Goal: Task Accomplishment & Management: Use online tool/utility

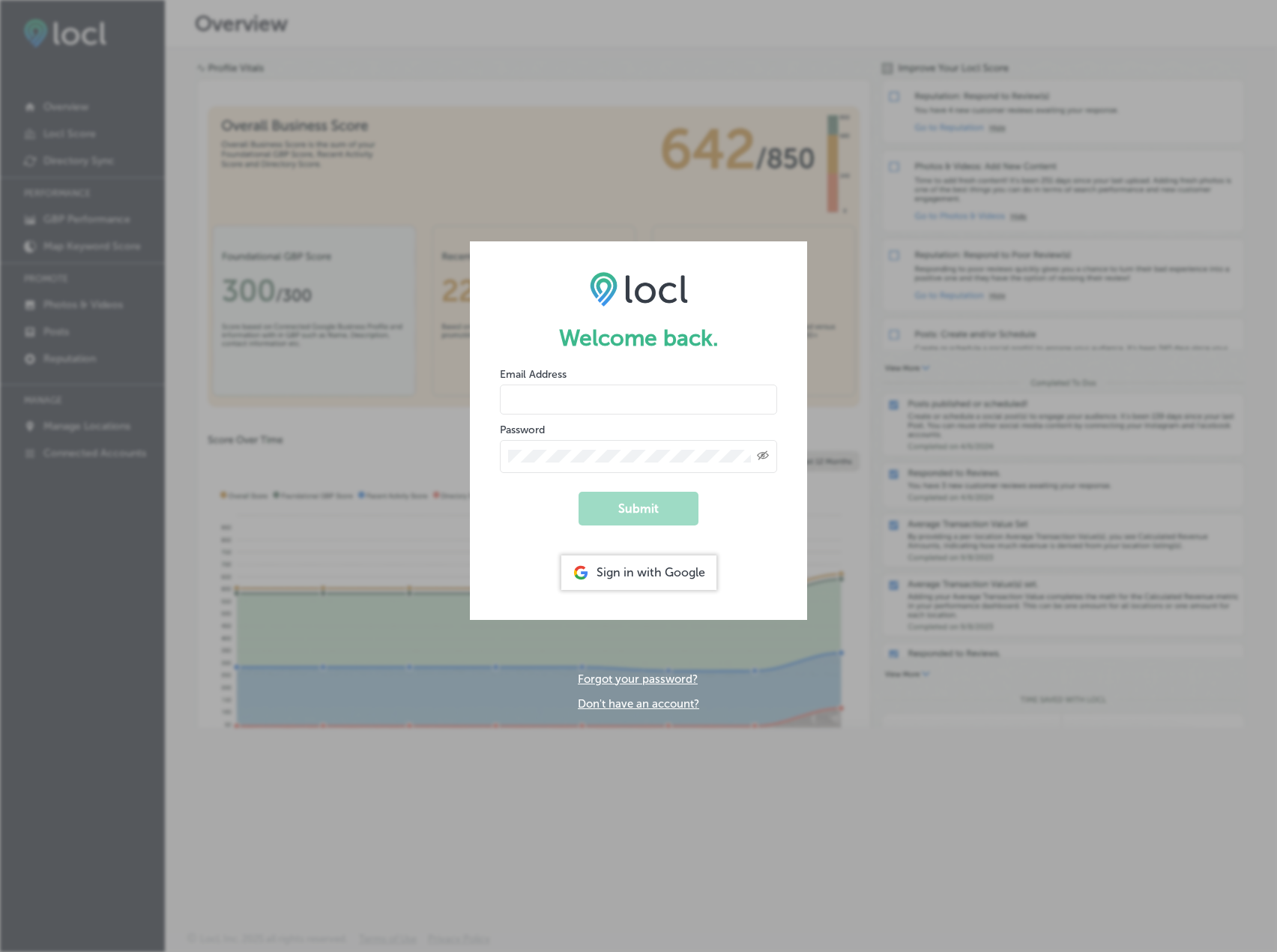
type input "[PERSON_NAME][EMAIL_ADDRESS][DOMAIN_NAME]"
click at [500, 381] on div at bounding box center [500, 381] width 0 height 0
click at [650, 494] on button "Submit" at bounding box center [638, 508] width 120 height 34
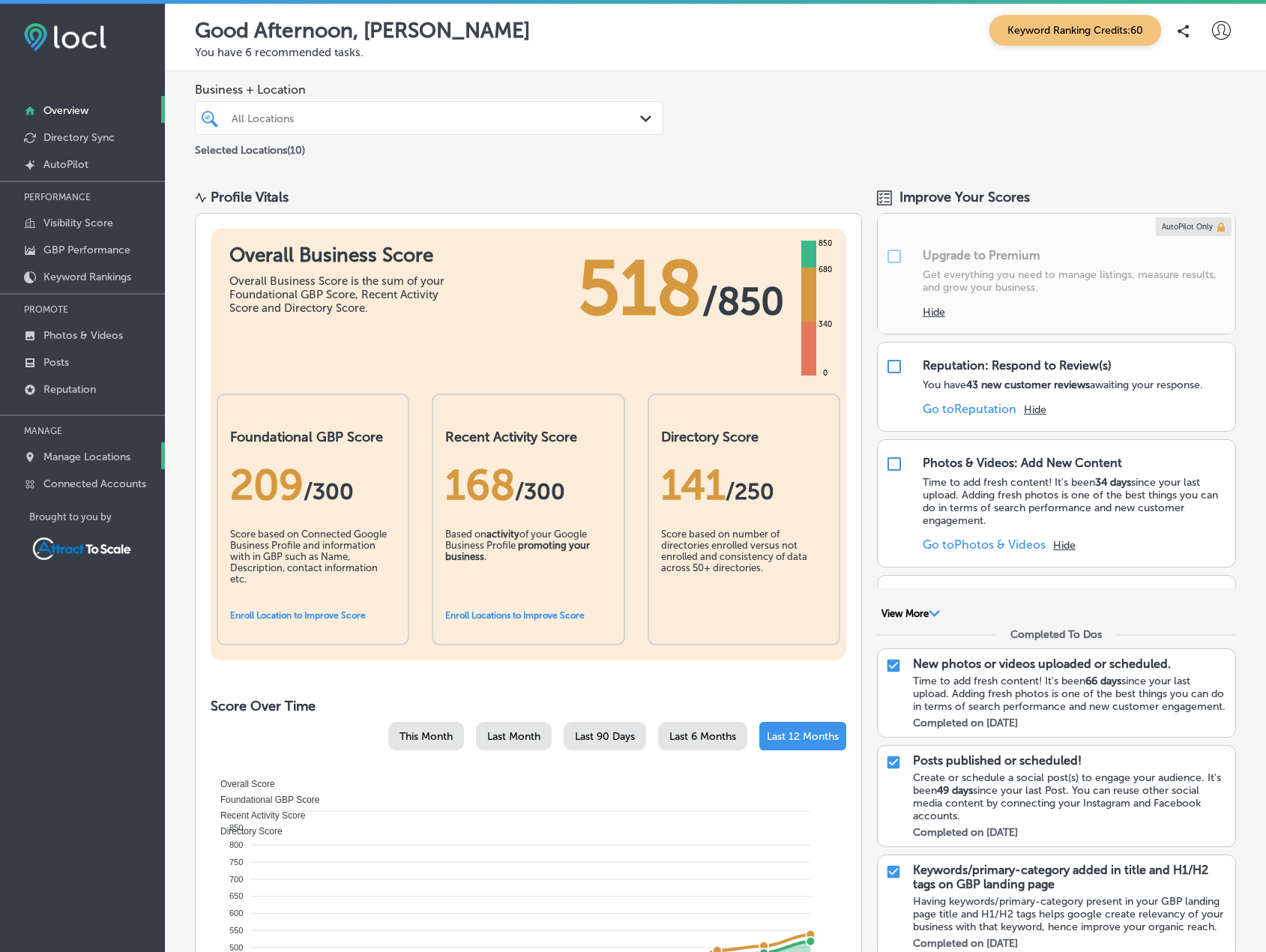
click at [105, 456] on p "Manage Locations" at bounding box center [87, 457] width 87 height 13
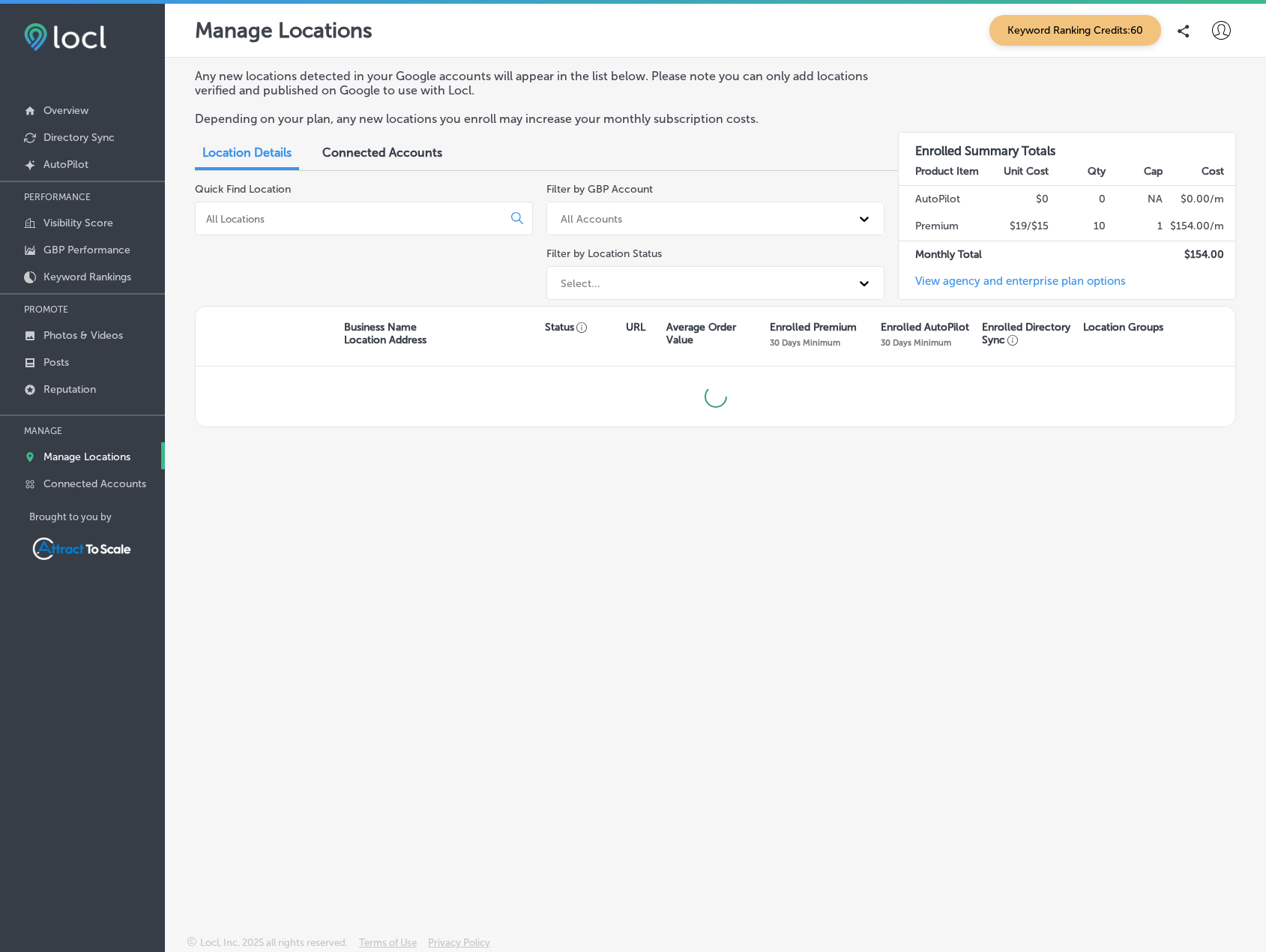
click at [333, 224] on input at bounding box center [352, 218] width 294 height 14
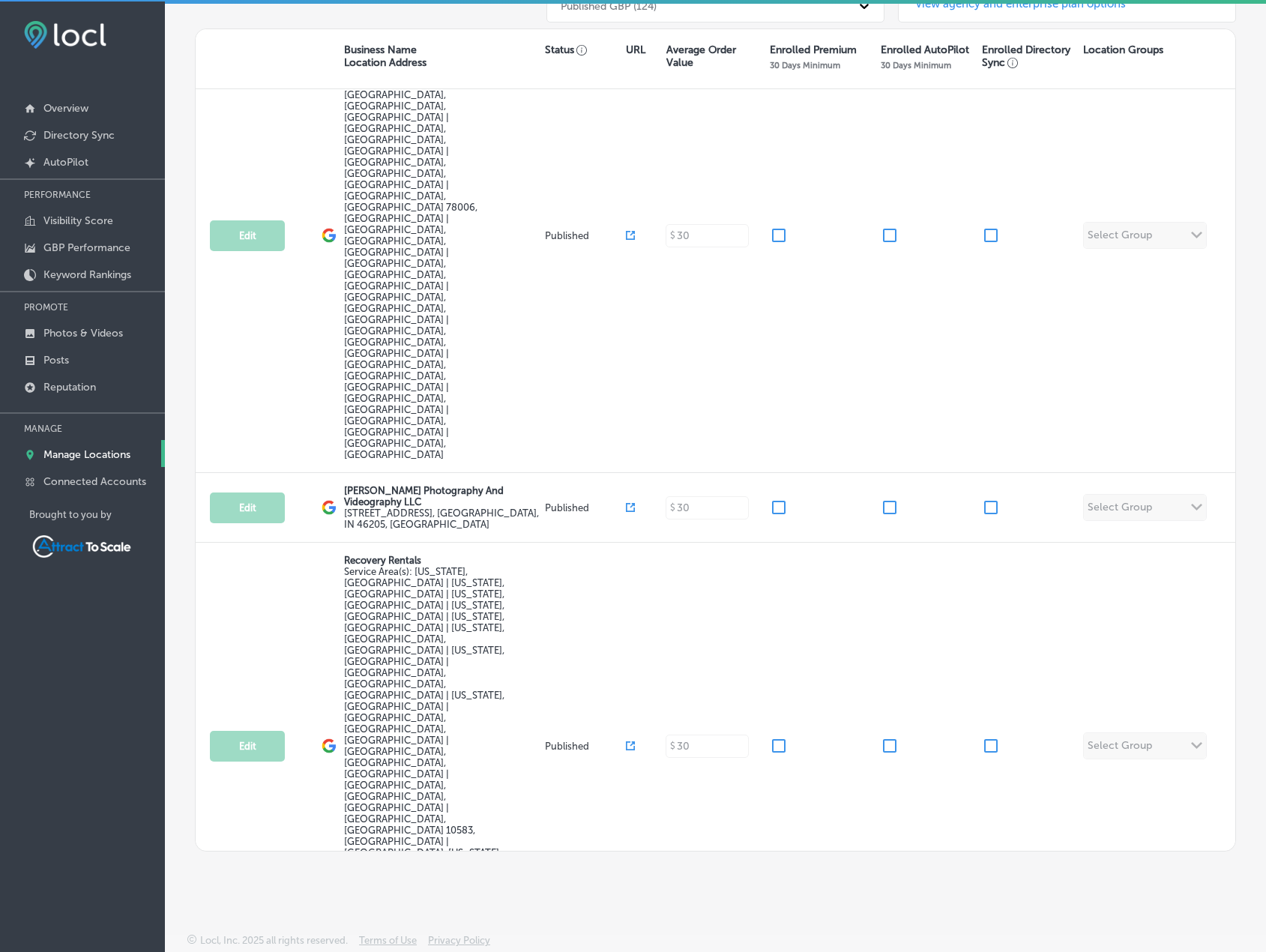
scroll to position [4, 0]
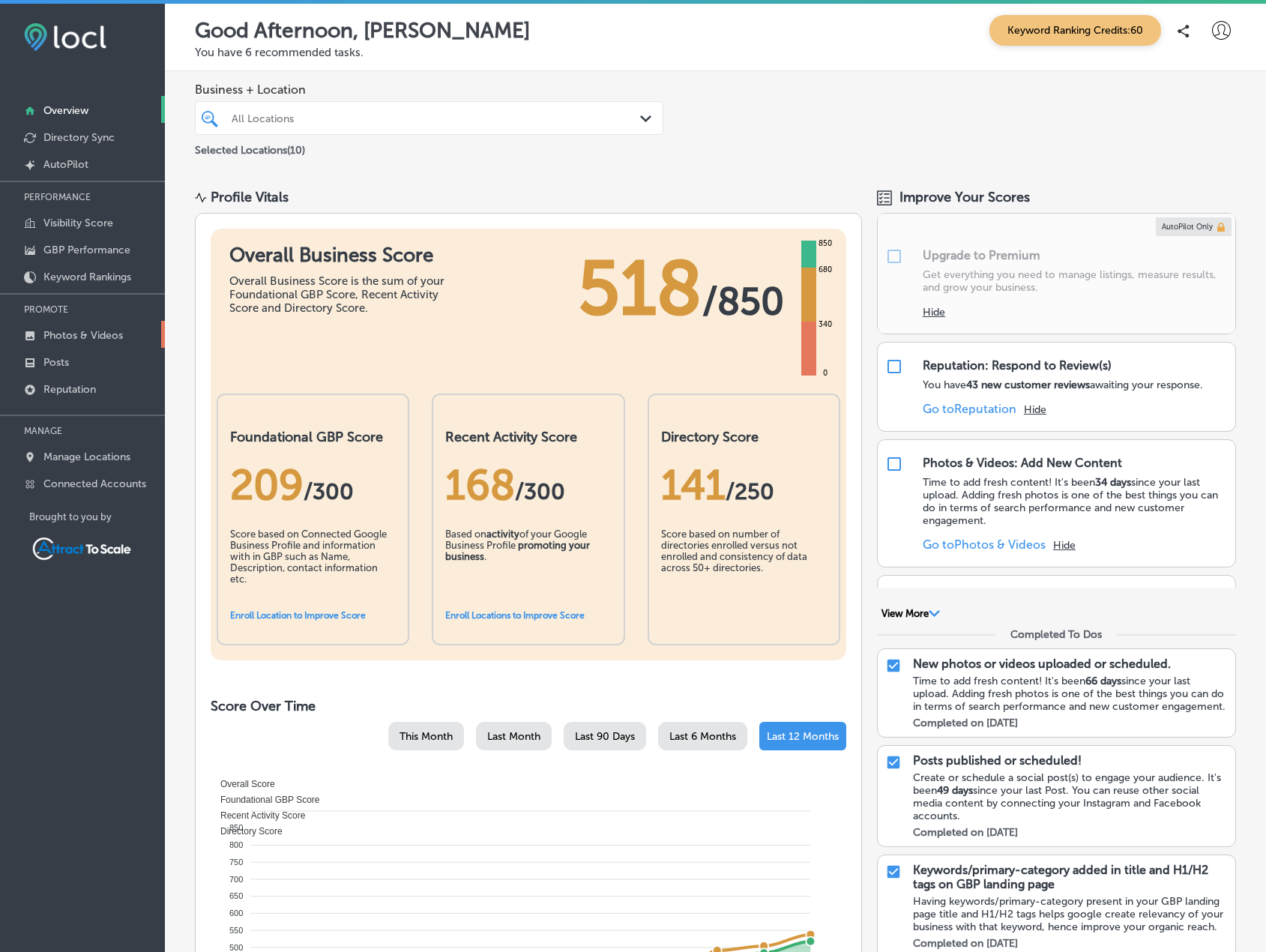
click at [76, 333] on p "Photos & Videos" at bounding box center [83, 335] width 79 height 13
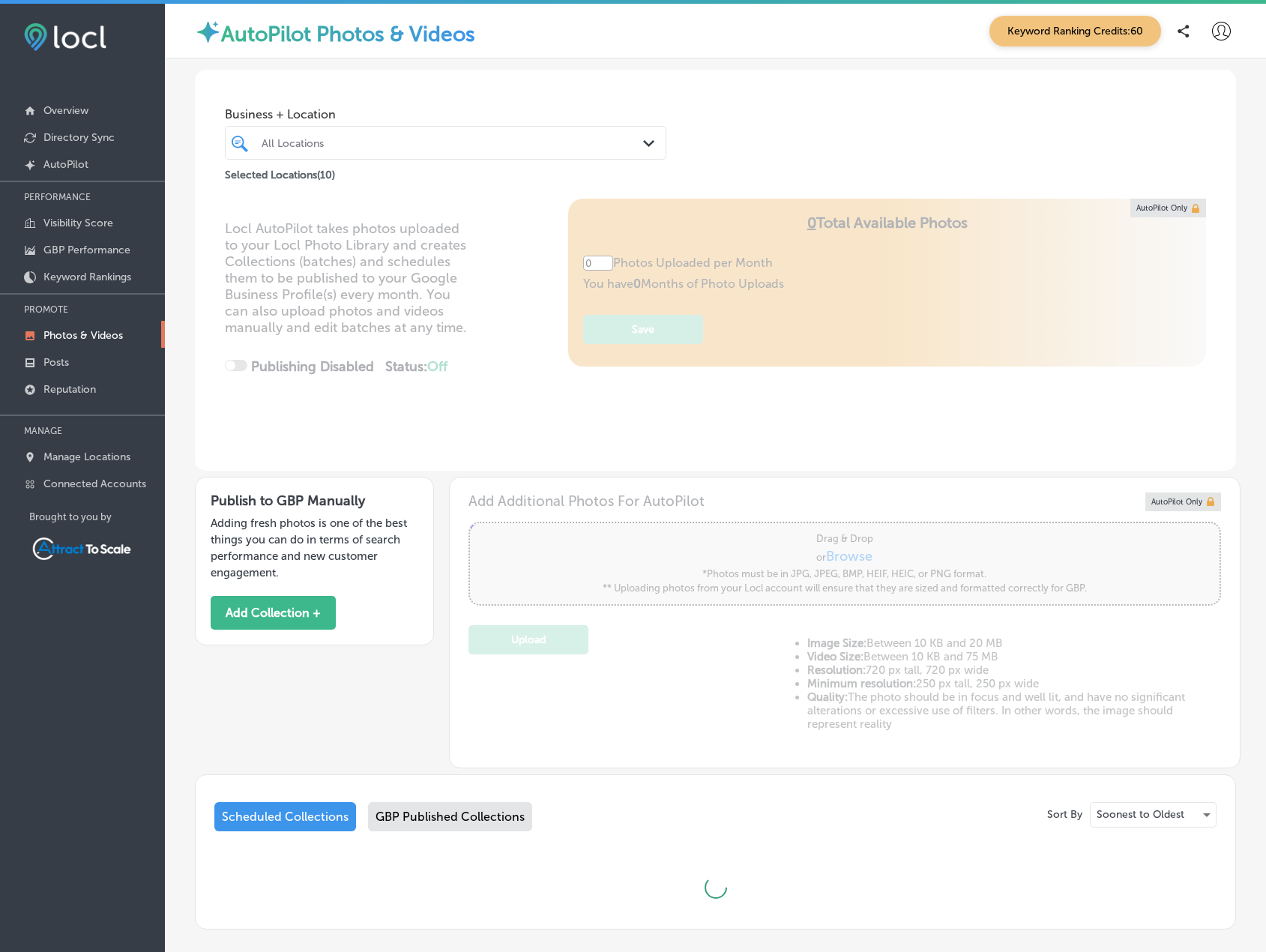
type input "5"
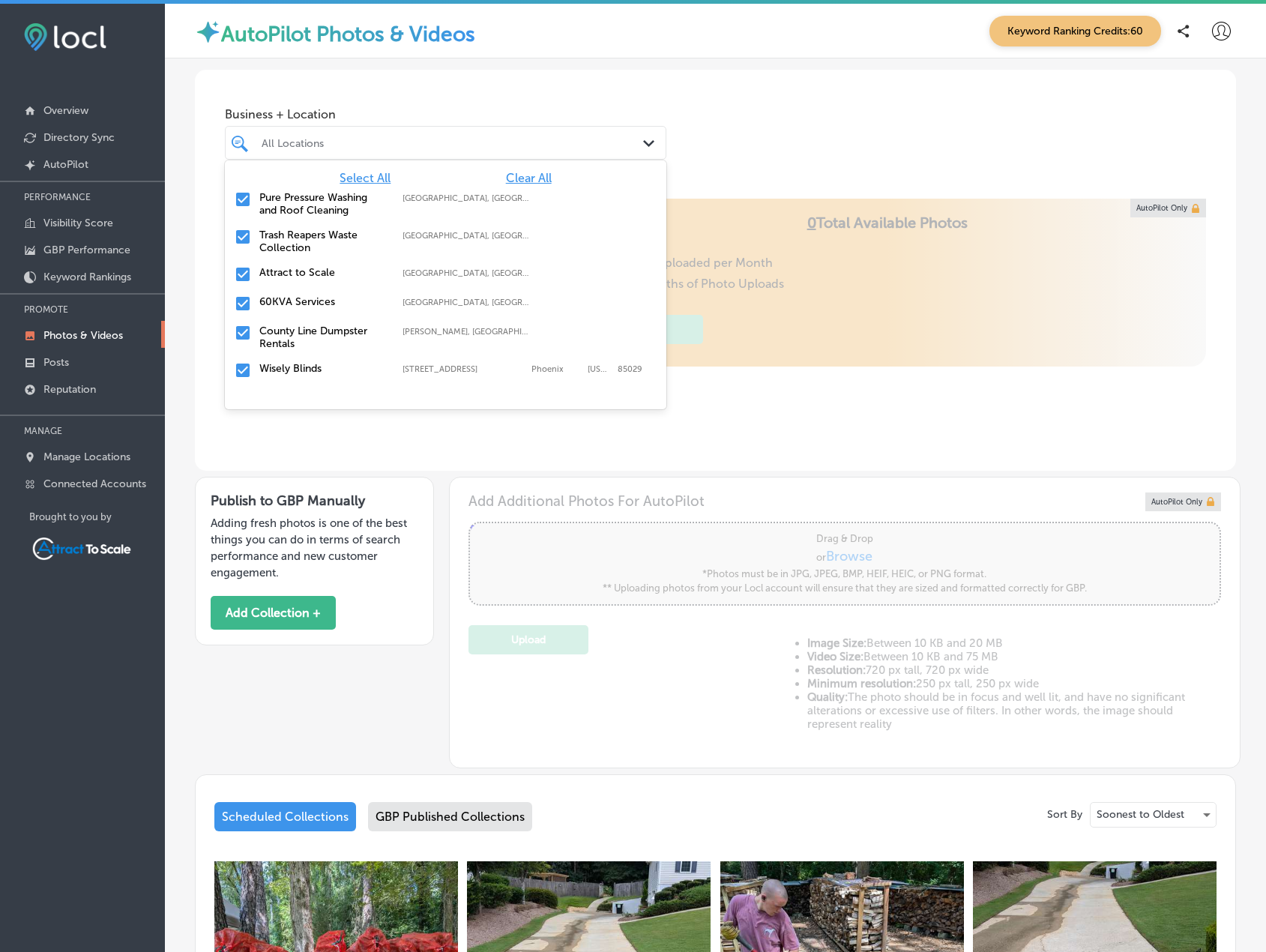
click at [324, 143] on div "All Locations" at bounding box center [454, 143] width 384 height 13
click at [528, 178] on span "Clear All" at bounding box center [529, 178] width 45 height 15
click at [244, 244] on input "checkbox" at bounding box center [243, 237] width 18 height 18
click at [726, 150] on div "Business + Location option focused, 2 of 11. 11 results available. Use Up and D…" at bounding box center [715, 126] width 1042 height 114
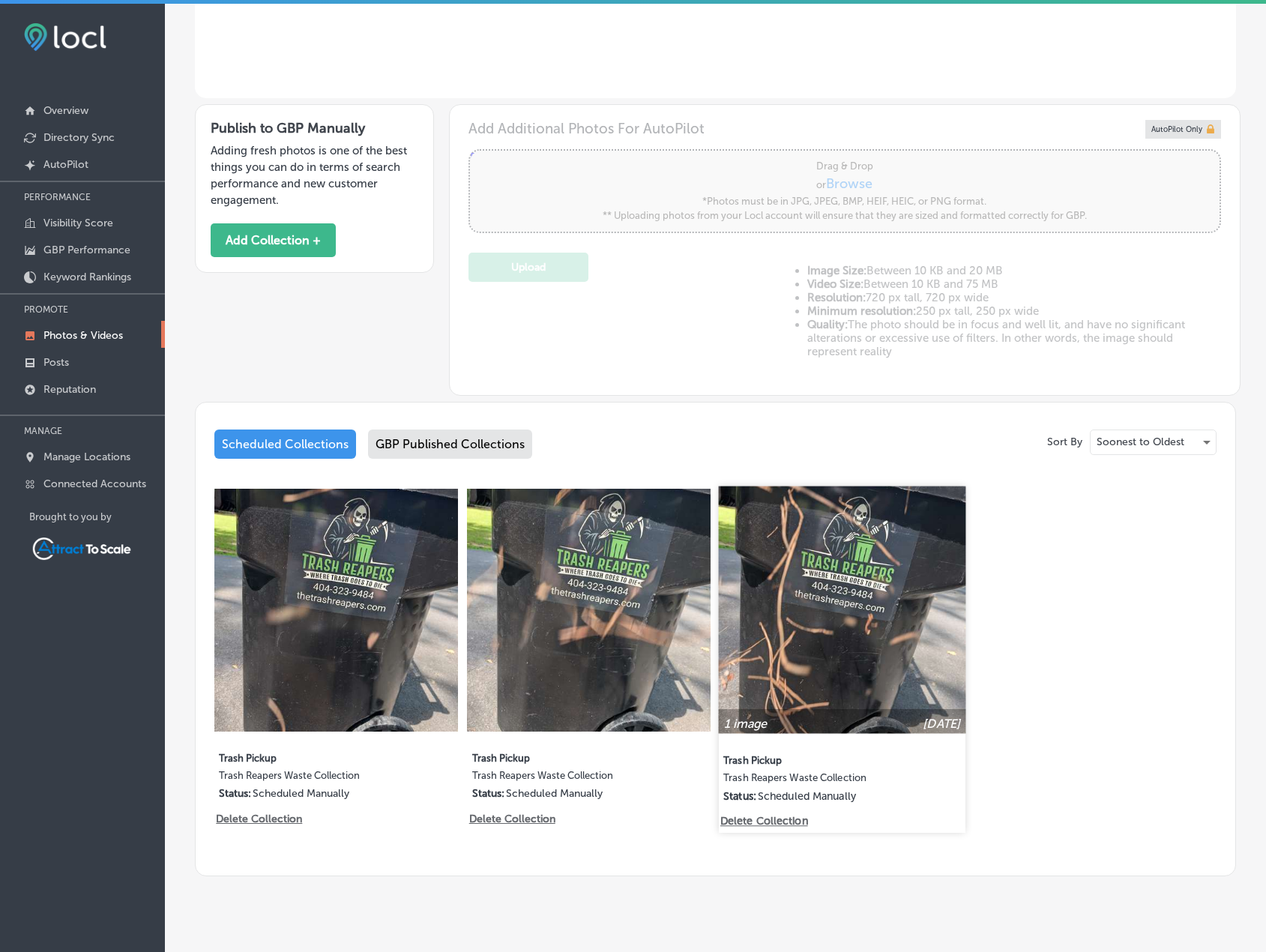
scroll to position [392, 0]
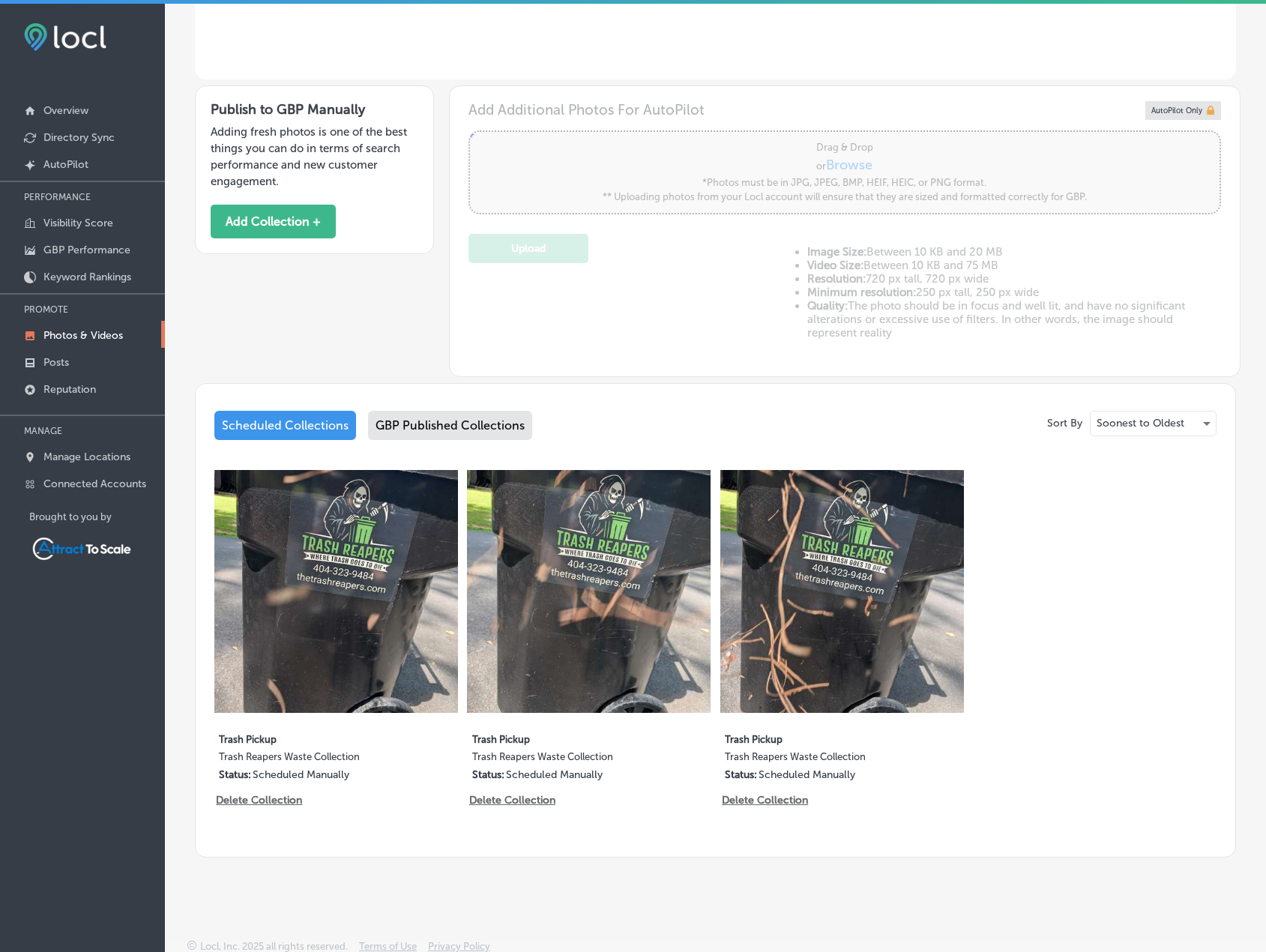
click at [312, 432] on div "Scheduled Collections" at bounding box center [285, 425] width 142 height 29
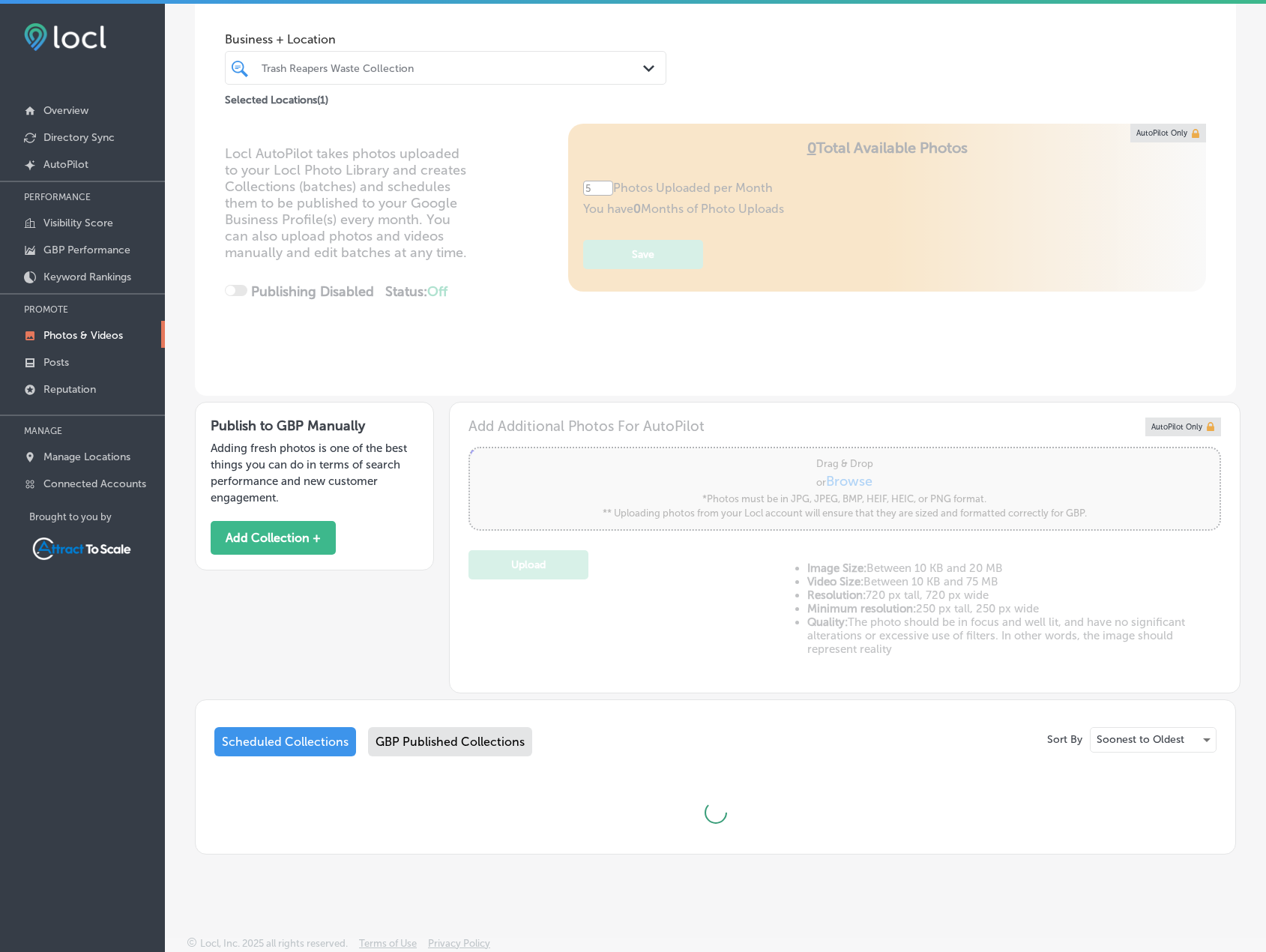
scroll to position [392, 0]
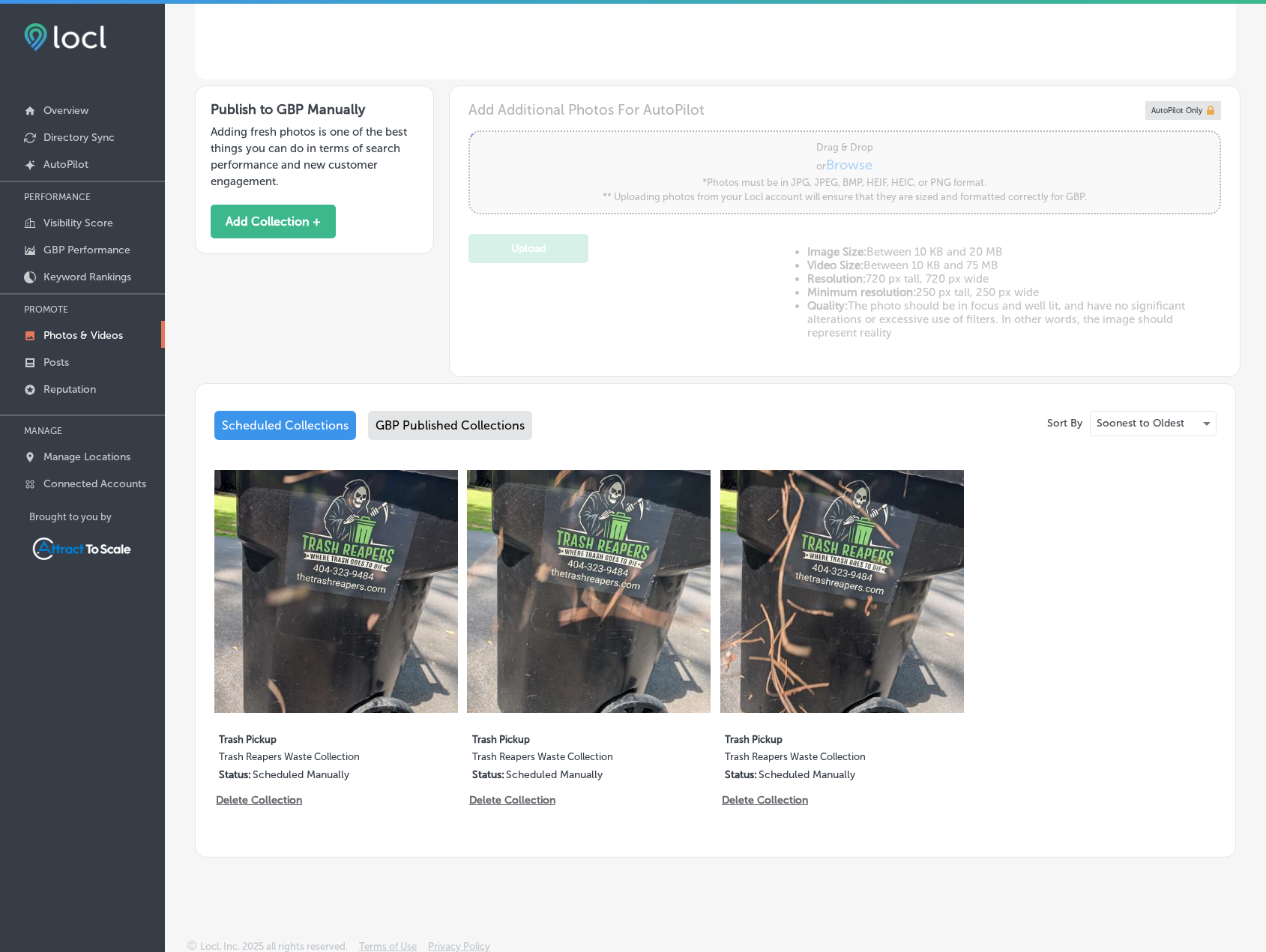
click at [302, 421] on div "Scheduled Collections" at bounding box center [285, 425] width 142 height 29
drag, startPoint x: 273, startPoint y: 323, endPoint x: 294, endPoint y: 382, distance: 62.6
click at [274, 323] on div "Publish to GBP Manually Adding fresh photos is one of the best things you can d…" at bounding box center [715, 228] width 1042 height 298
click at [305, 212] on button "Add Collection +" at bounding box center [274, 221] width 125 height 34
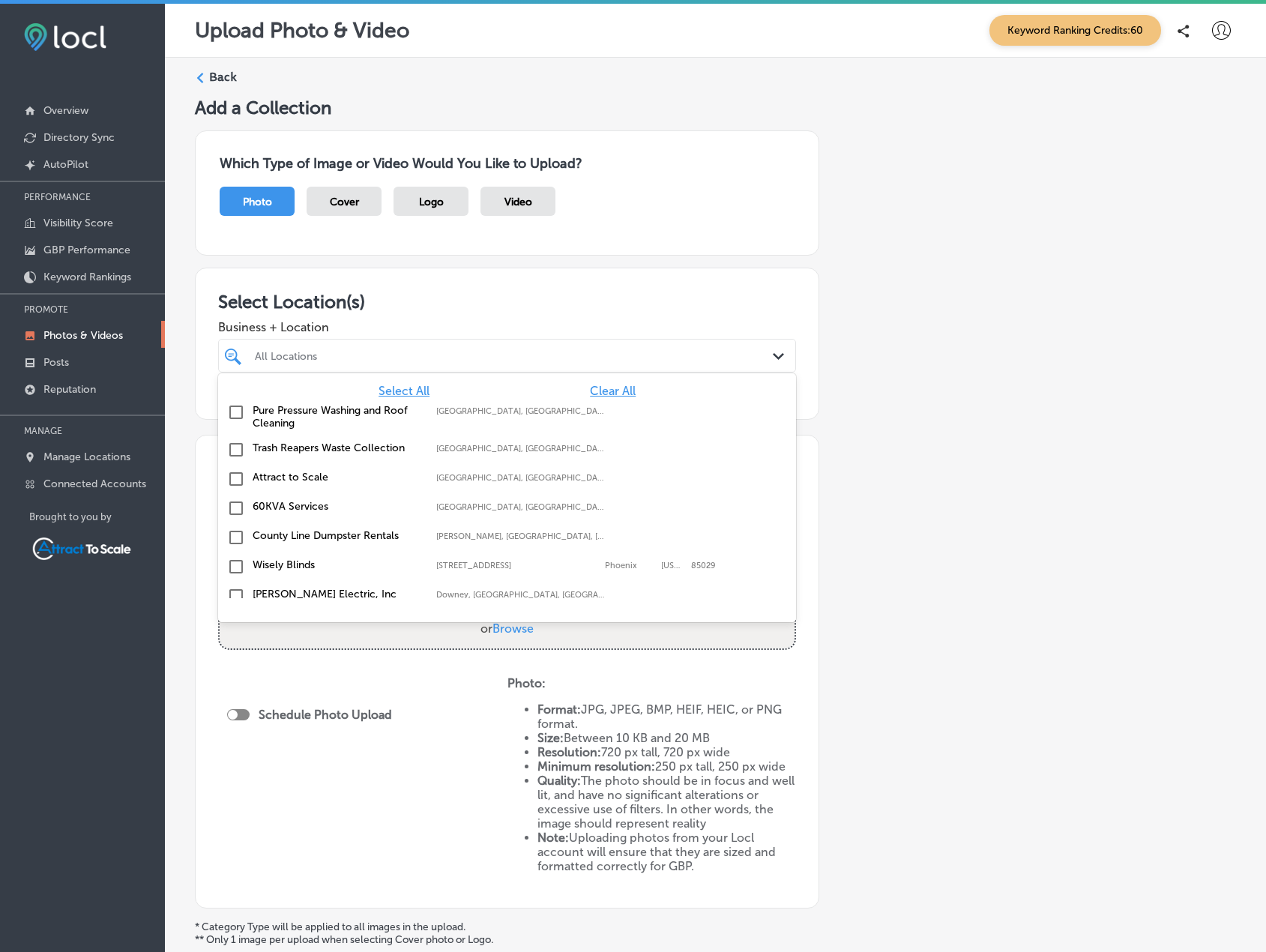
click at [595, 344] on div "All Locations" at bounding box center [507, 356] width 520 height 24
click at [297, 451] on label "Trash Reapers Waste Collection" at bounding box center [337, 448] width 169 height 13
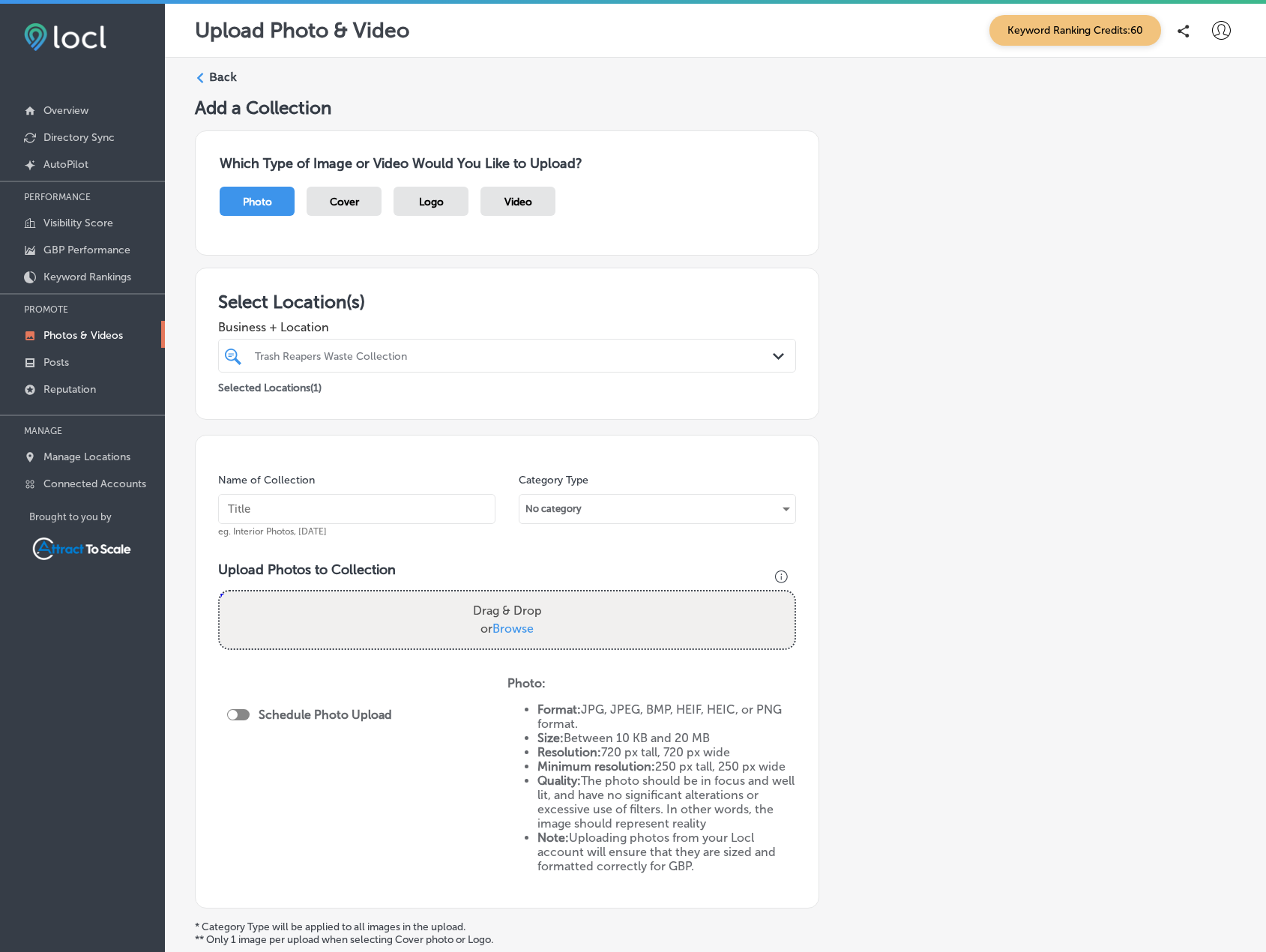
click at [643, 301] on h3 "Select Location(s)" at bounding box center [507, 302] width 578 height 22
click at [330, 499] on input "text" at bounding box center [356, 509] width 277 height 30
type input "Trash Pickup"
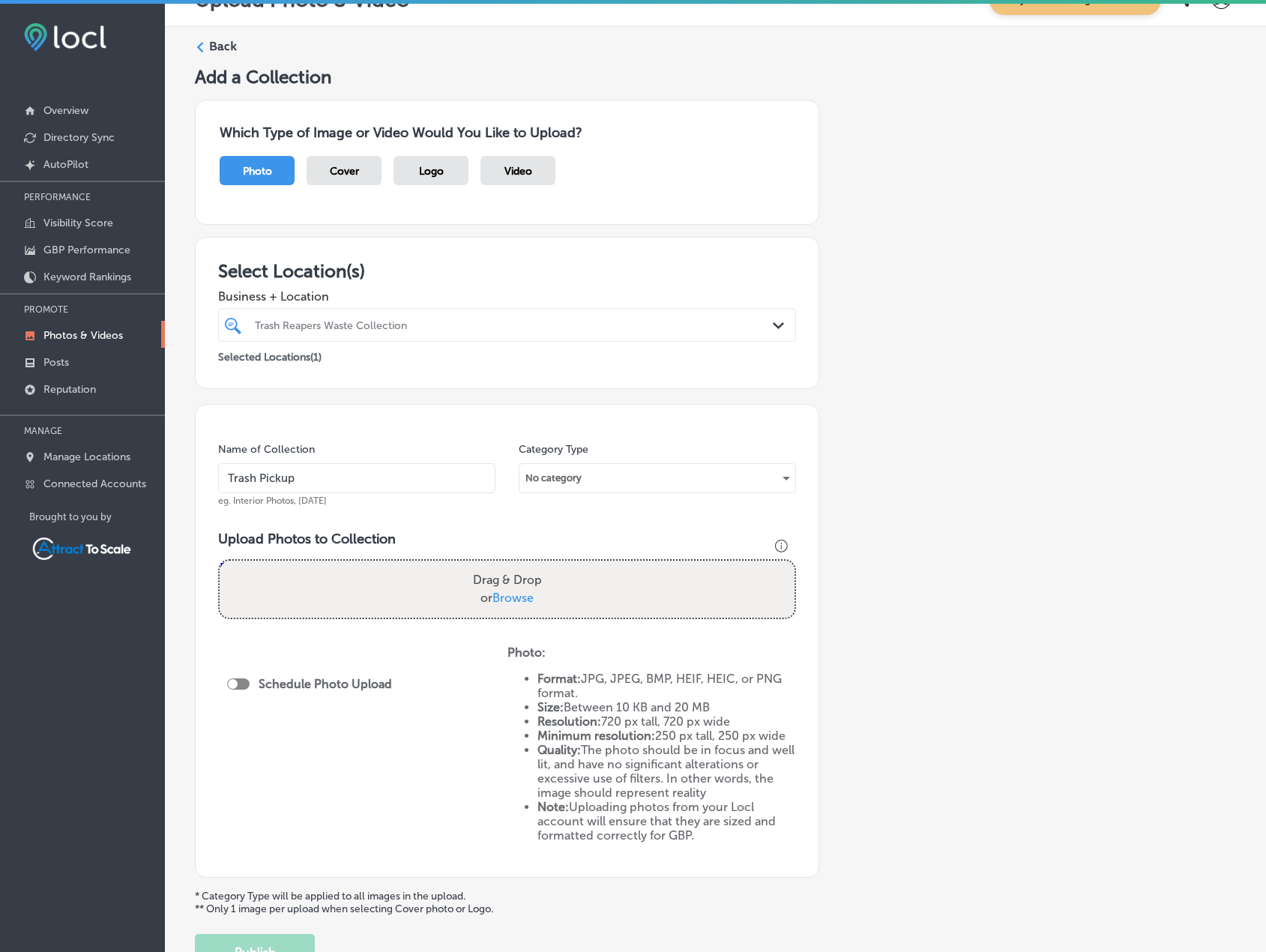
scroll to position [147, 0]
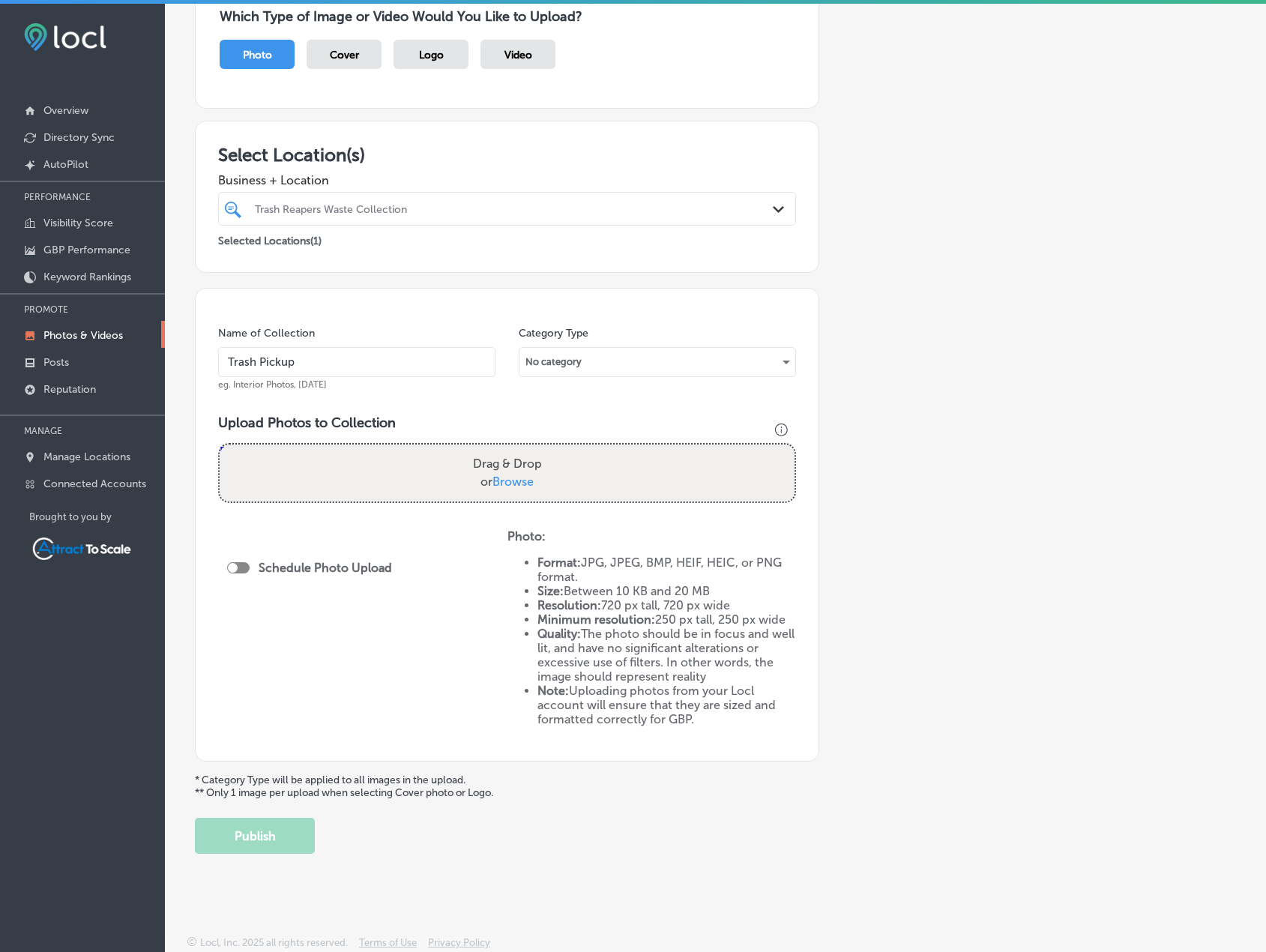
click at [239, 565] on div at bounding box center [238, 568] width 23 height 11
checkbox input "true"
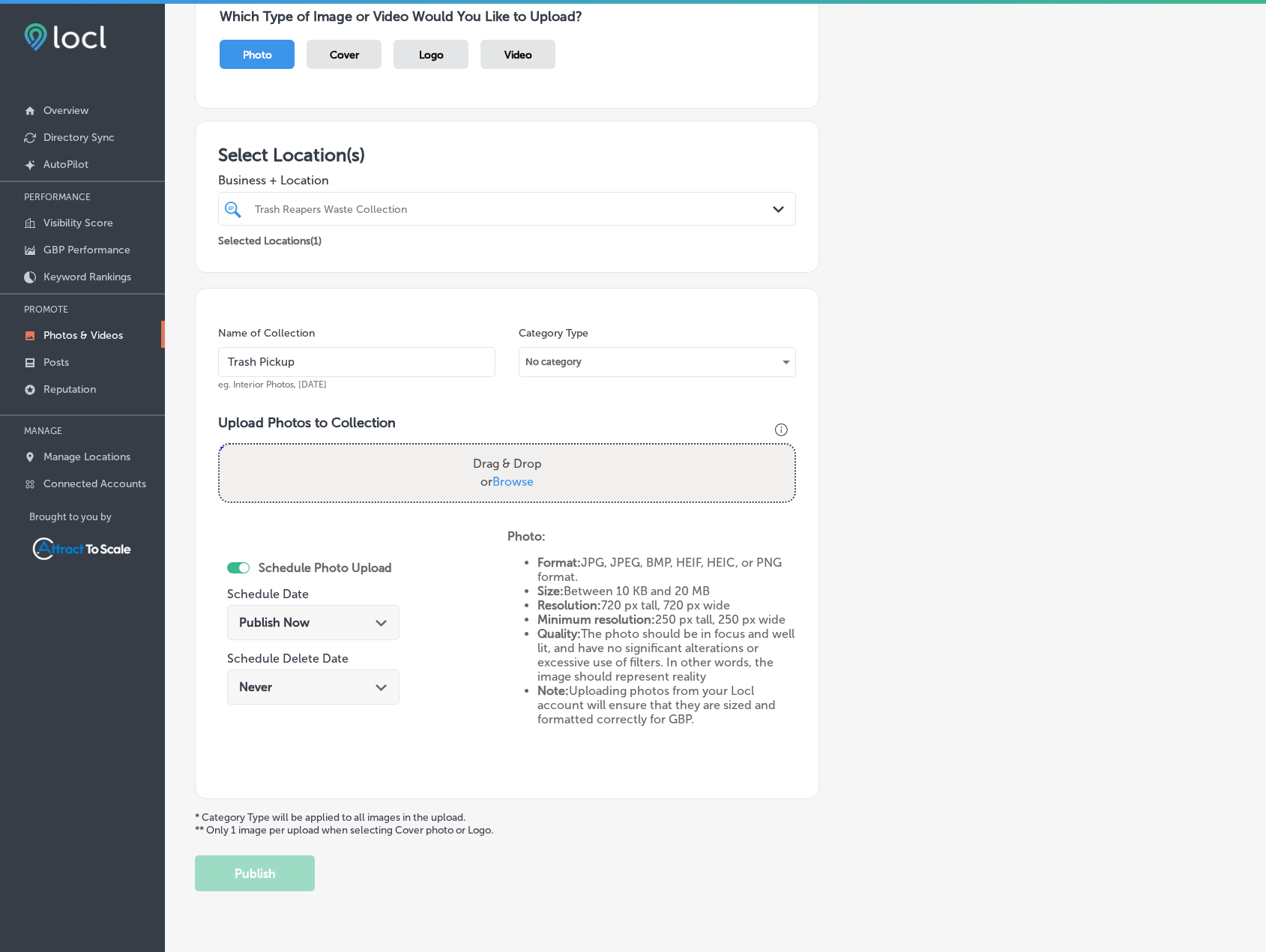
click at [298, 623] on span "Publish Now" at bounding box center [274, 622] width 71 height 15
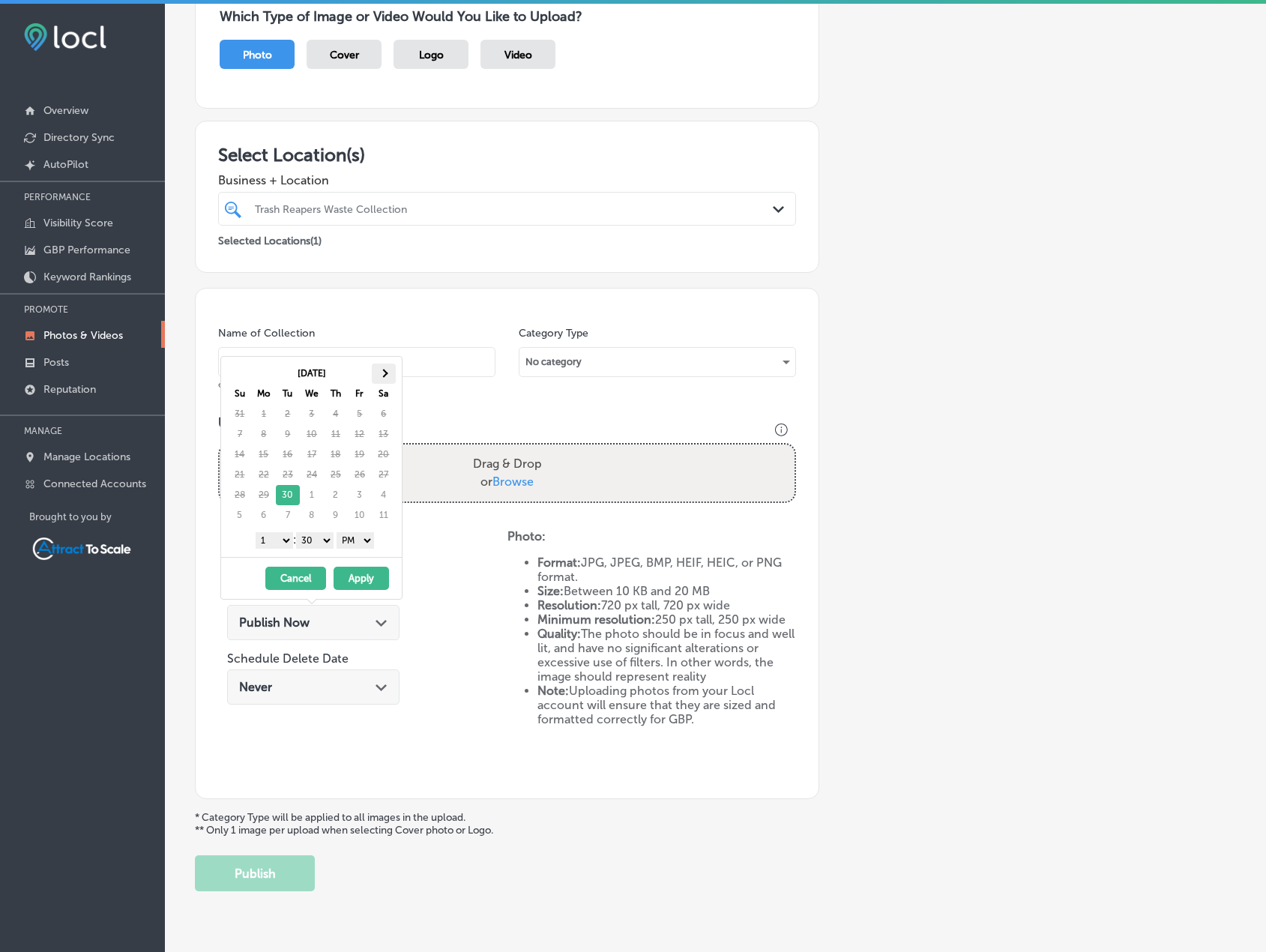
click at [385, 376] on th at bounding box center [384, 373] width 24 height 20
click at [353, 533] on select "AM PM" at bounding box center [354, 540] width 37 height 16
click at [274, 540] on select "1 2 3 4 5 6 7 8 9 10 11 12" at bounding box center [274, 540] width 37 height 16
click at [359, 580] on button "Apply" at bounding box center [361, 579] width 55 height 24
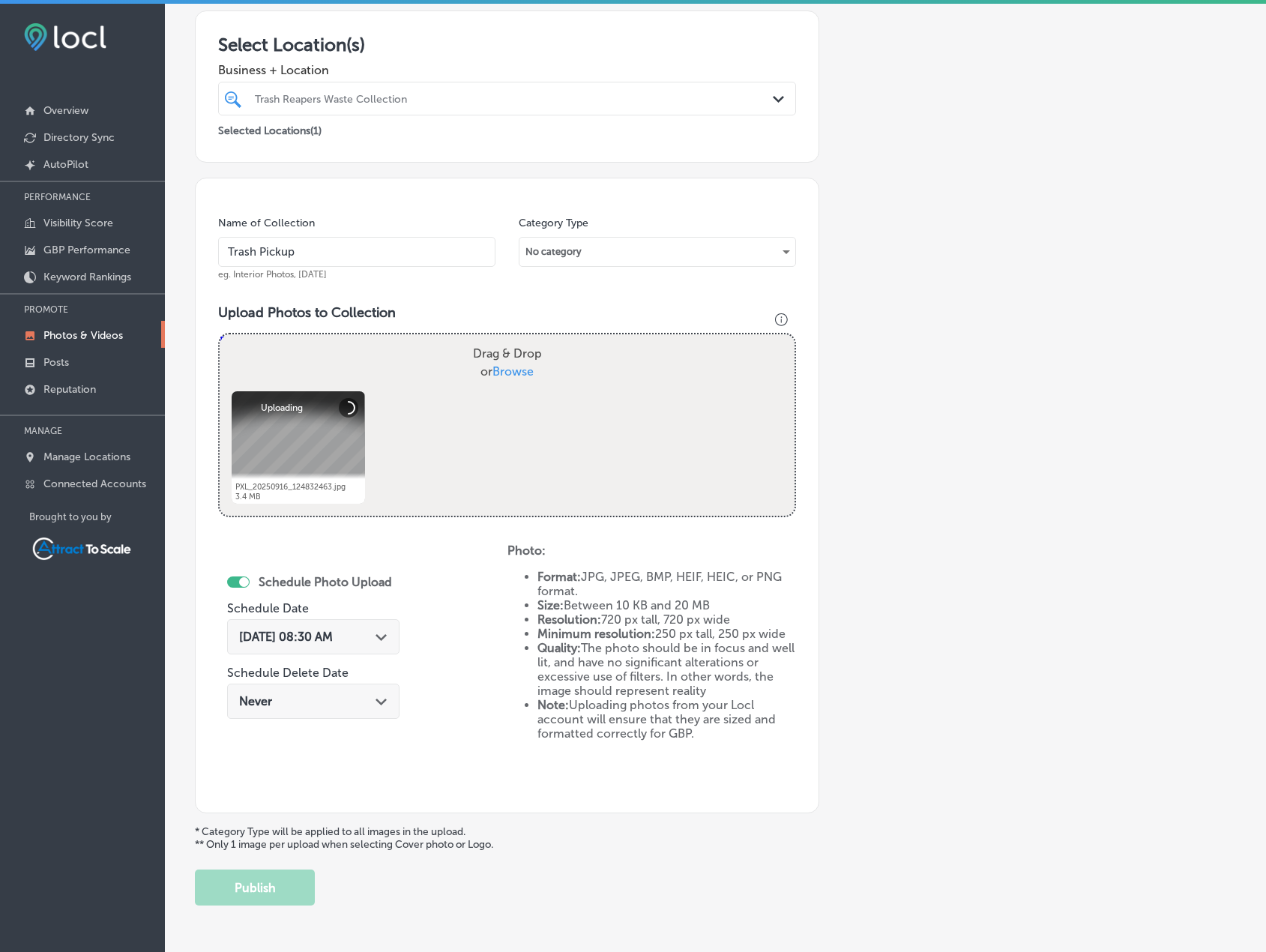
scroll to position [309, 0]
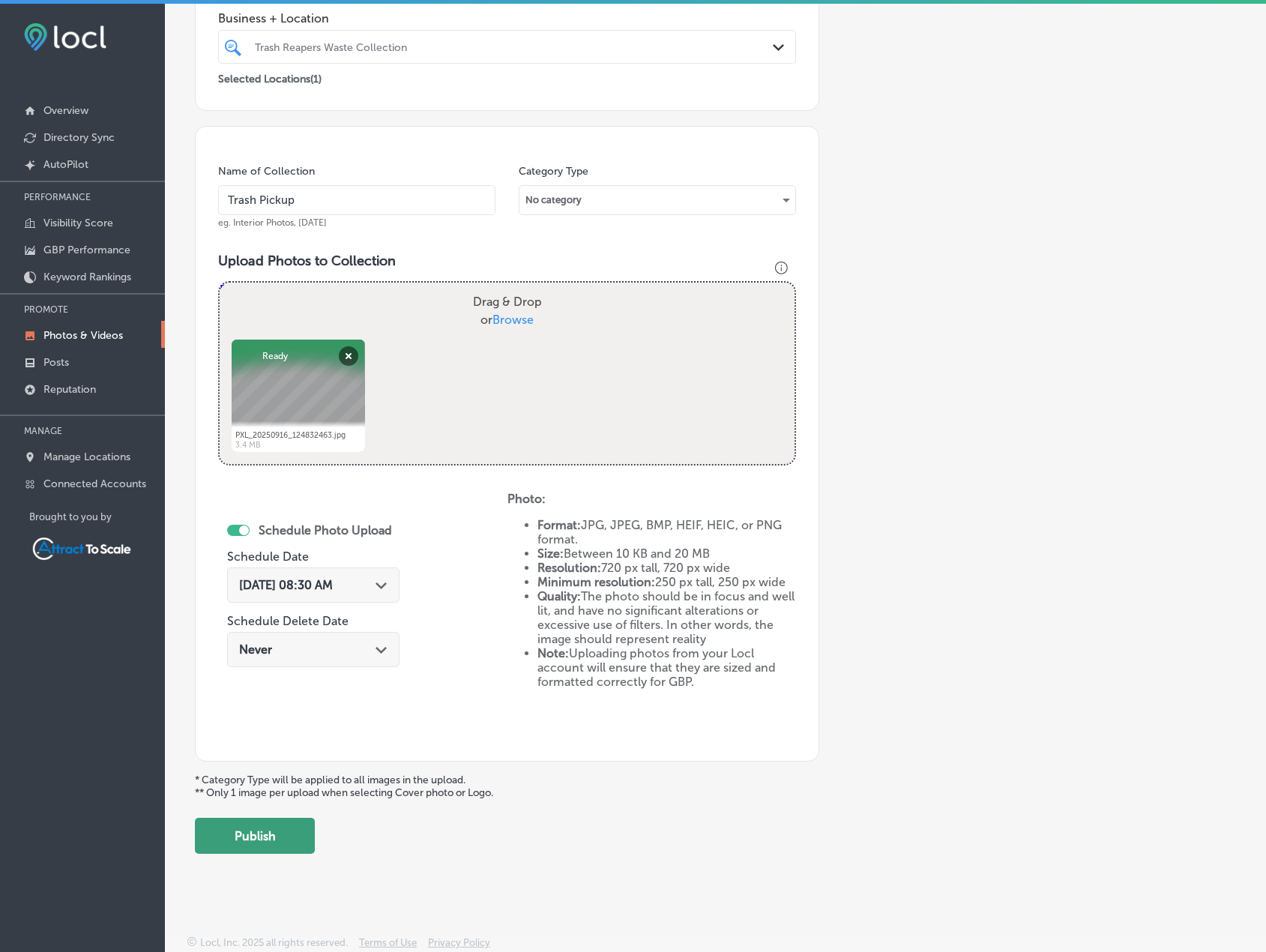
click at [281, 836] on button "Publish" at bounding box center [254, 836] width 120 height 36
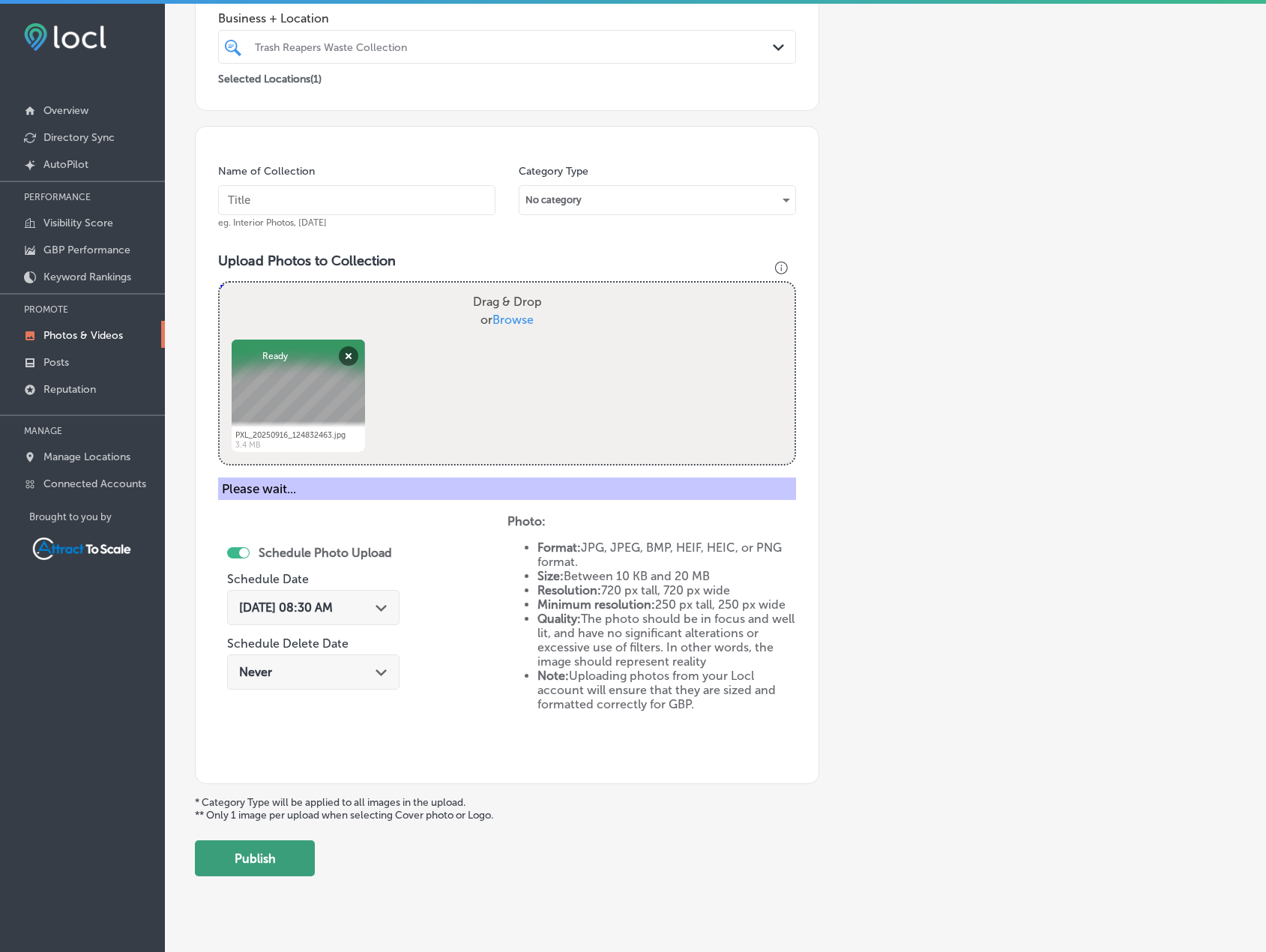
scroll to position [184, 0]
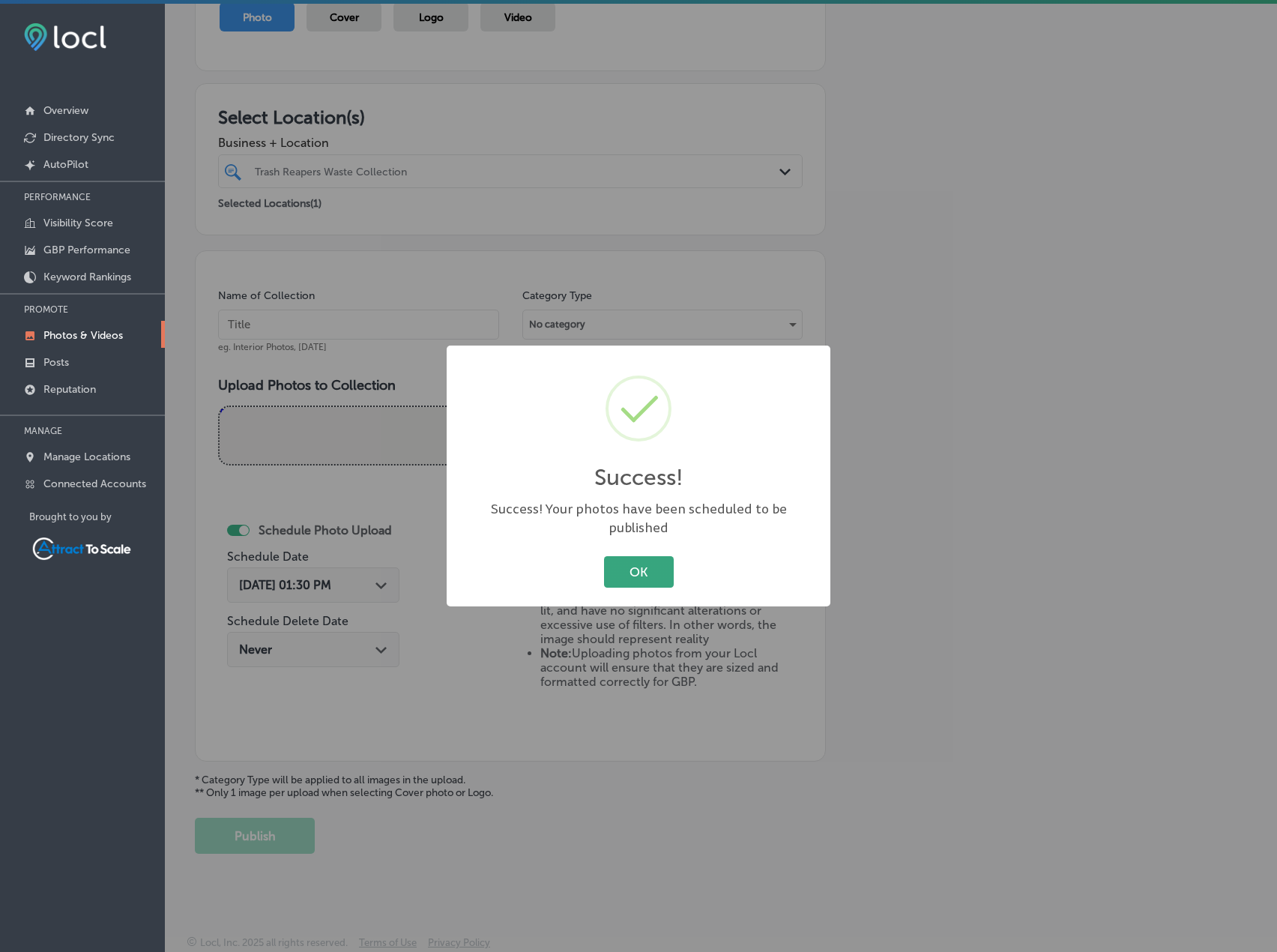
click at [619, 556] on button "OK" at bounding box center [638, 571] width 70 height 31
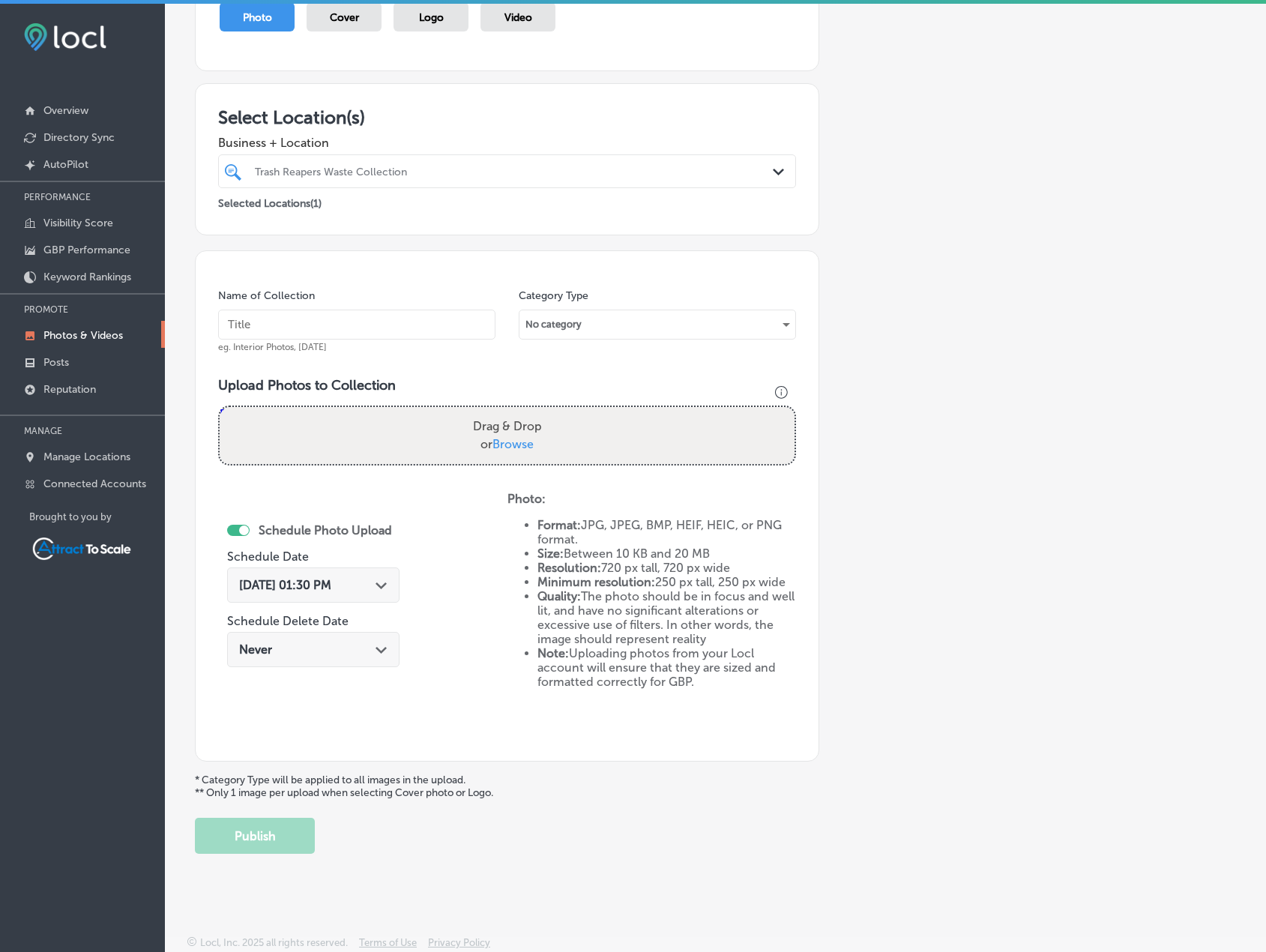
click at [334, 334] on input "text" at bounding box center [356, 324] width 277 height 30
type input "Trash Pickup"
click at [534, 334] on div "No category" at bounding box center [658, 324] width 276 height 24
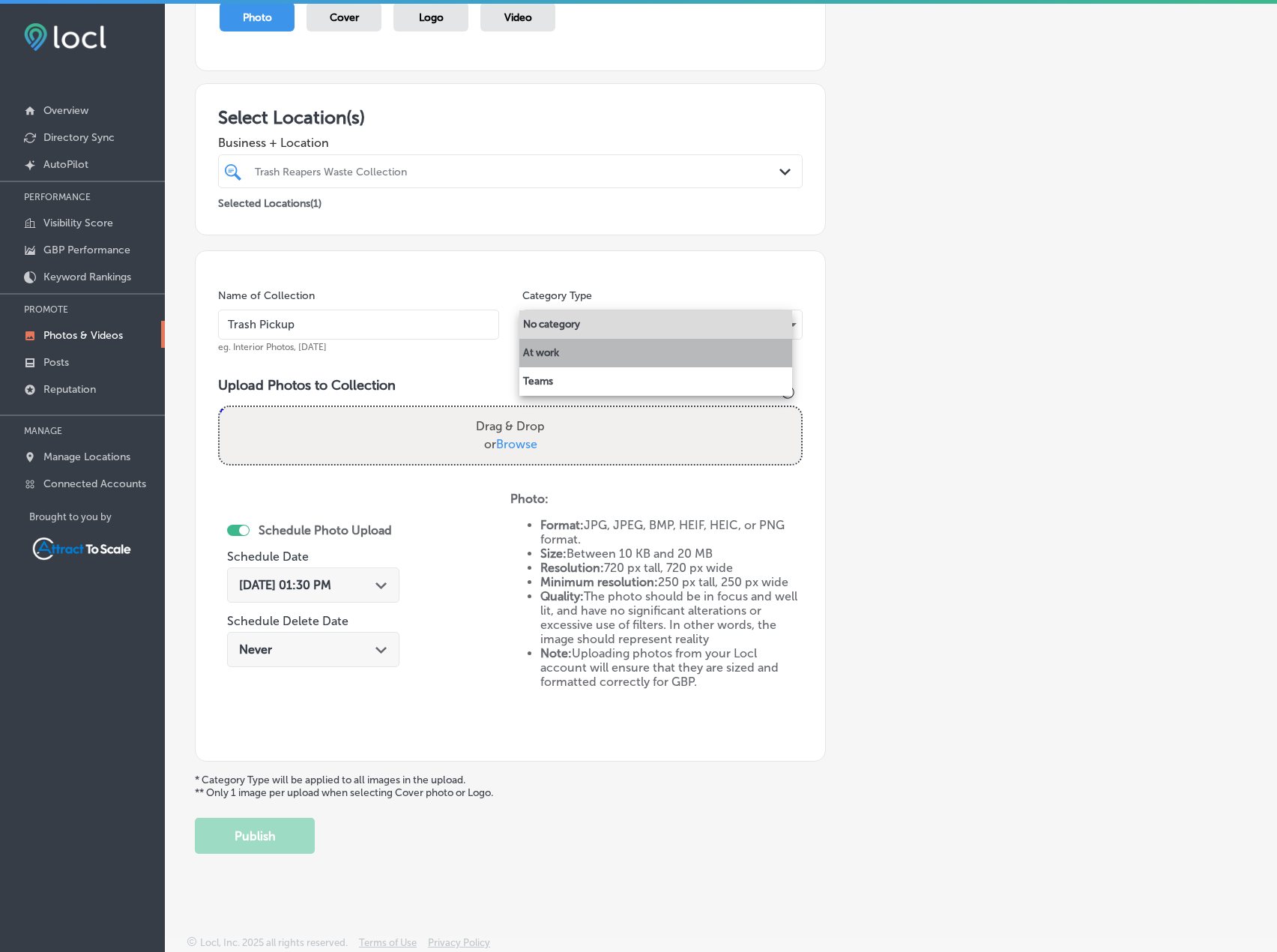
click at [554, 353] on li "At work" at bounding box center [656, 352] width 272 height 28
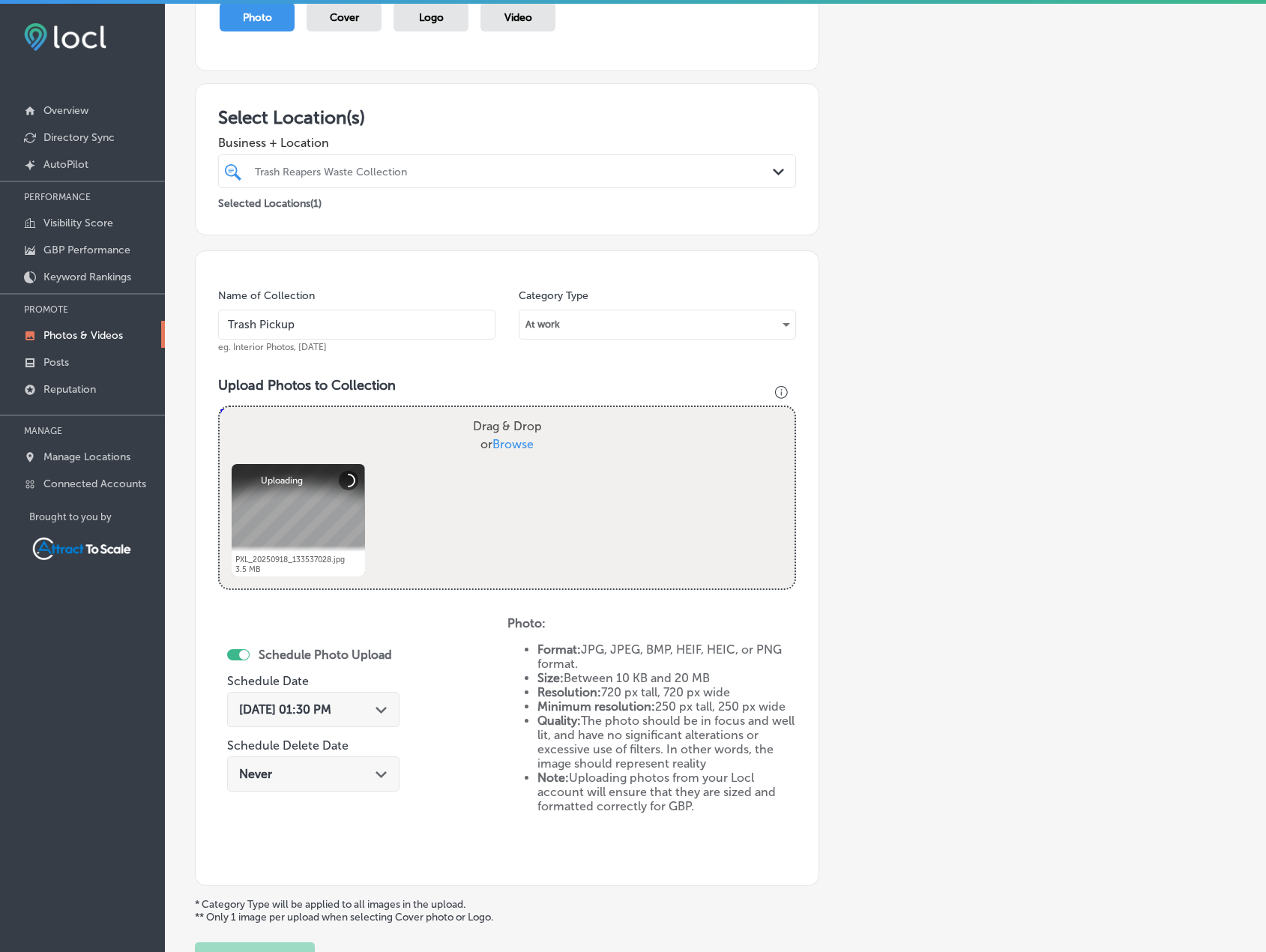
click at [380, 709] on icon "Path Created with Sketch." at bounding box center [381, 709] width 11 height 6
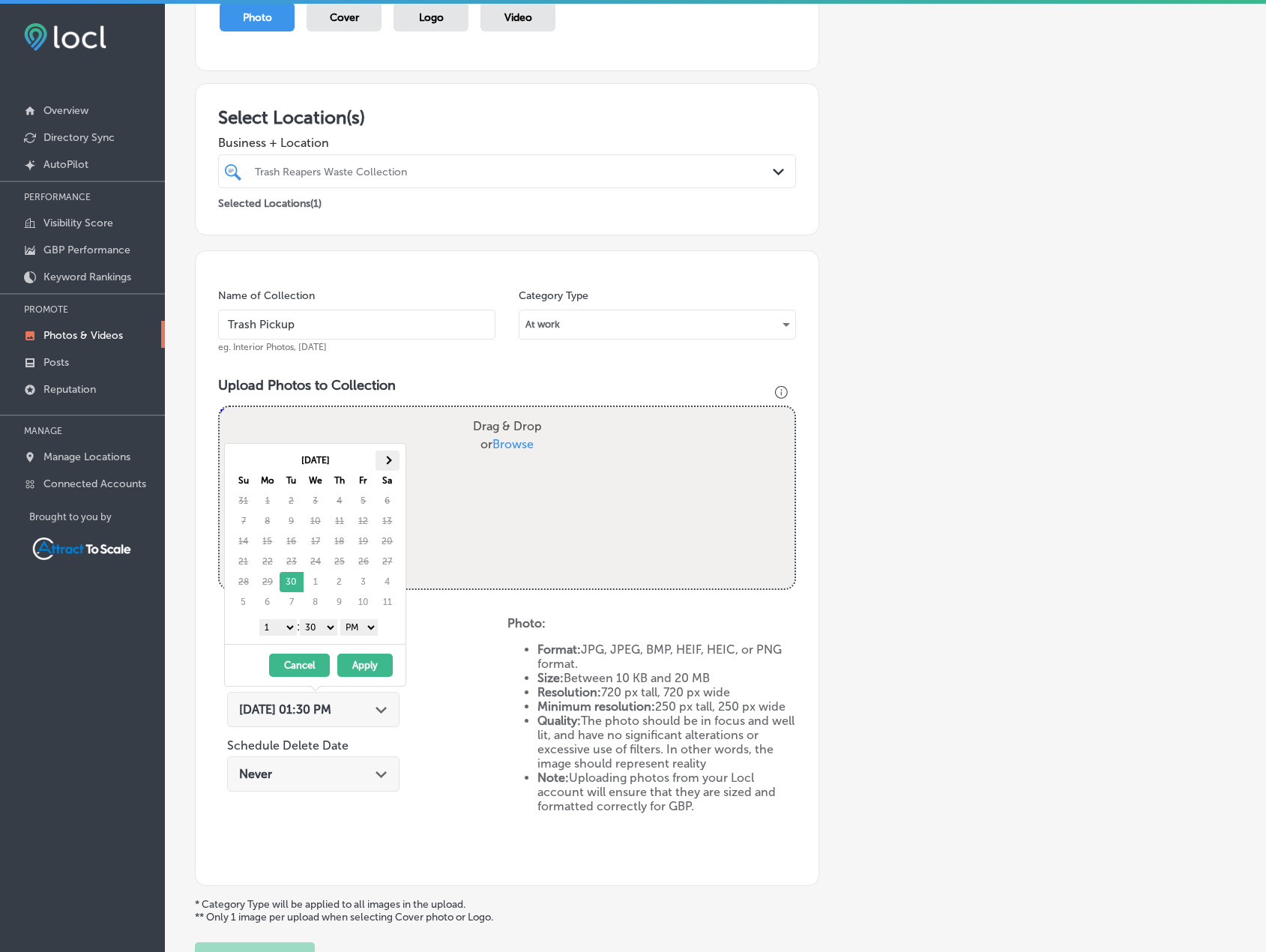
click at [394, 456] on th at bounding box center [387, 461] width 24 height 20
click at [372, 622] on select "AM PM" at bounding box center [359, 627] width 37 height 16
click at [280, 628] on select "1 2 3 4 5 6 7 8 9 10 11 12" at bounding box center [277, 627] width 37 height 16
click at [354, 670] on button "Apply" at bounding box center [364, 665] width 55 height 24
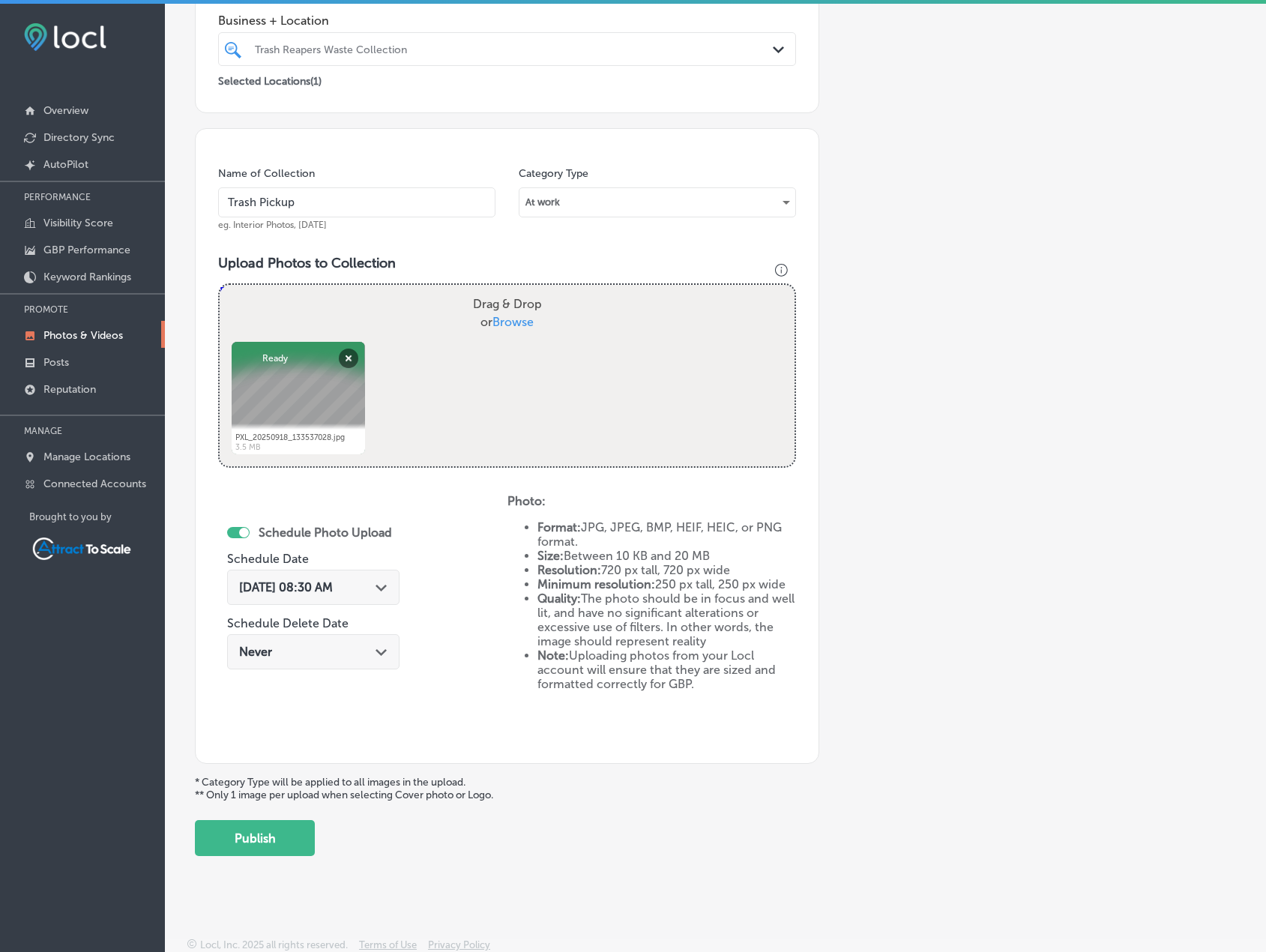
scroll to position [309, 0]
click at [263, 842] on button "Publish" at bounding box center [254, 836] width 120 height 36
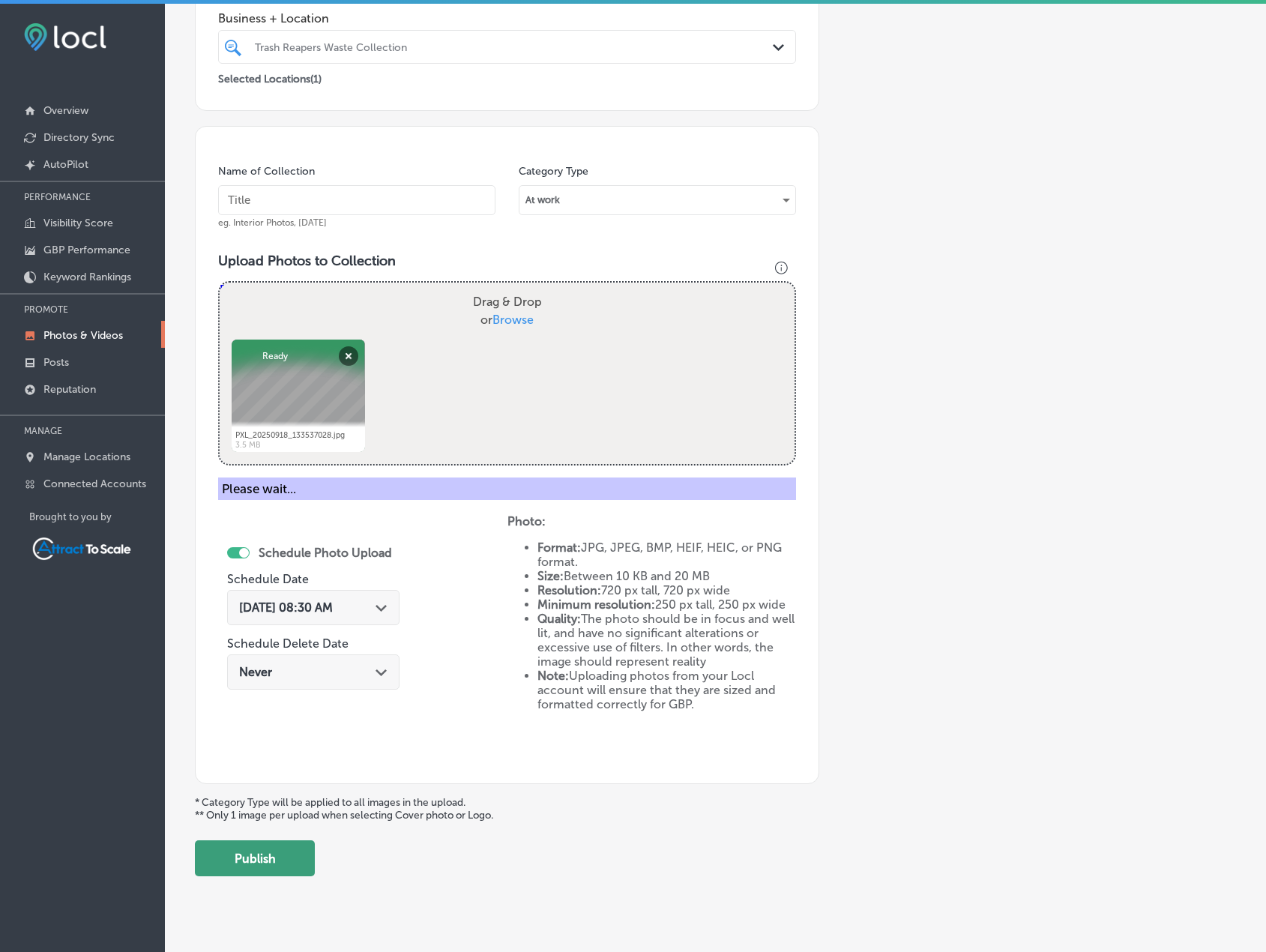
scroll to position [184, 0]
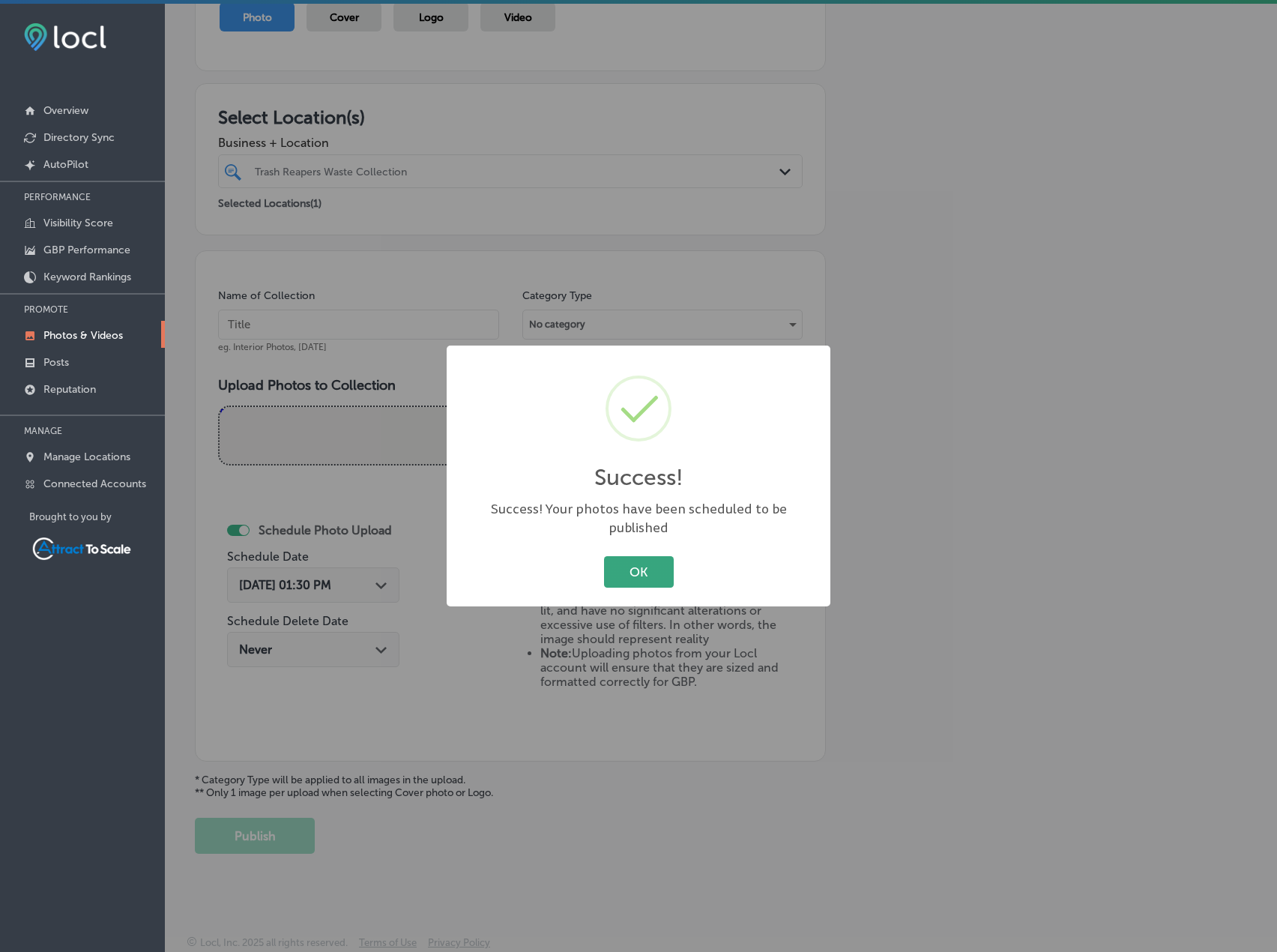
click at [619, 556] on button "OK" at bounding box center [638, 571] width 70 height 31
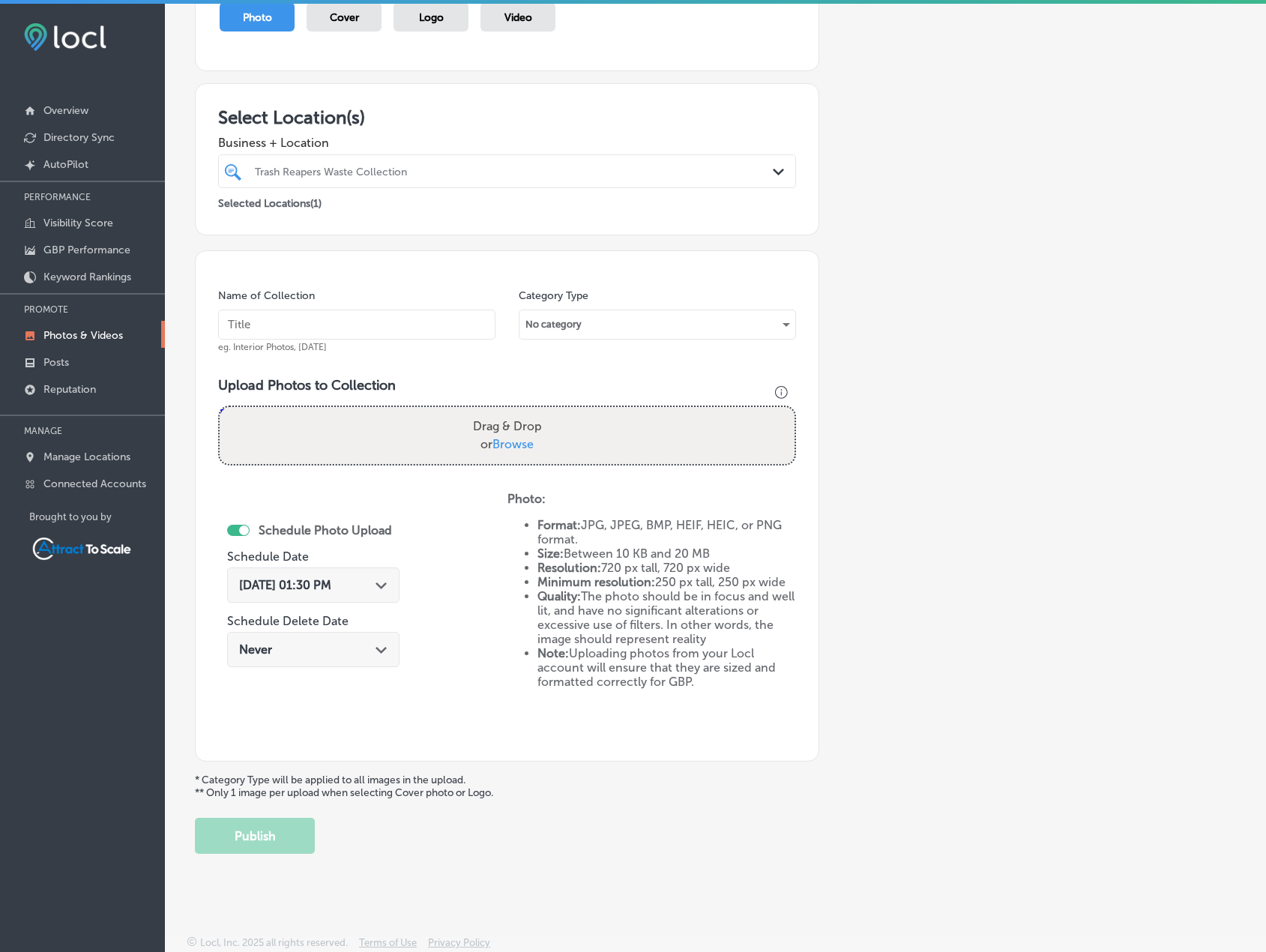
click at [401, 328] on input "text" at bounding box center [356, 324] width 277 height 30
type input "Trash Pickup"
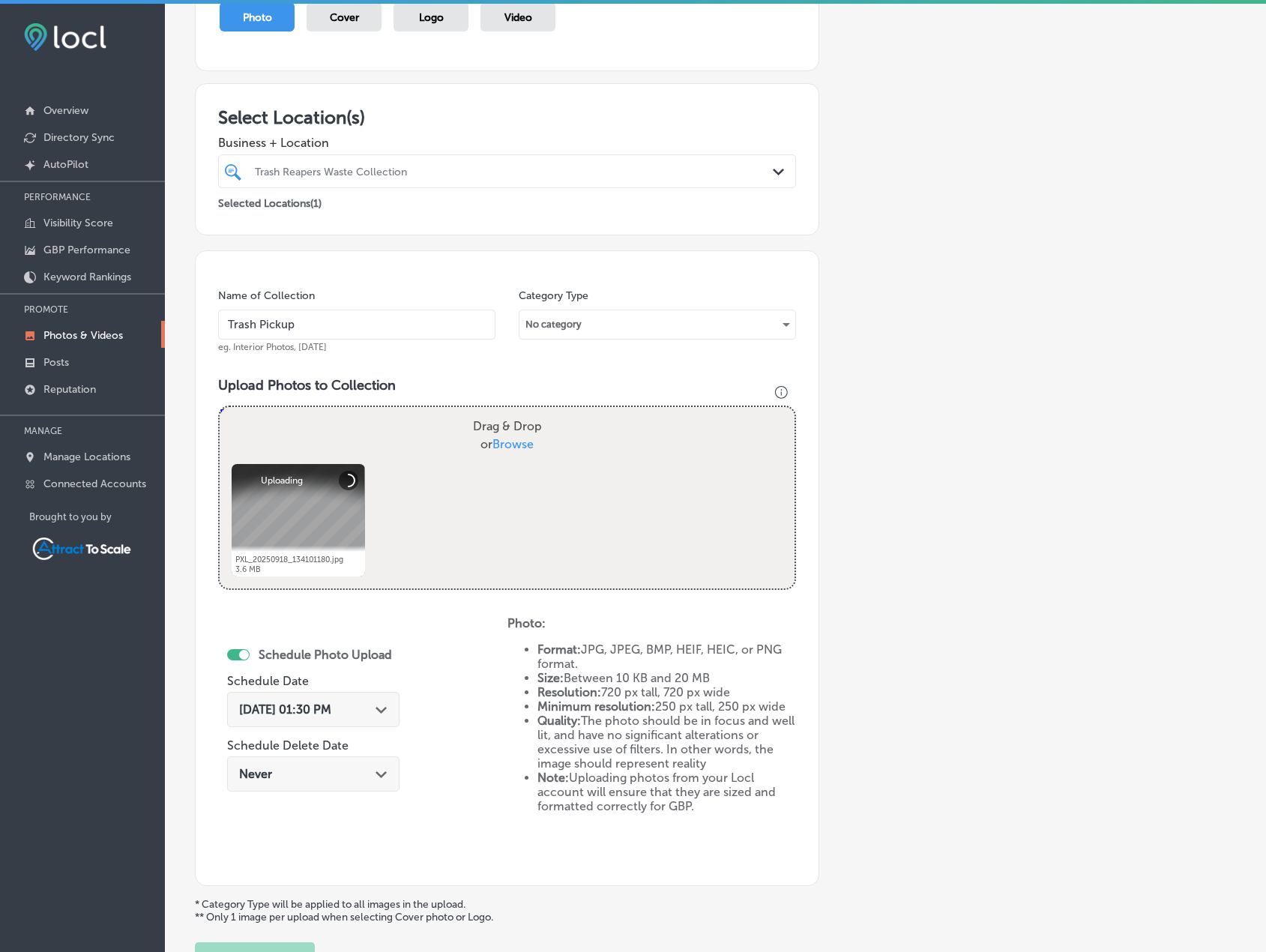
click at [368, 716] on div "Sep 30, 2025 01:30 PM Path Created with Sketch." at bounding box center [313, 709] width 148 height 15
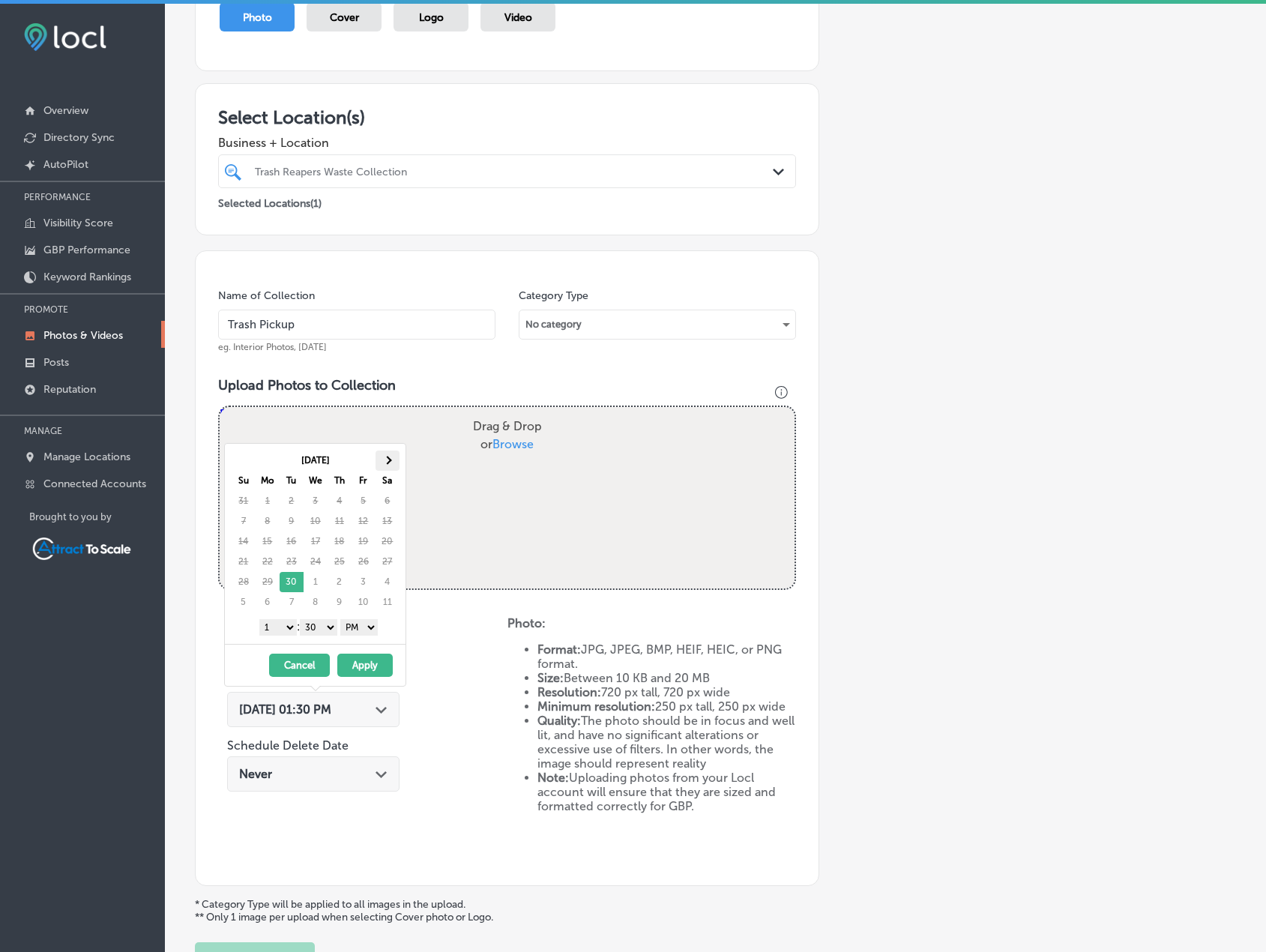
click at [388, 461] on span at bounding box center [387, 460] width 8 height 8
click at [370, 628] on select "AM PM" at bounding box center [359, 627] width 37 height 16
click at [284, 624] on select "1 2 3 4 5 6 7 8 9 10 11 12" at bounding box center [277, 627] width 37 height 16
click at [355, 667] on button "Apply" at bounding box center [364, 665] width 55 height 24
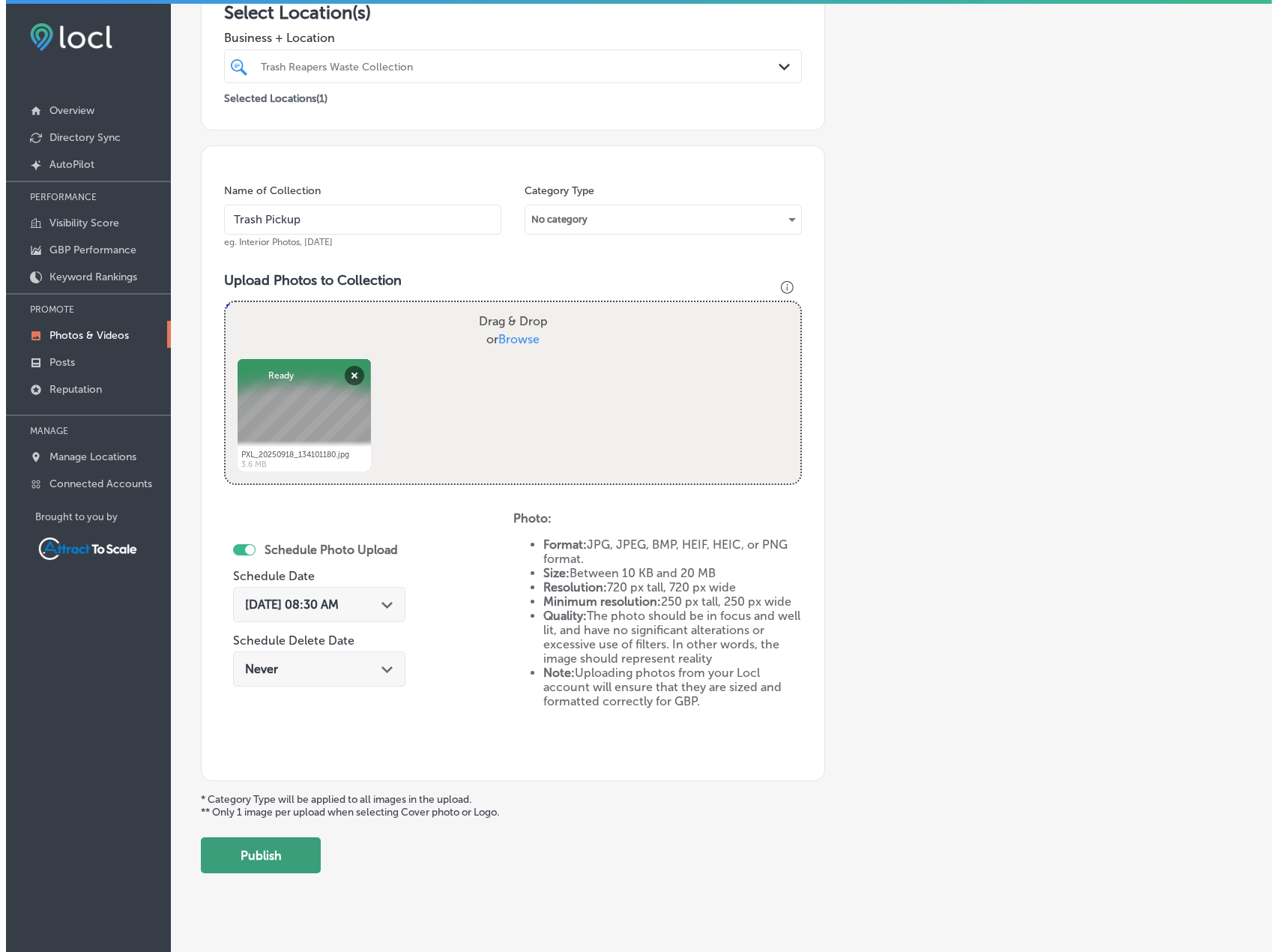
scroll to position [309, 0]
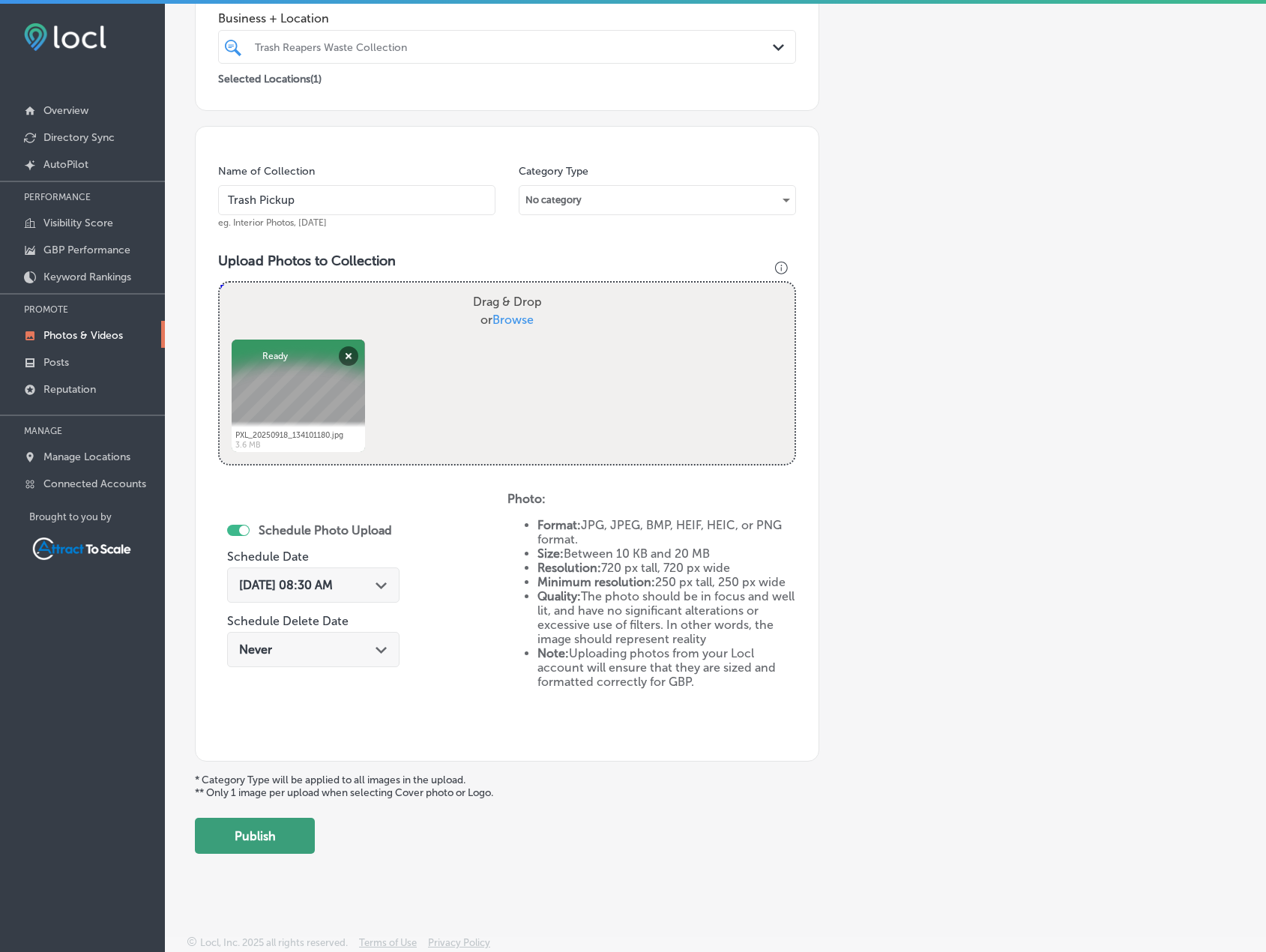
click at [302, 836] on button "Publish" at bounding box center [254, 836] width 120 height 36
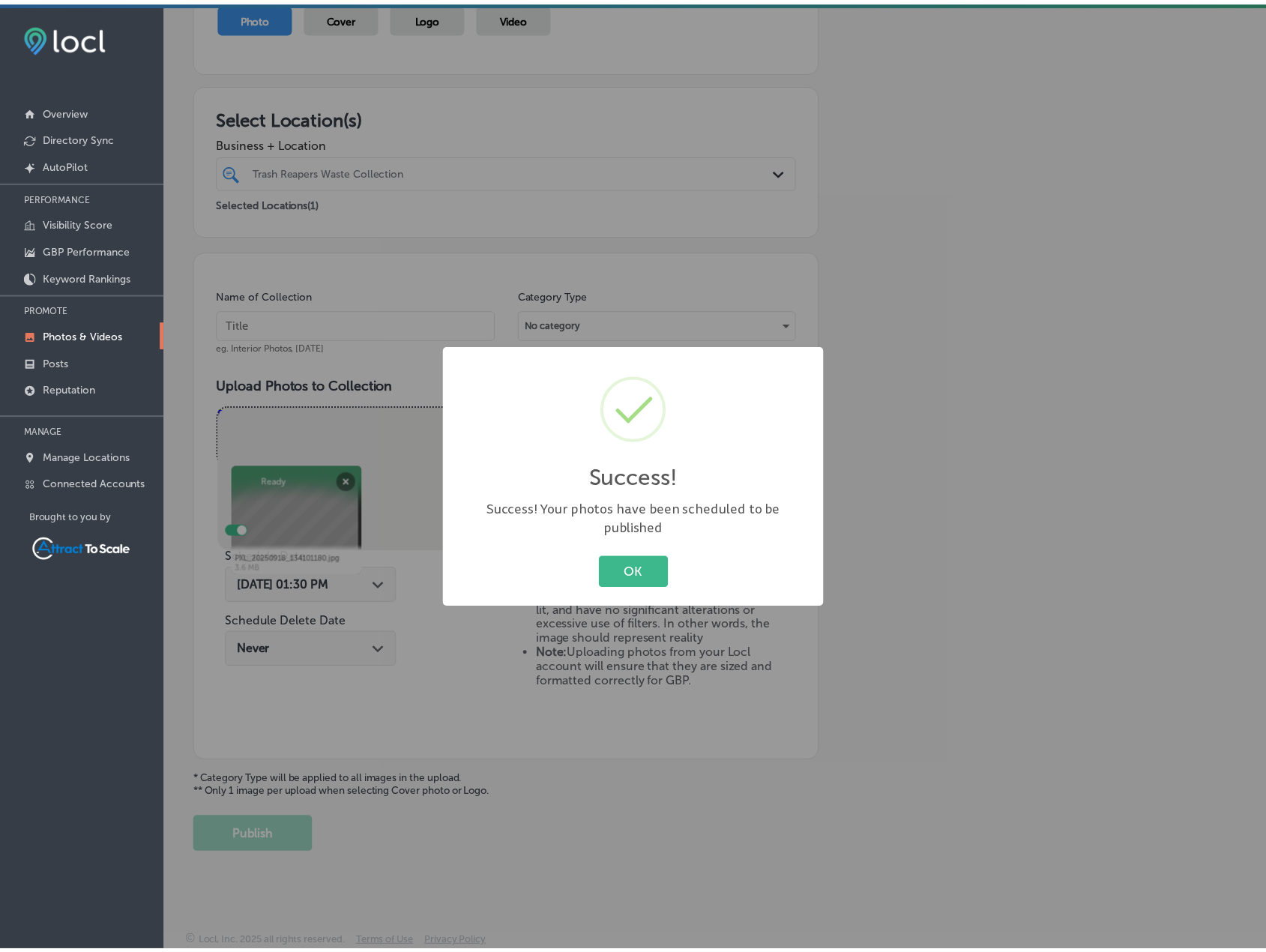
scroll to position [184, 0]
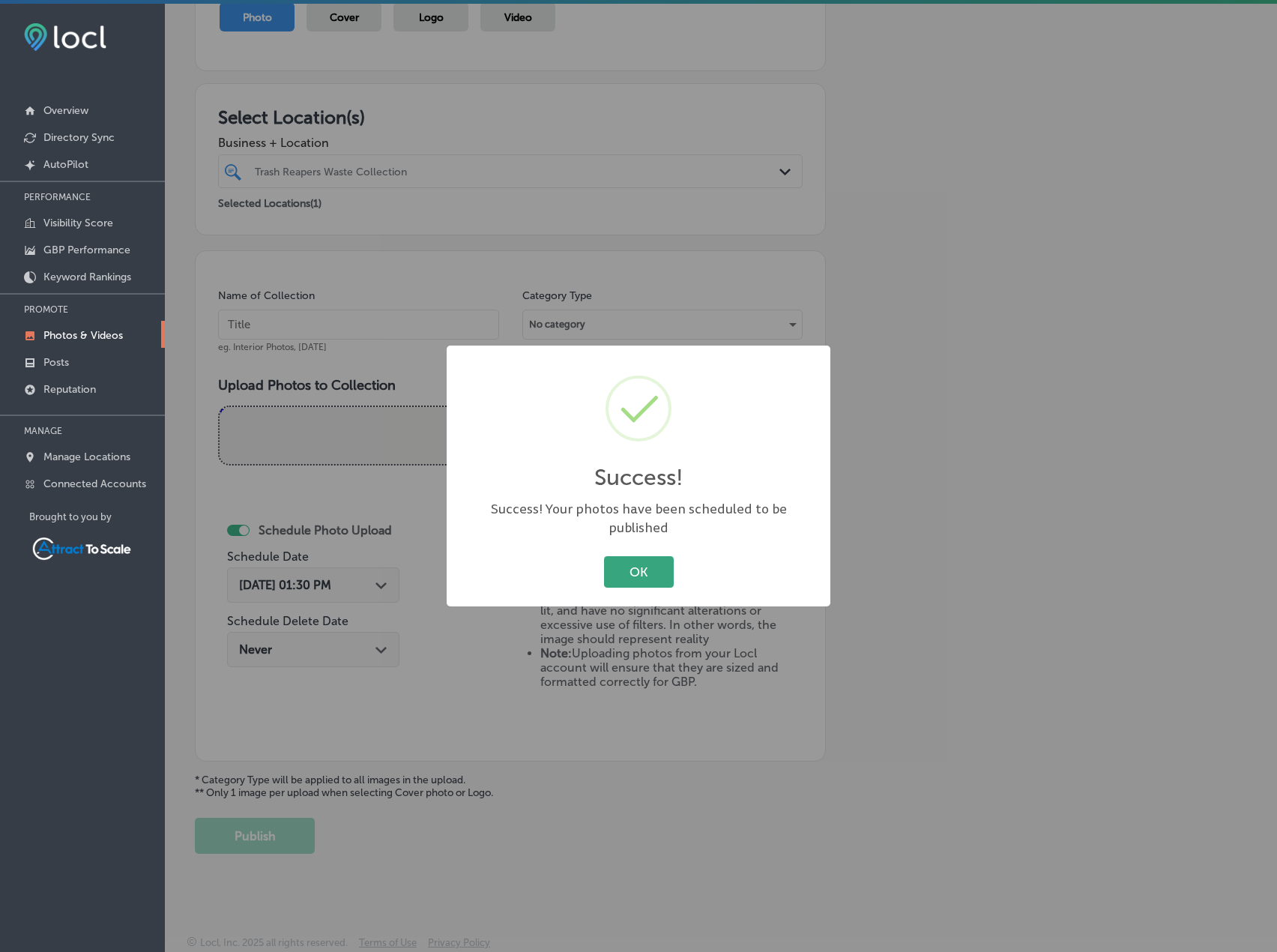
click at [654, 567] on button "OK" at bounding box center [638, 571] width 70 height 31
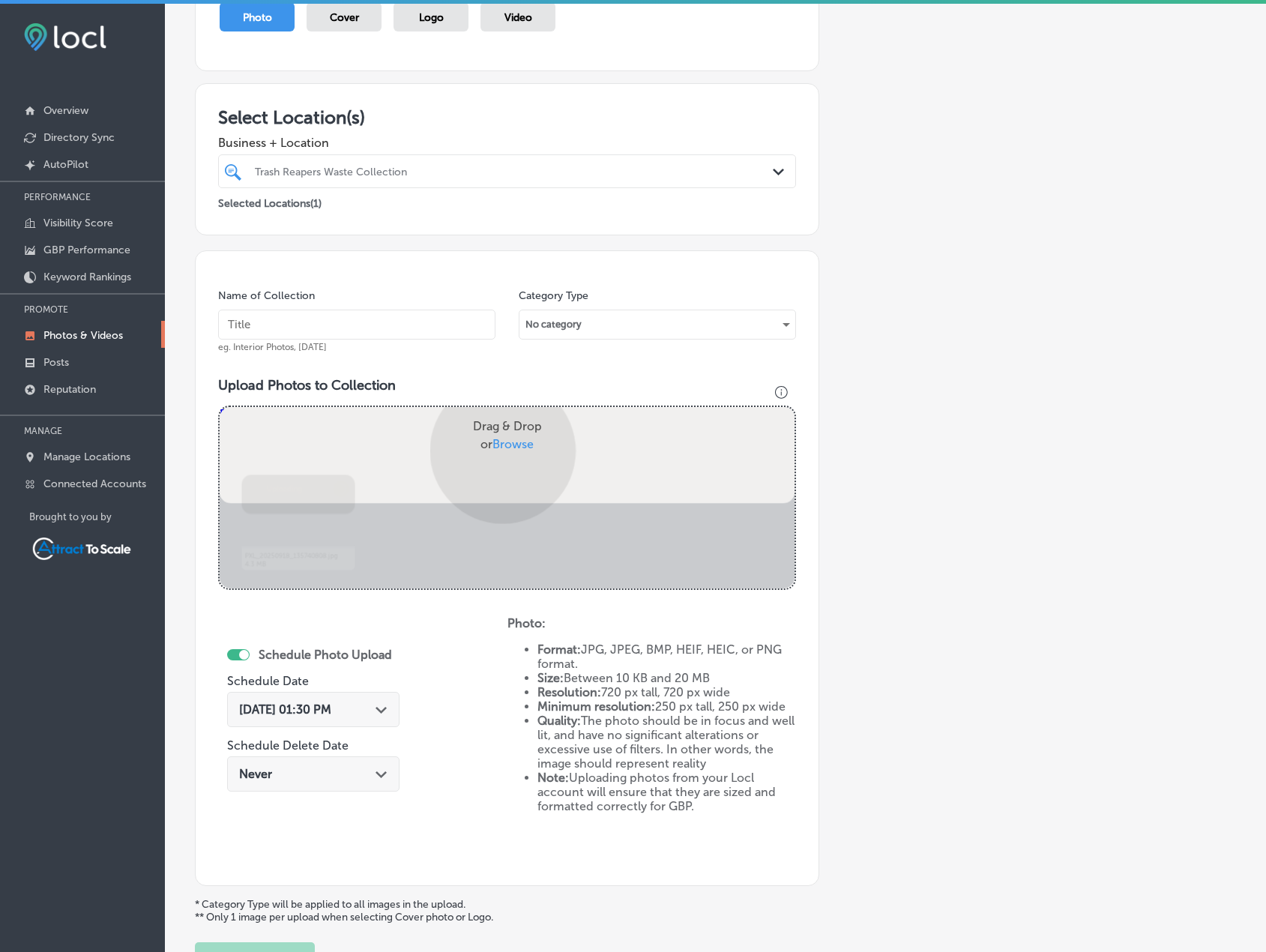
scroll to position [309, 0]
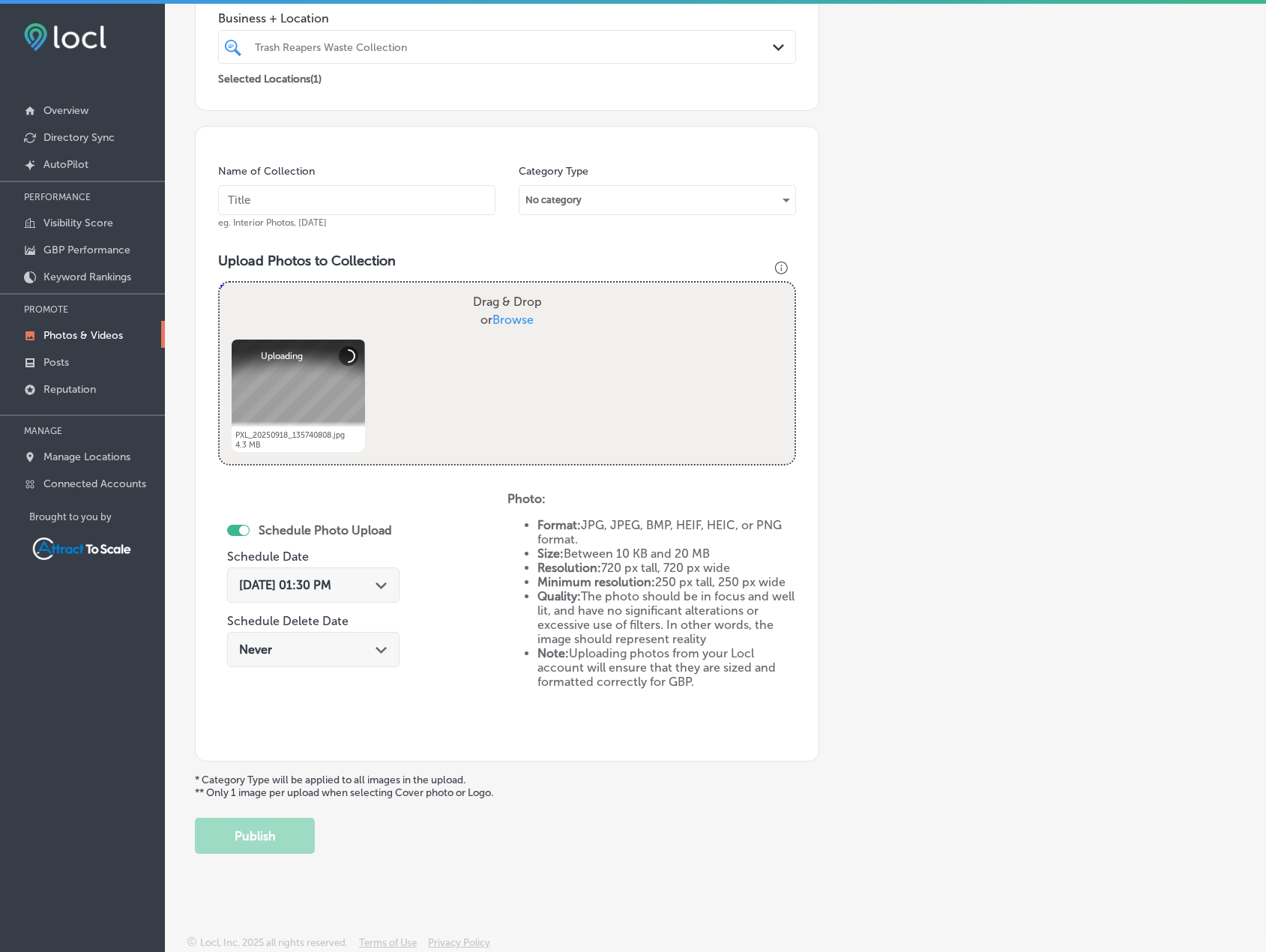
click at [369, 203] on input "text" at bounding box center [356, 200] width 277 height 30
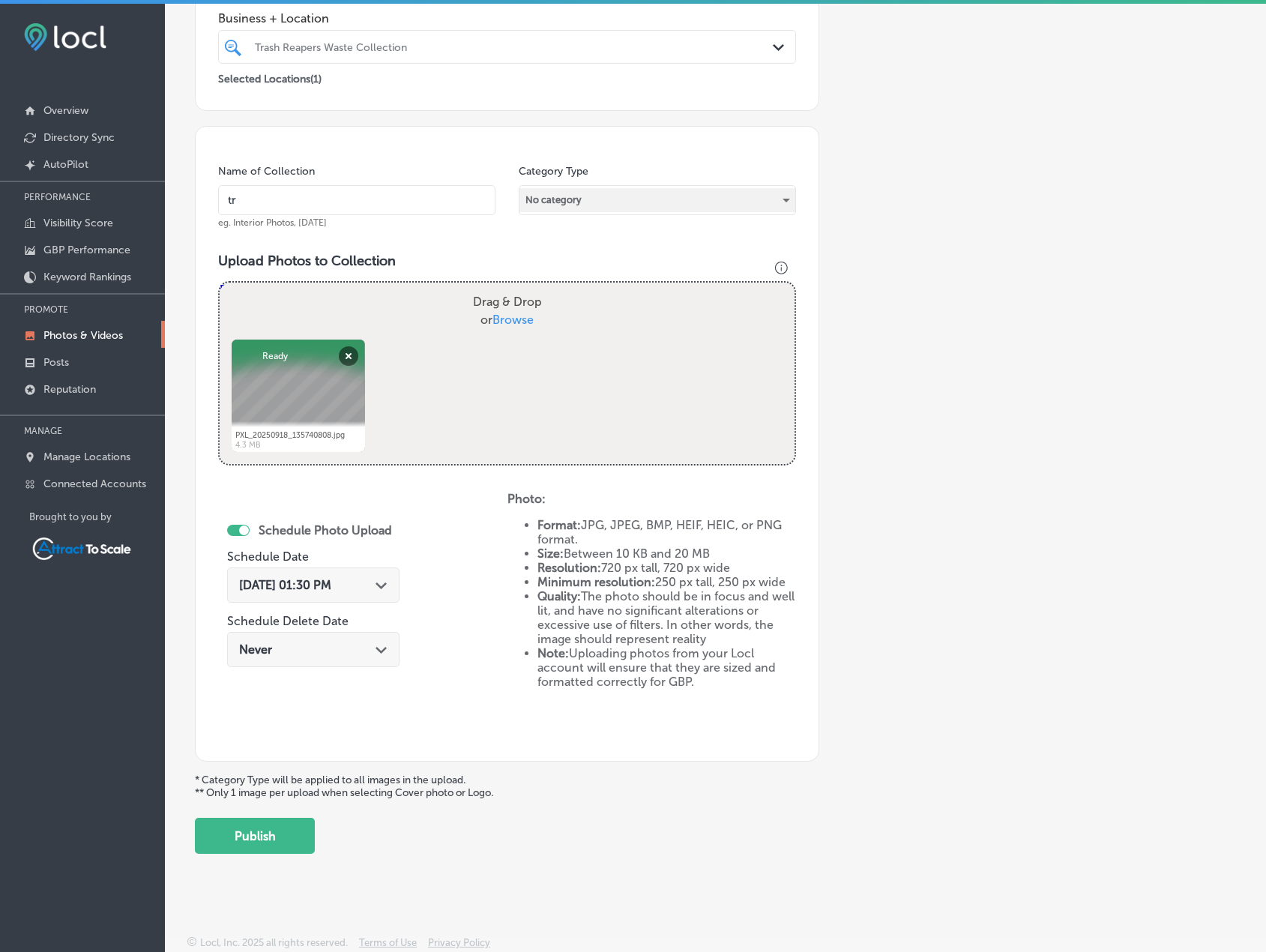
click at [589, 206] on div "No category" at bounding box center [658, 200] width 276 height 24
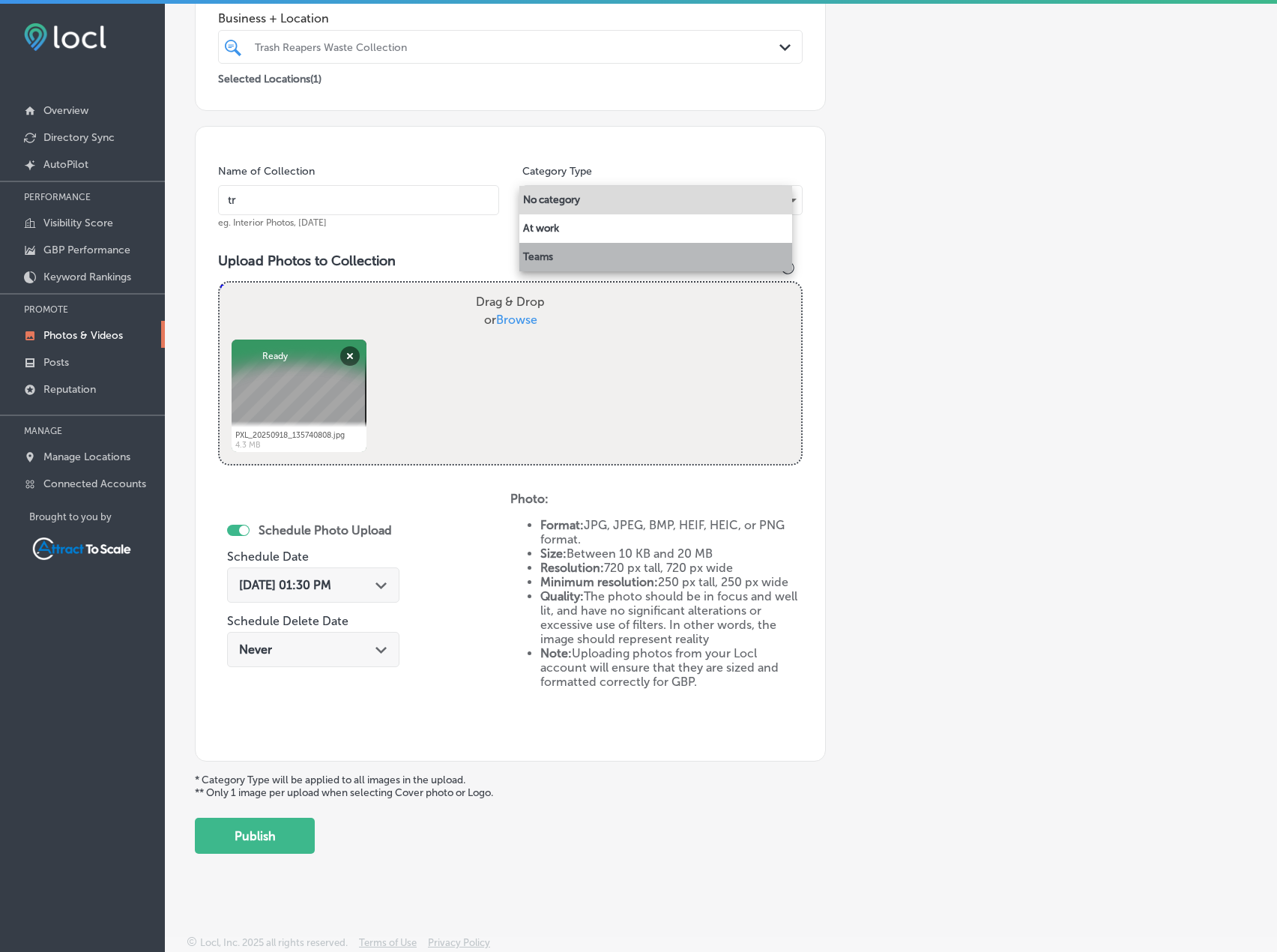
click at [579, 256] on li "Teams" at bounding box center [656, 256] width 272 height 28
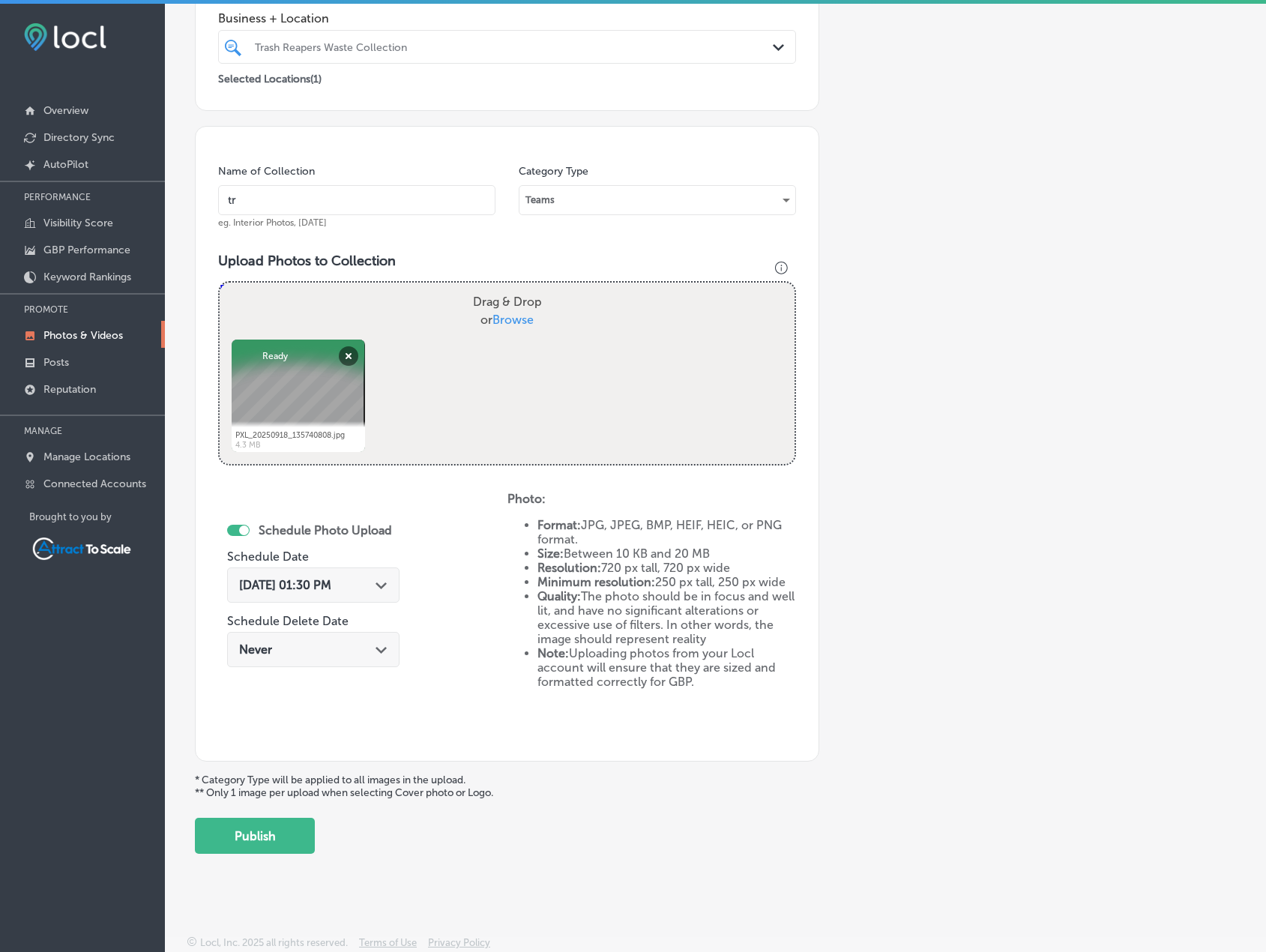
click at [322, 195] on input "tr" at bounding box center [356, 200] width 277 height 30
type input "Trash Pickup"
click at [332, 583] on span "Sep 30, 2025 01:30 PM" at bounding box center [284, 585] width 92 height 15
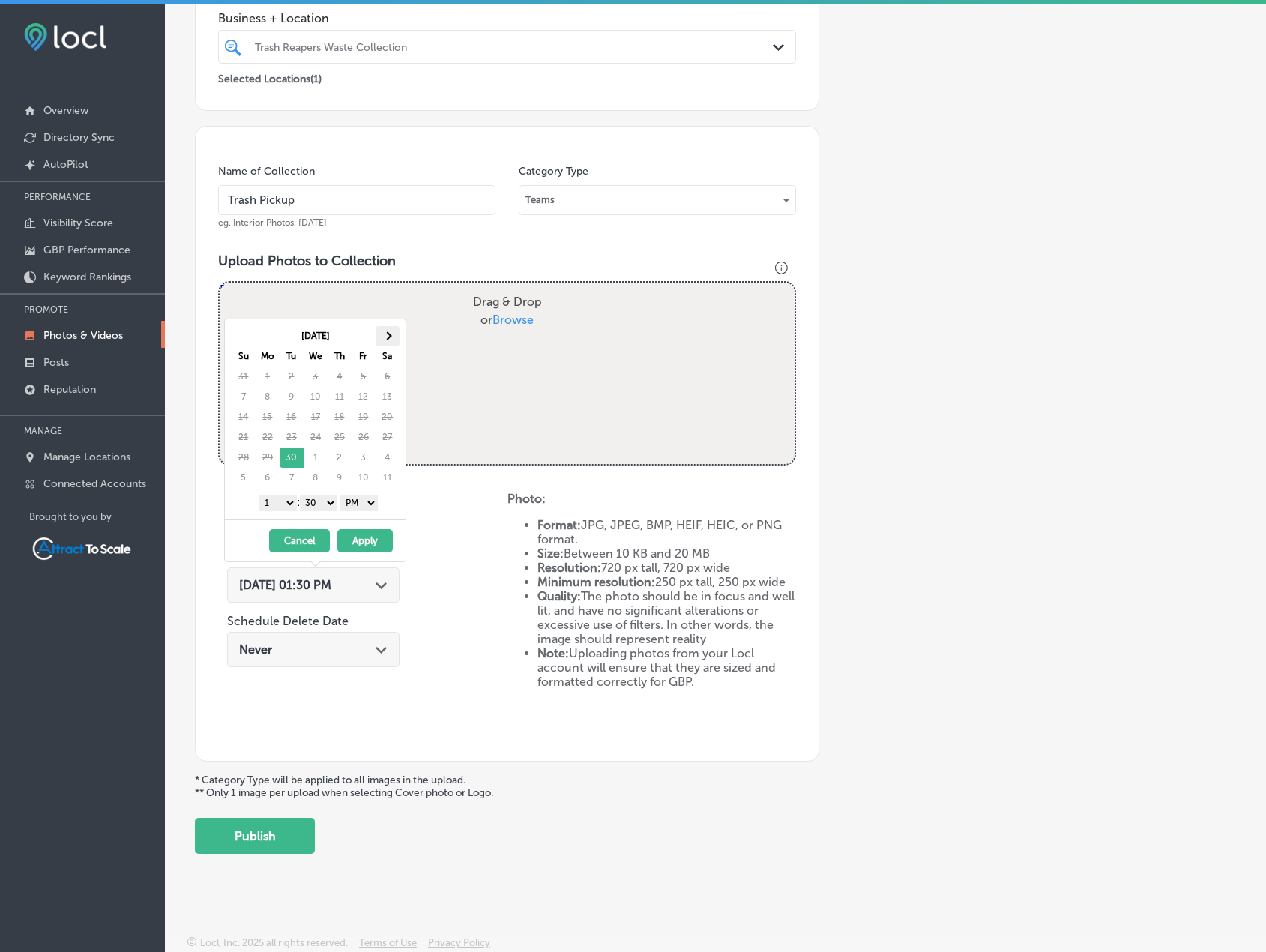
click at [394, 335] on th at bounding box center [387, 336] width 24 height 20
click at [371, 503] on select "AM PM" at bounding box center [359, 502] width 37 height 16
click at [278, 506] on select "1 2 3 4 5 6 7 8 9 10 11 12" at bounding box center [277, 502] width 37 height 16
click at [368, 541] on button "Apply" at bounding box center [364, 540] width 55 height 24
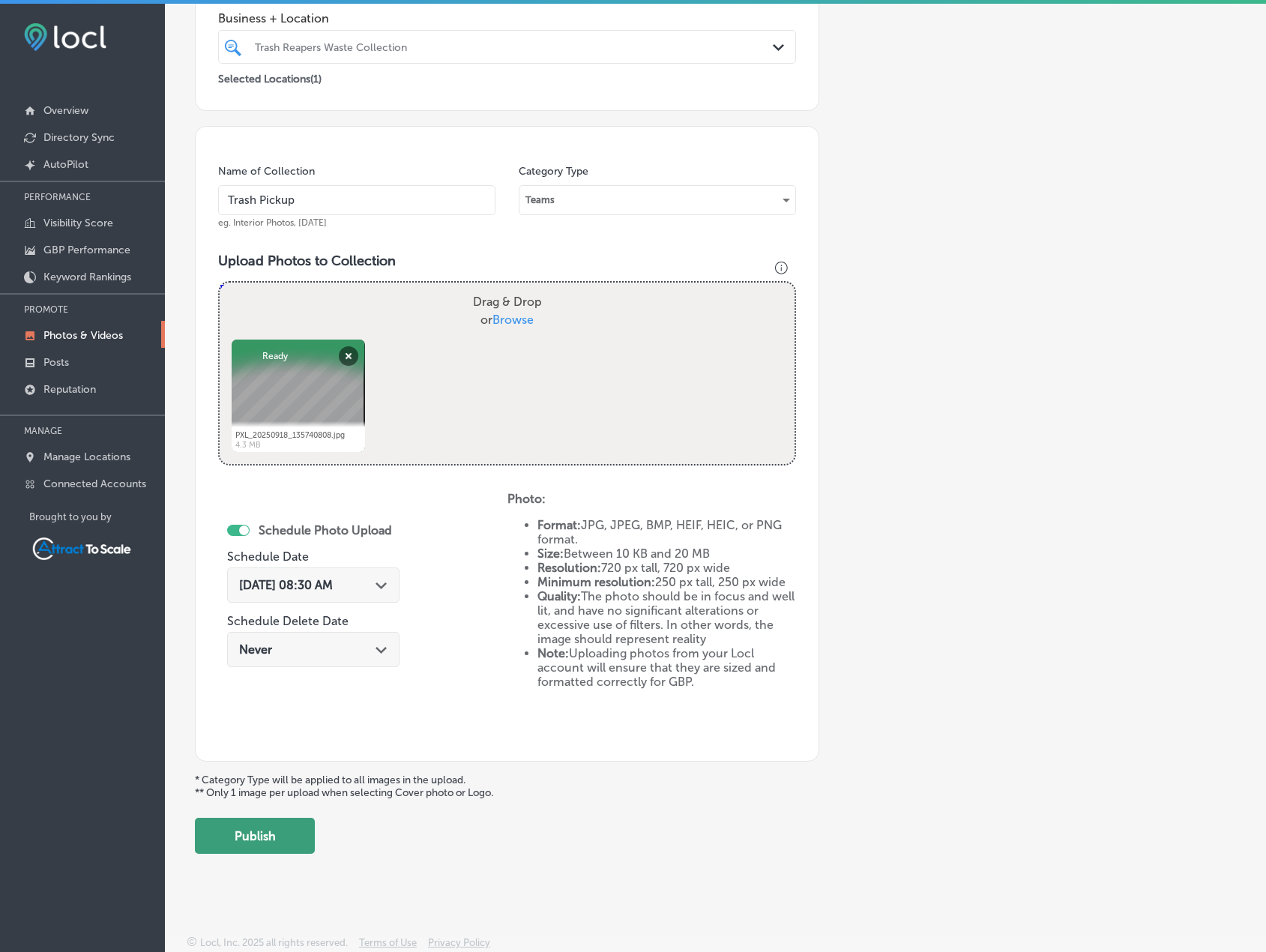
click at [294, 834] on button "Publish" at bounding box center [254, 836] width 120 height 36
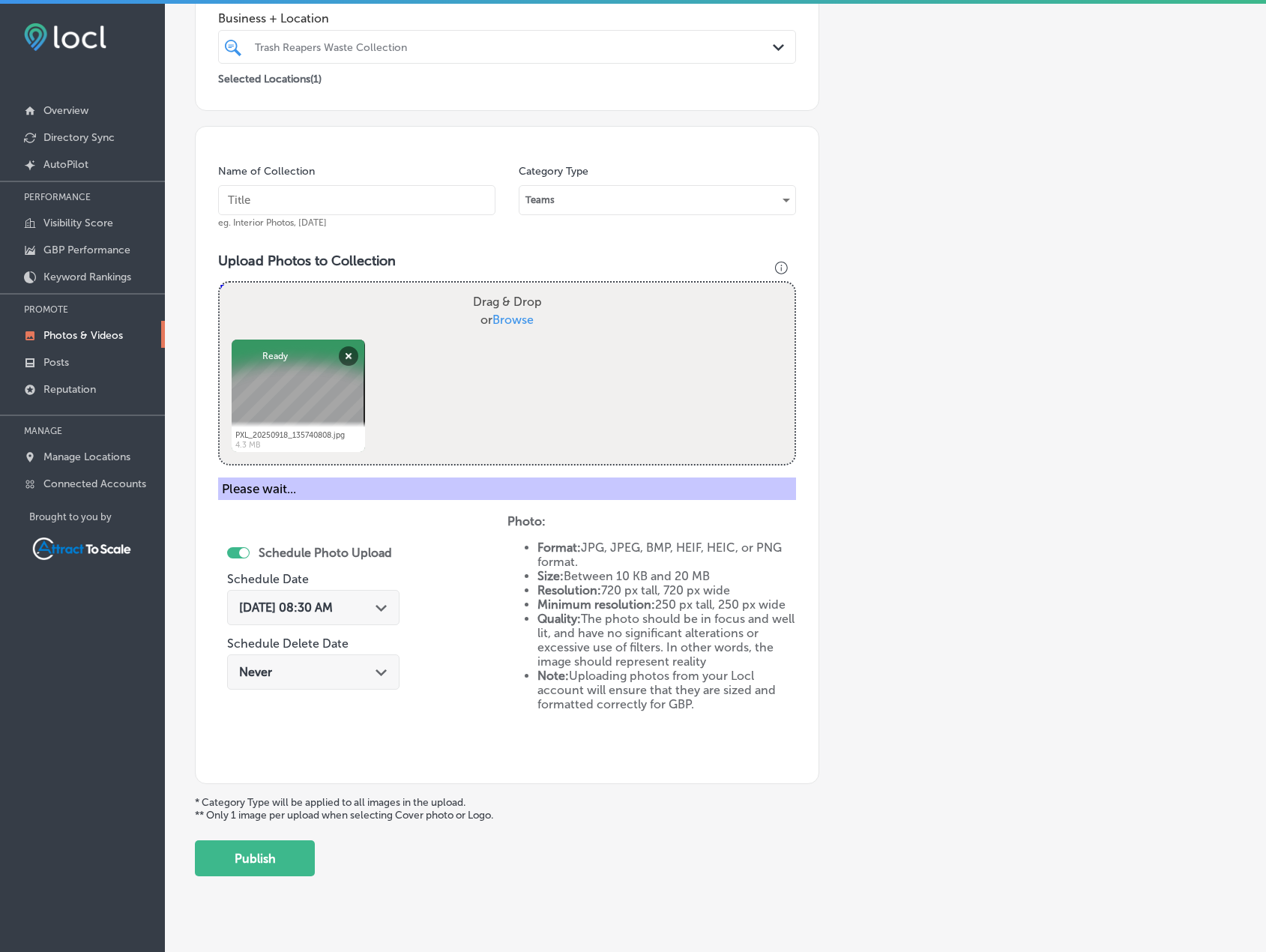
scroll to position [184, 0]
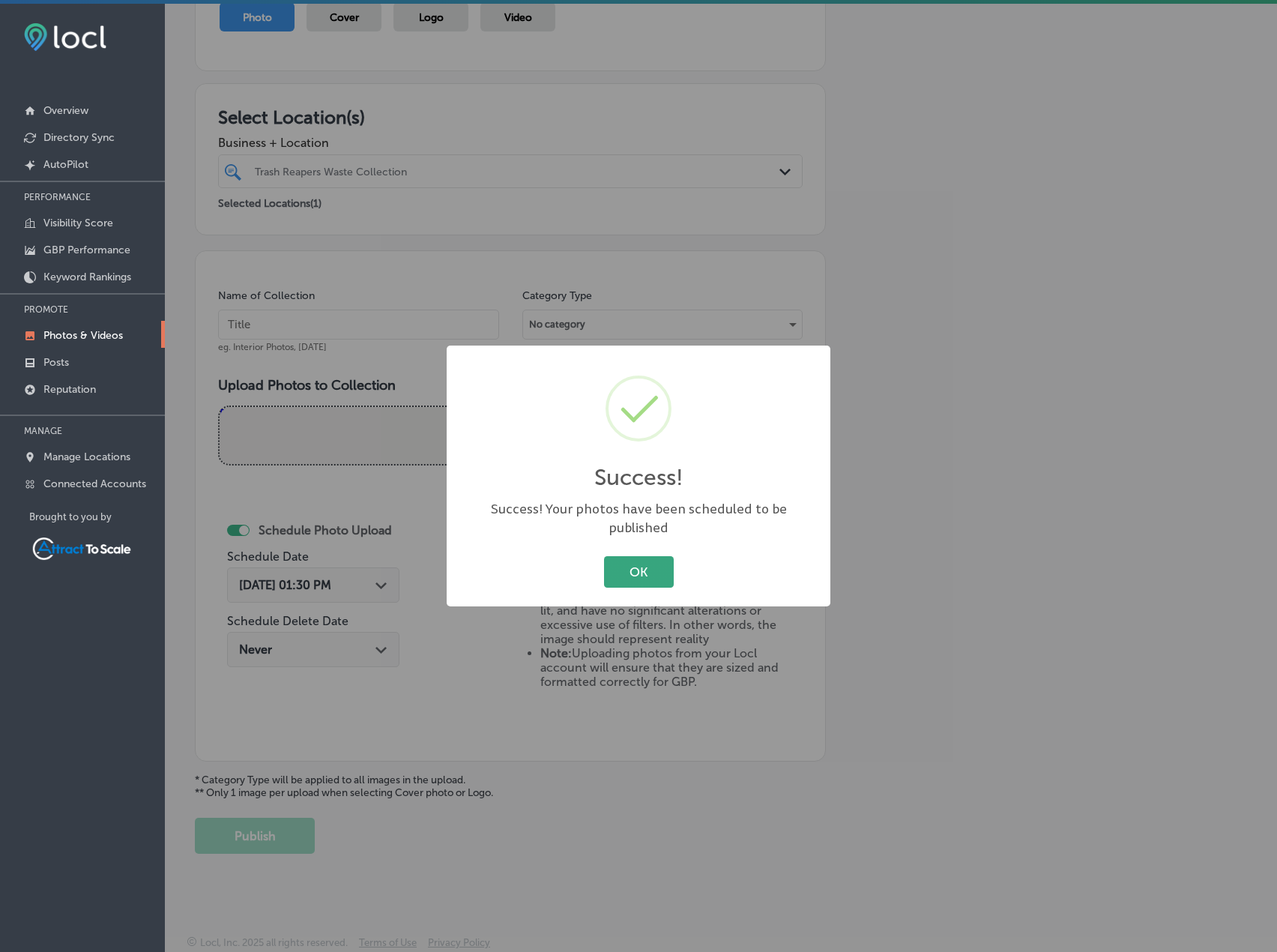
click at [653, 570] on button "OK" at bounding box center [638, 571] width 70 height 31
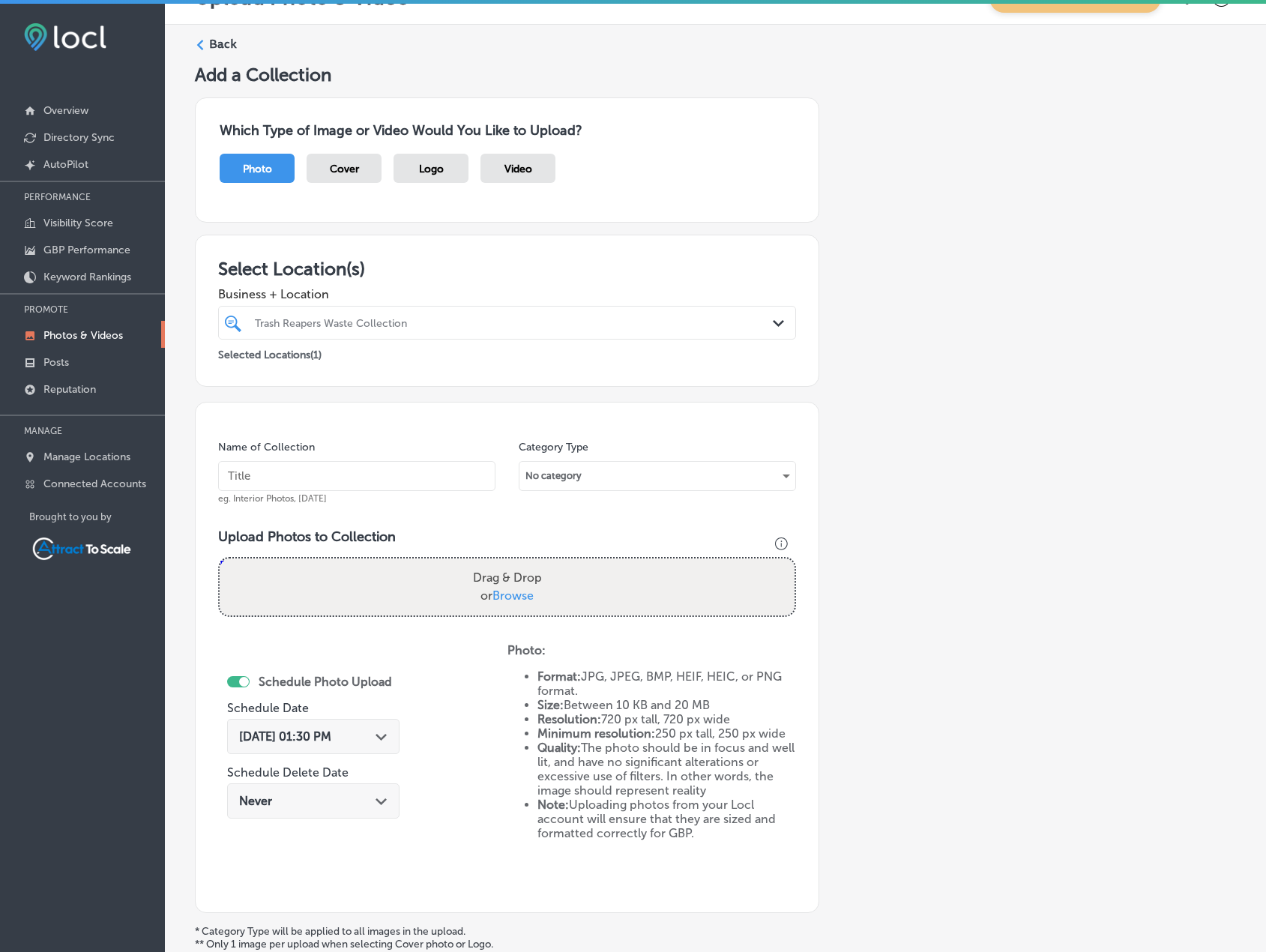
scroll to position [0, 0]
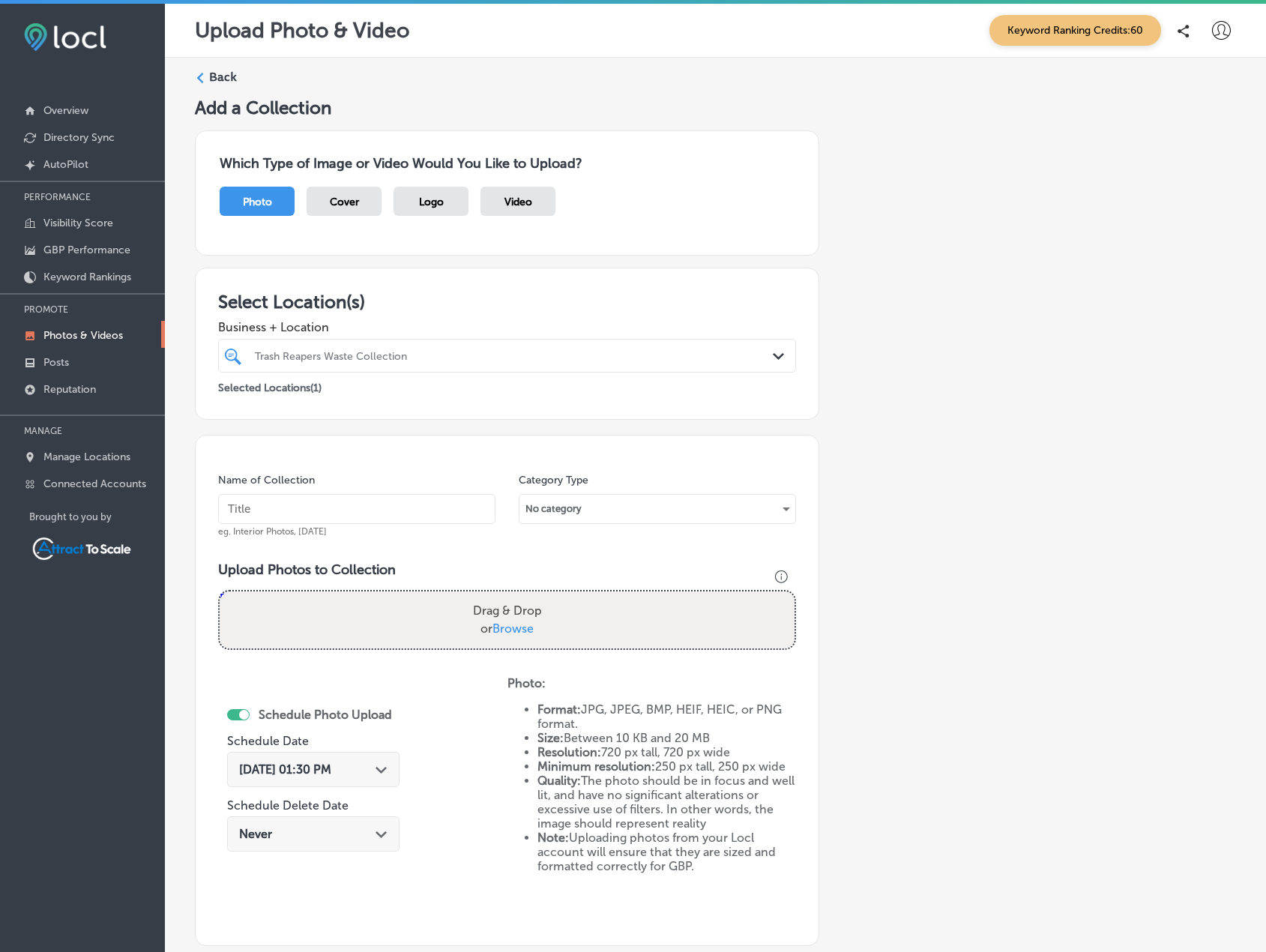
click at [218, 81] on label "Back" at bounding box center [223, 77] width 28 height 16
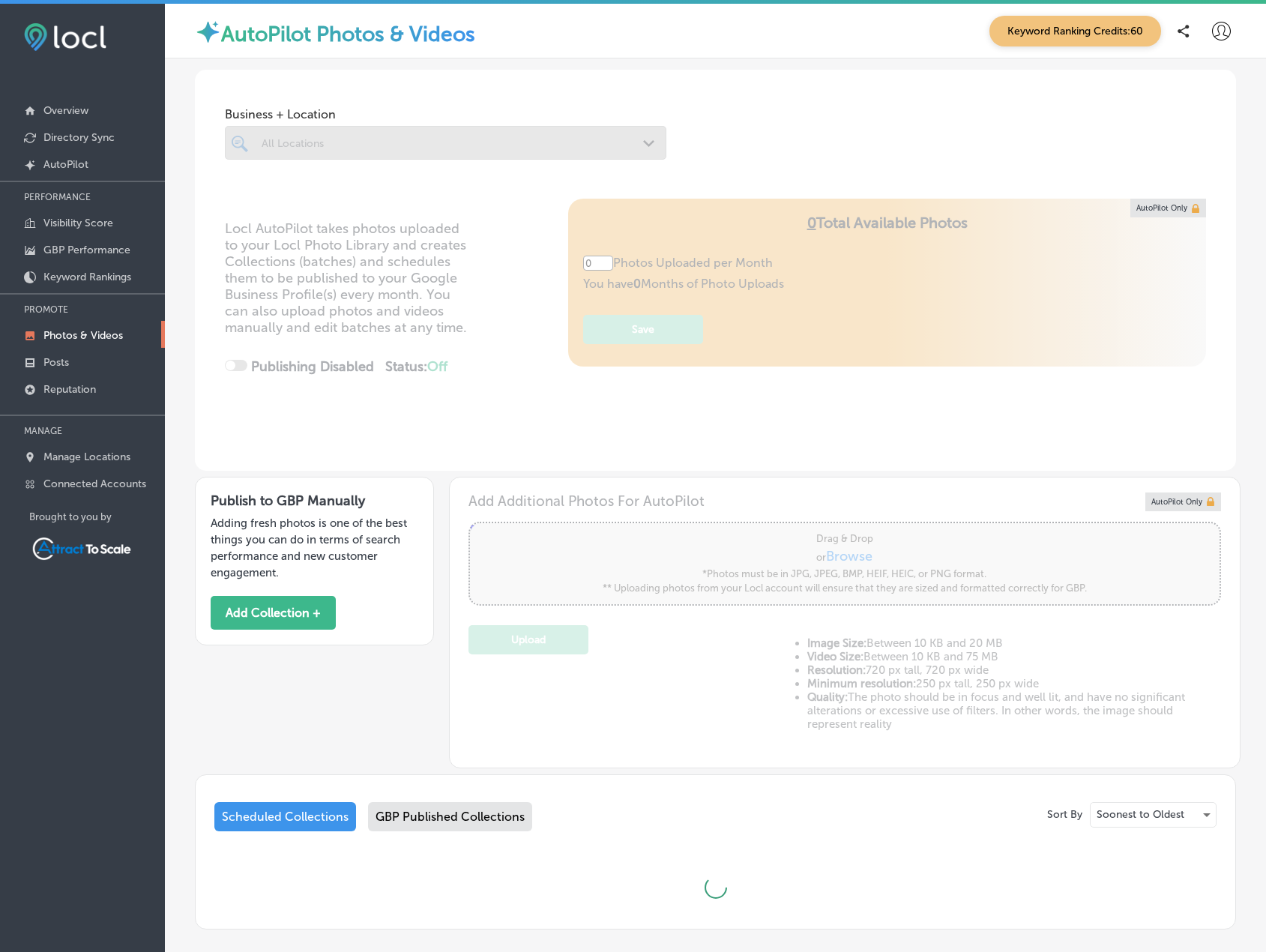
type input "5"
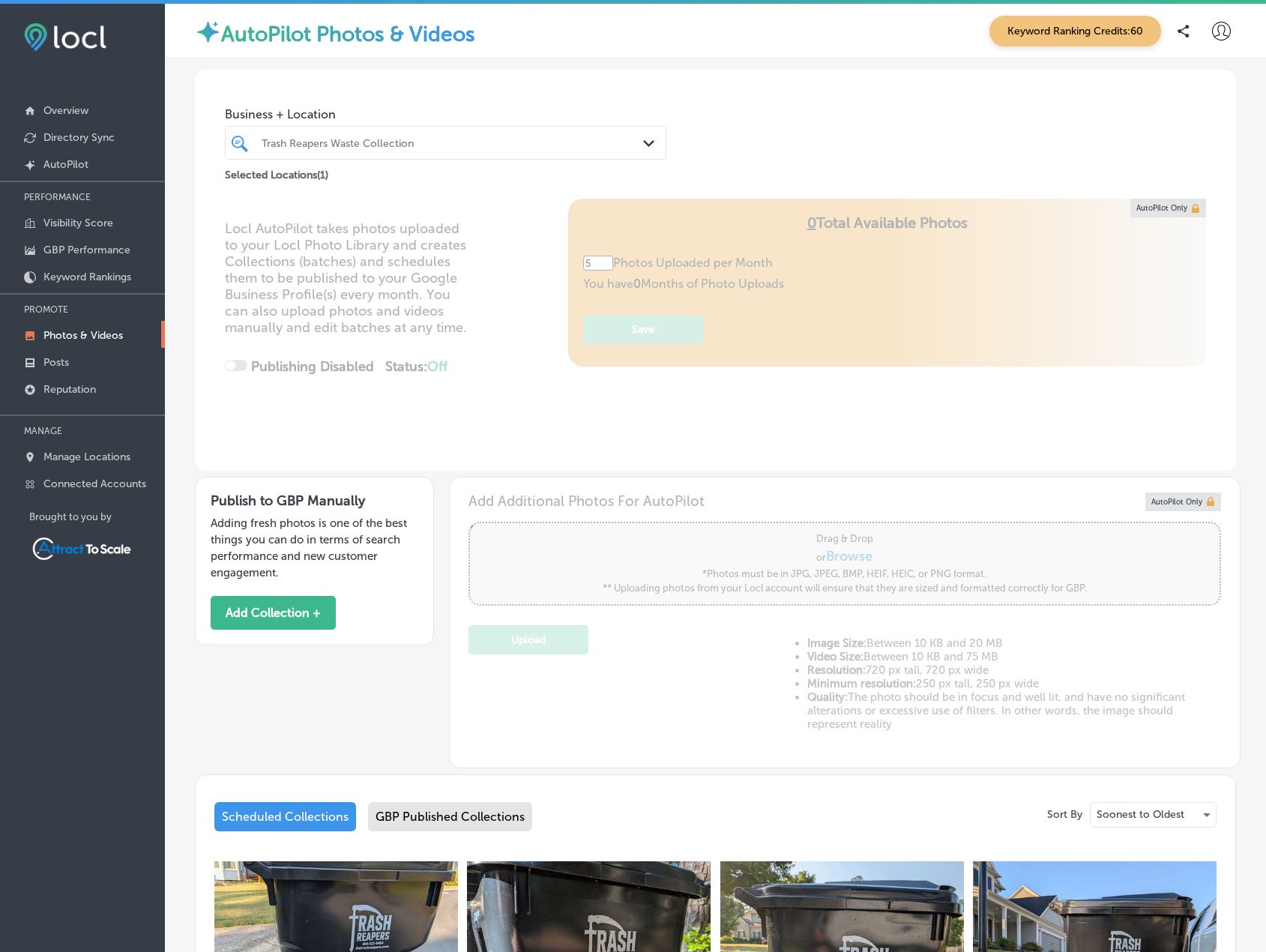
click at [328, 134] on div at bounding box center [427, 143] width 334 height 20
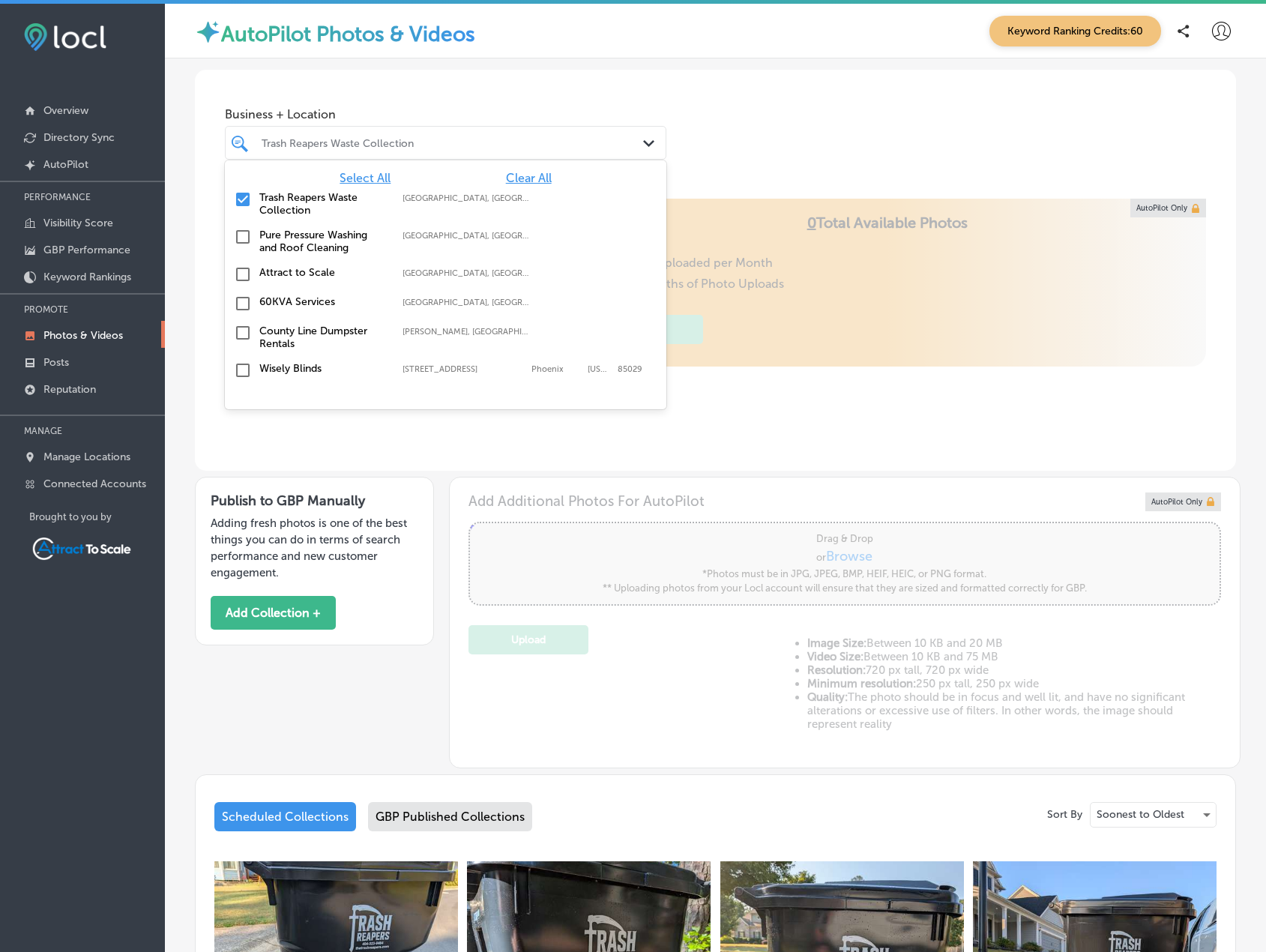
click at [277, 334] on label "County Line Dumpster Rentals" at bounding box center [323, 337] width 128 height 25
click at [242, 200] on input "checkbox" at bounding box center [243, 200] width 18 height 18
click at [838, 119] on div "Business + Location option focused, 2 of 11. 11 results available. Use Up and D…" at bounding box center [715, 126] width 1042 height 114
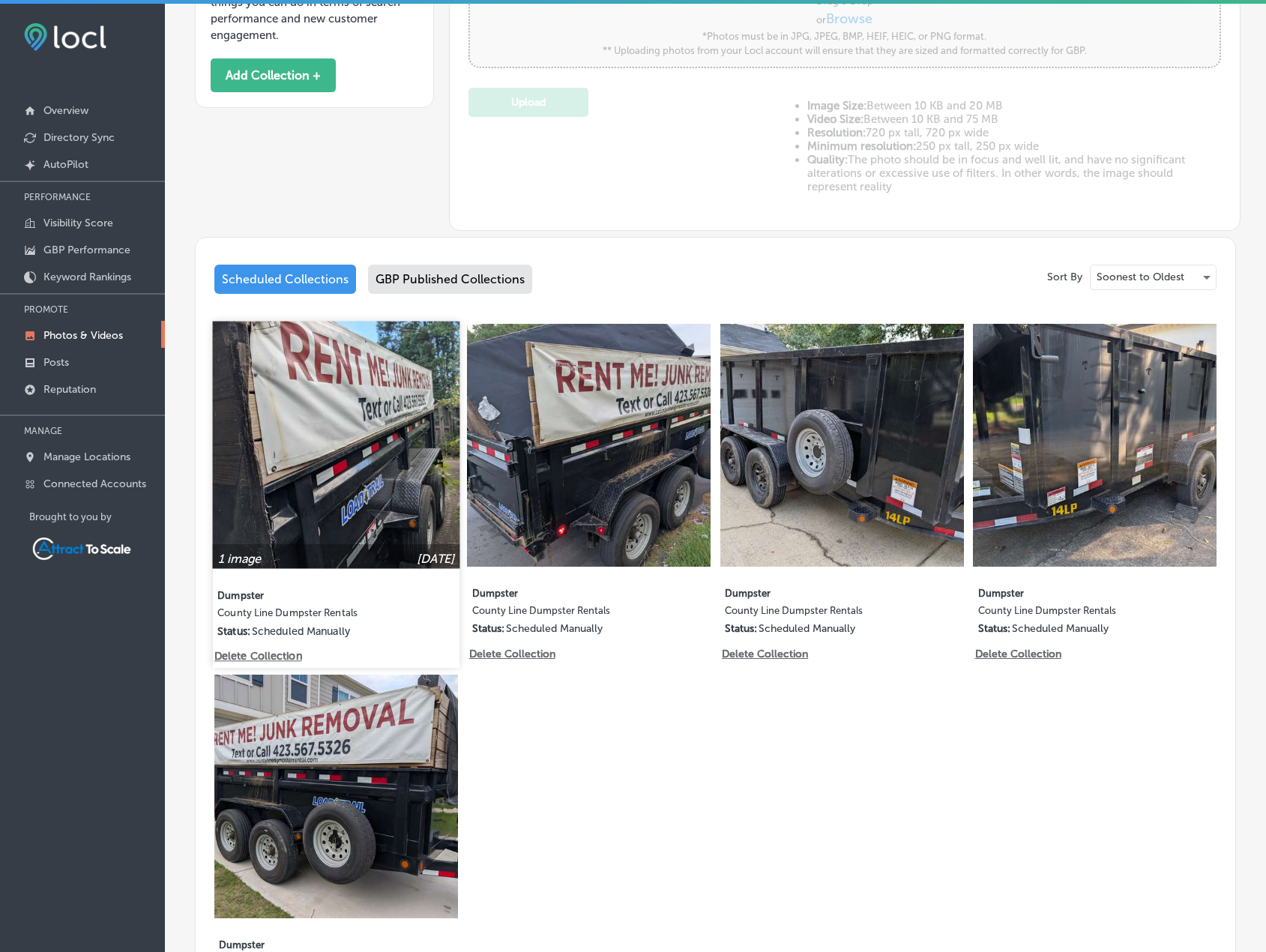
scroll to position [664, 0]
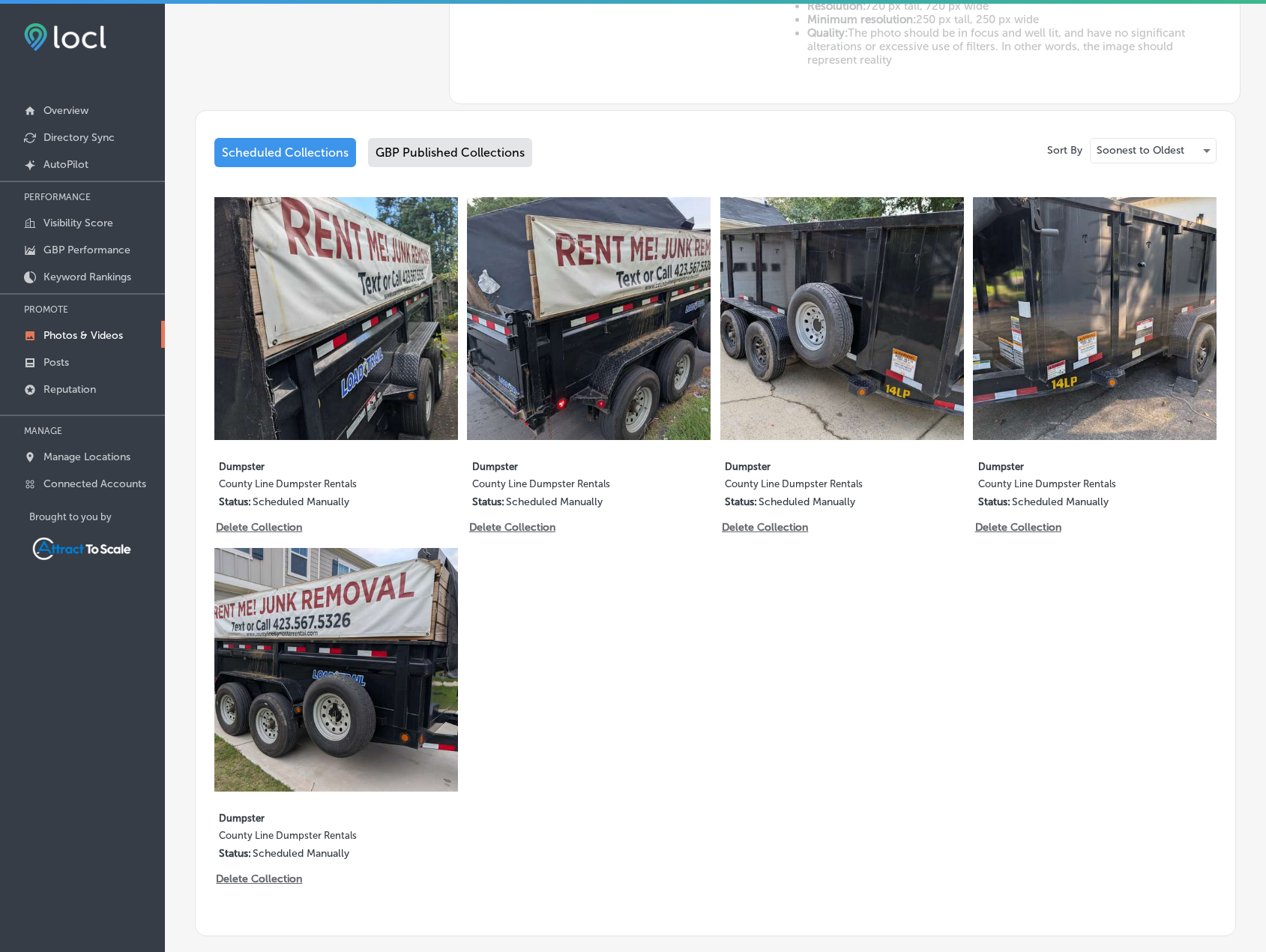
click at [328, 142] on div "Scheduled Collections" at bounding box center [285, 153] width 142 height 29
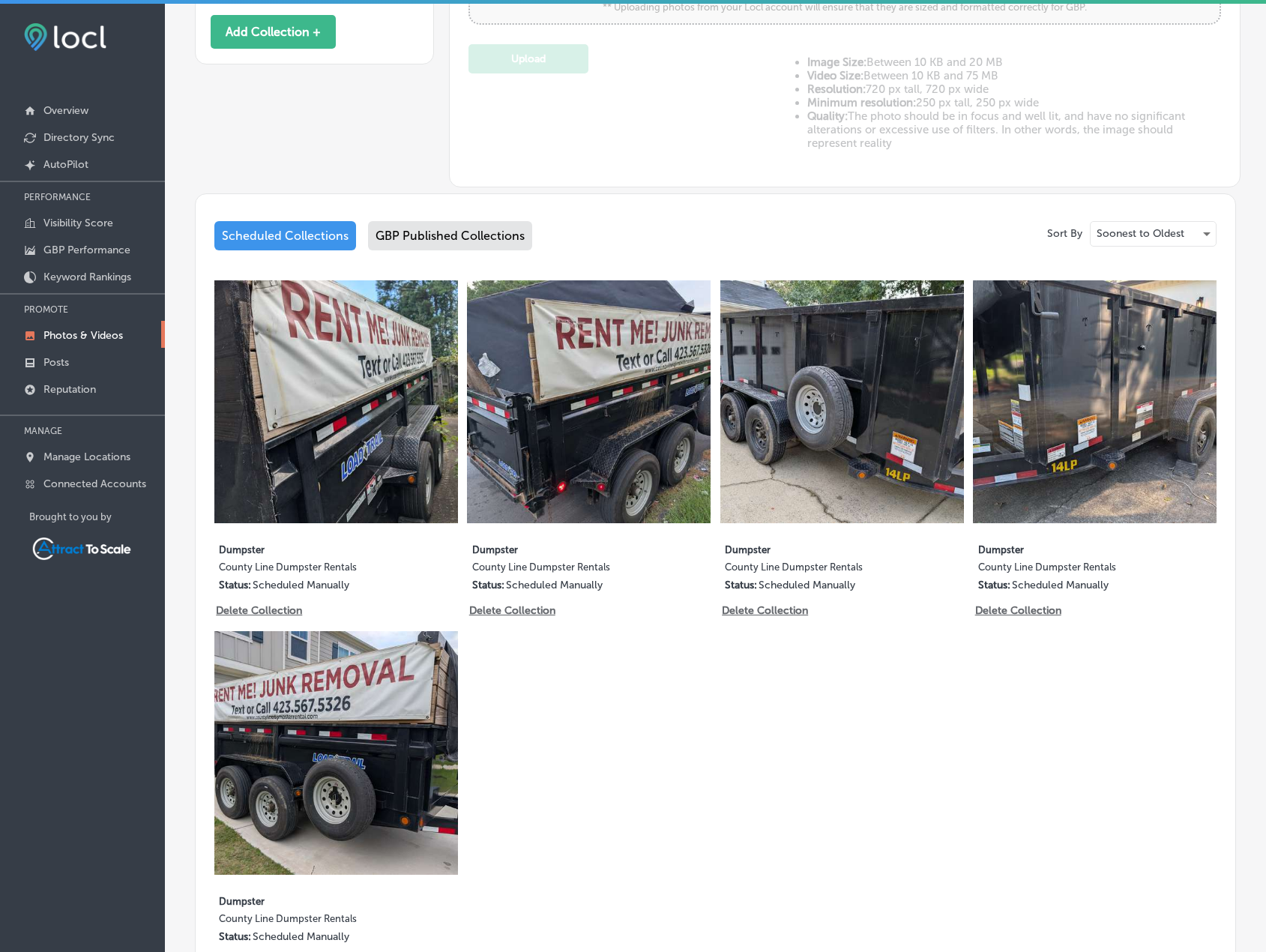
scroll to position [289, 0]
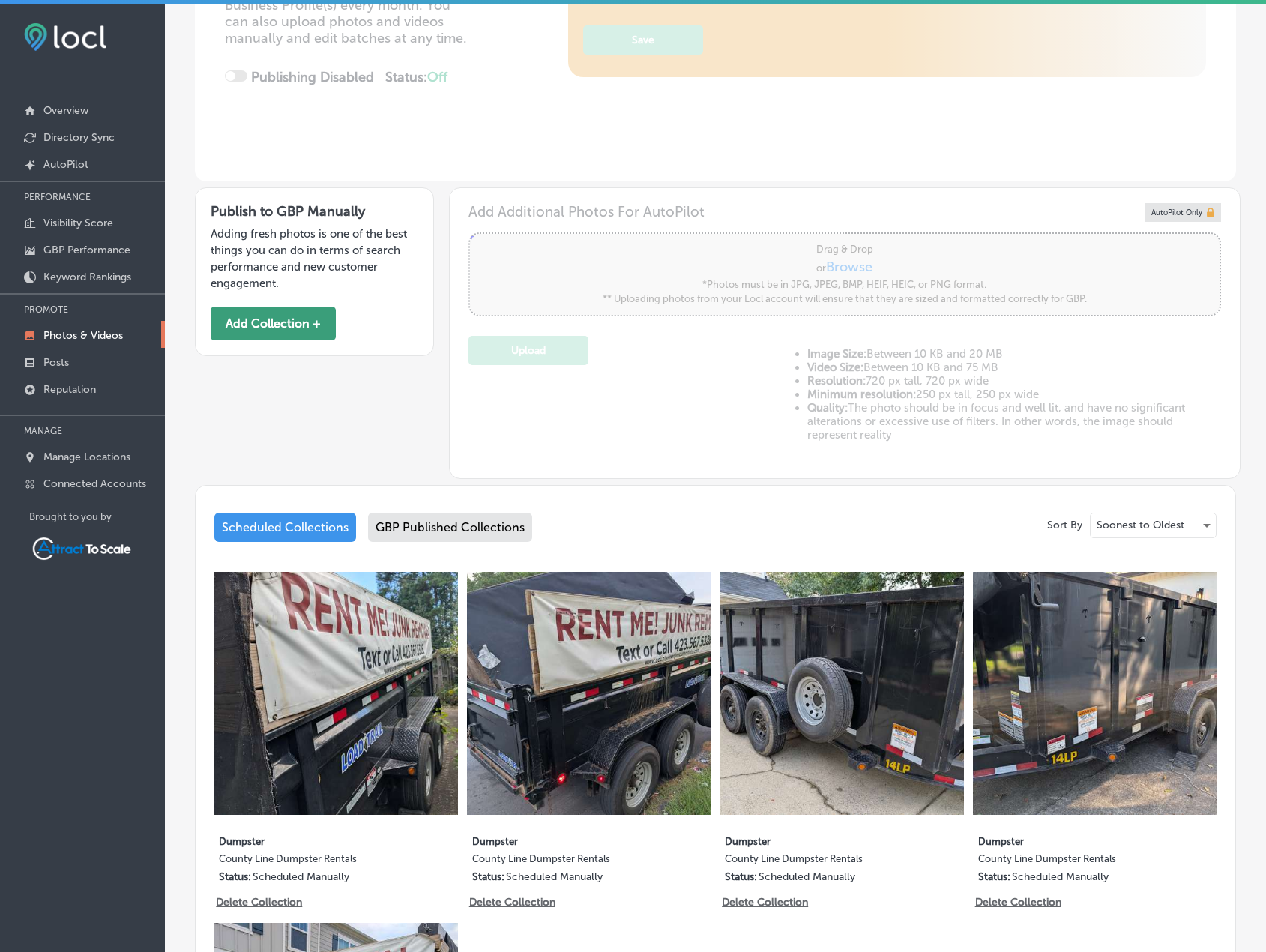
click at [300, 322] on button "Add Collection +" at bounding box center [274, 322] width 125 height 34
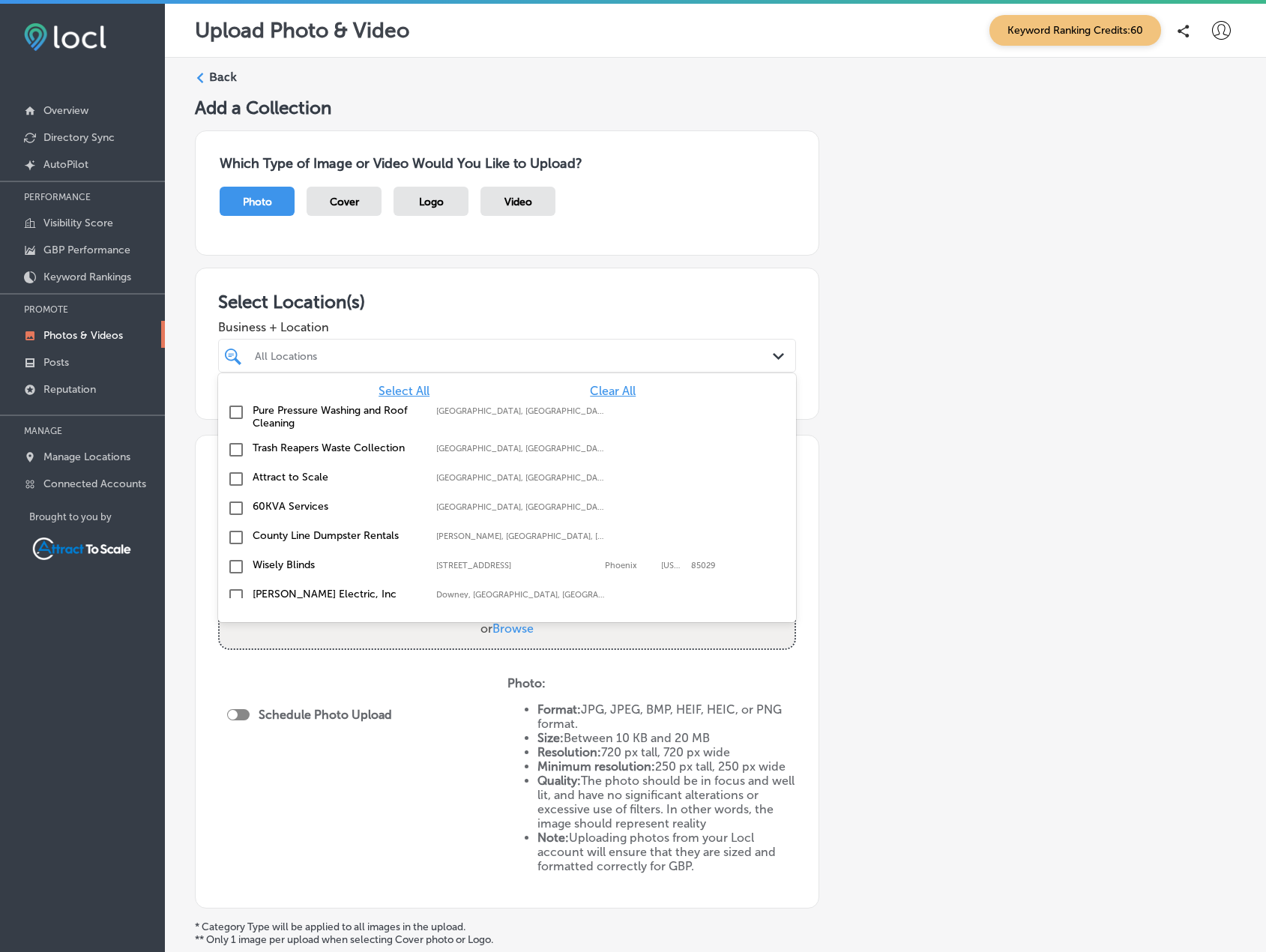
click at [431, 360] on div "All Locations" at bounding box center [514, 355] width 520 height 13
click at [311, 535] on label "County Line Dumpster Rentals" at bounding box center [337, 535] width 169 height 13
click at [919, 421] on div "Add a Collection Which Type of Image or Video Would You Like to Upload? Photo C…" at bounding box center [715, 548] width 1042 height 904
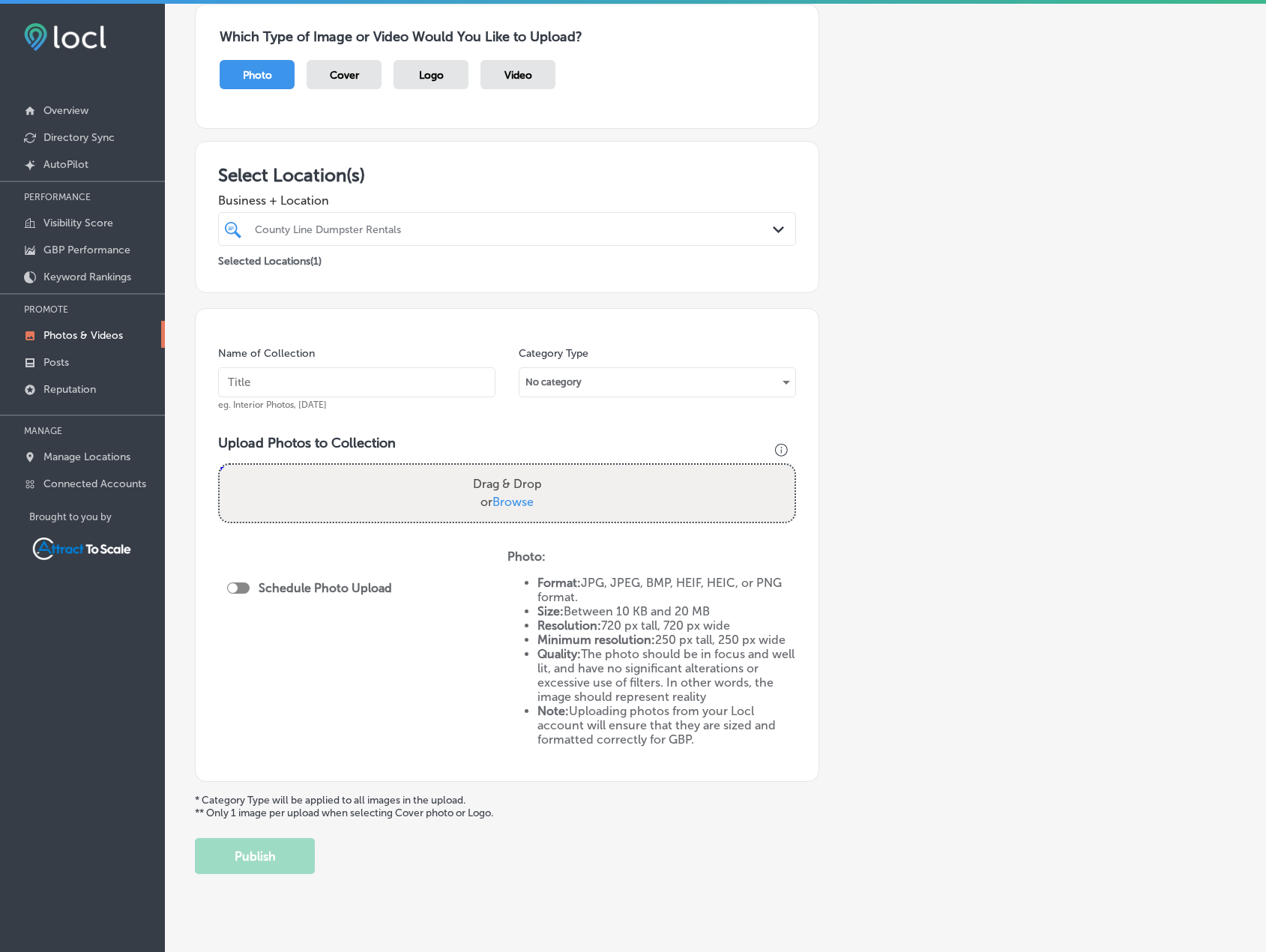
scroll to position [147, 0]
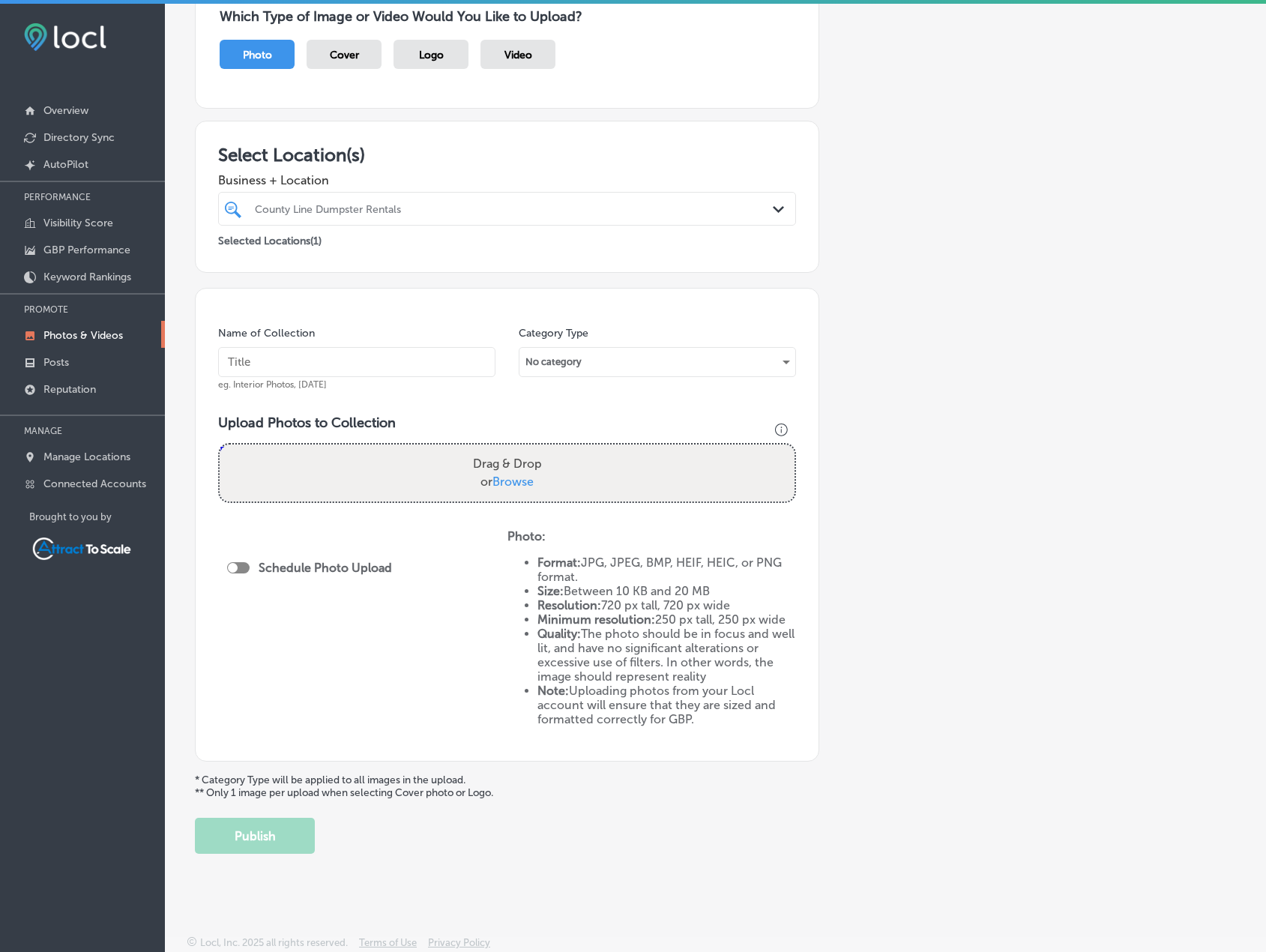
click at [355, 359] on input "text" at bounding box center [356, 362] width 277 height 30
type input "Dump Trailer"
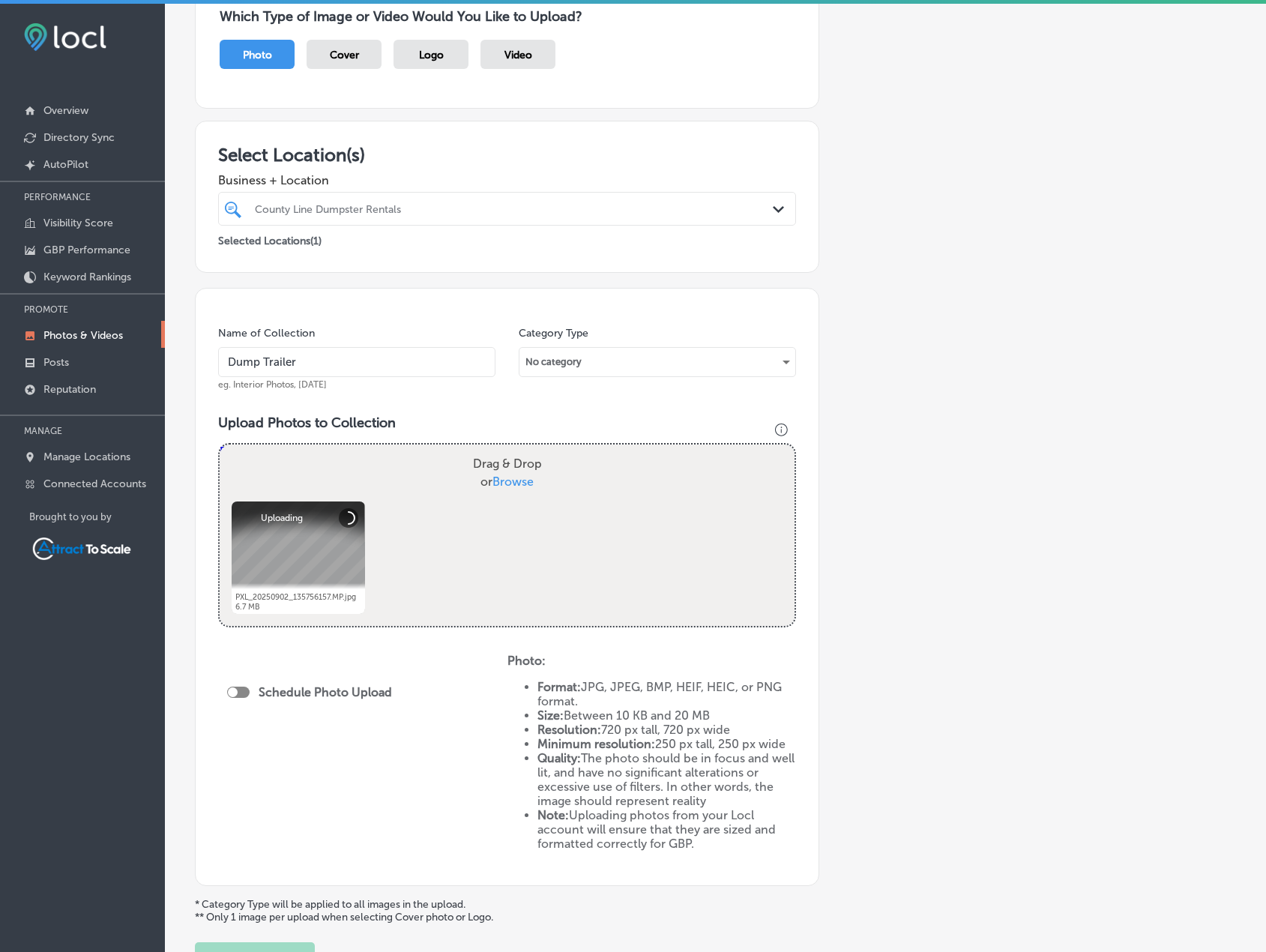
click at [244, 689] on div at bounding box center [238, 692] width 23 height 11
checkbox input "true"
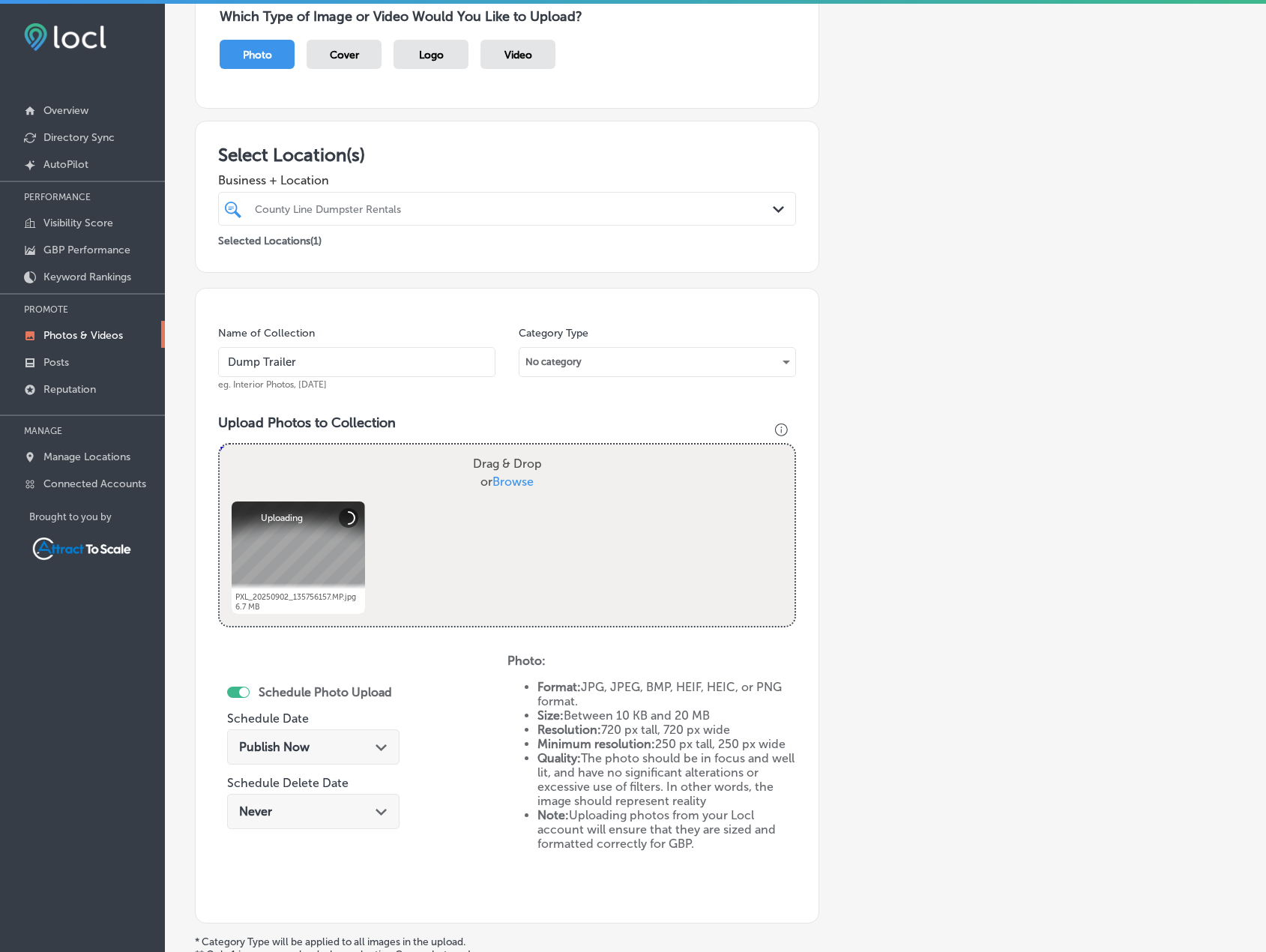
click at [327, 749] on div "Publish Now Path Created with Sketch." at bounding box center [313, 747] width 148 height 15
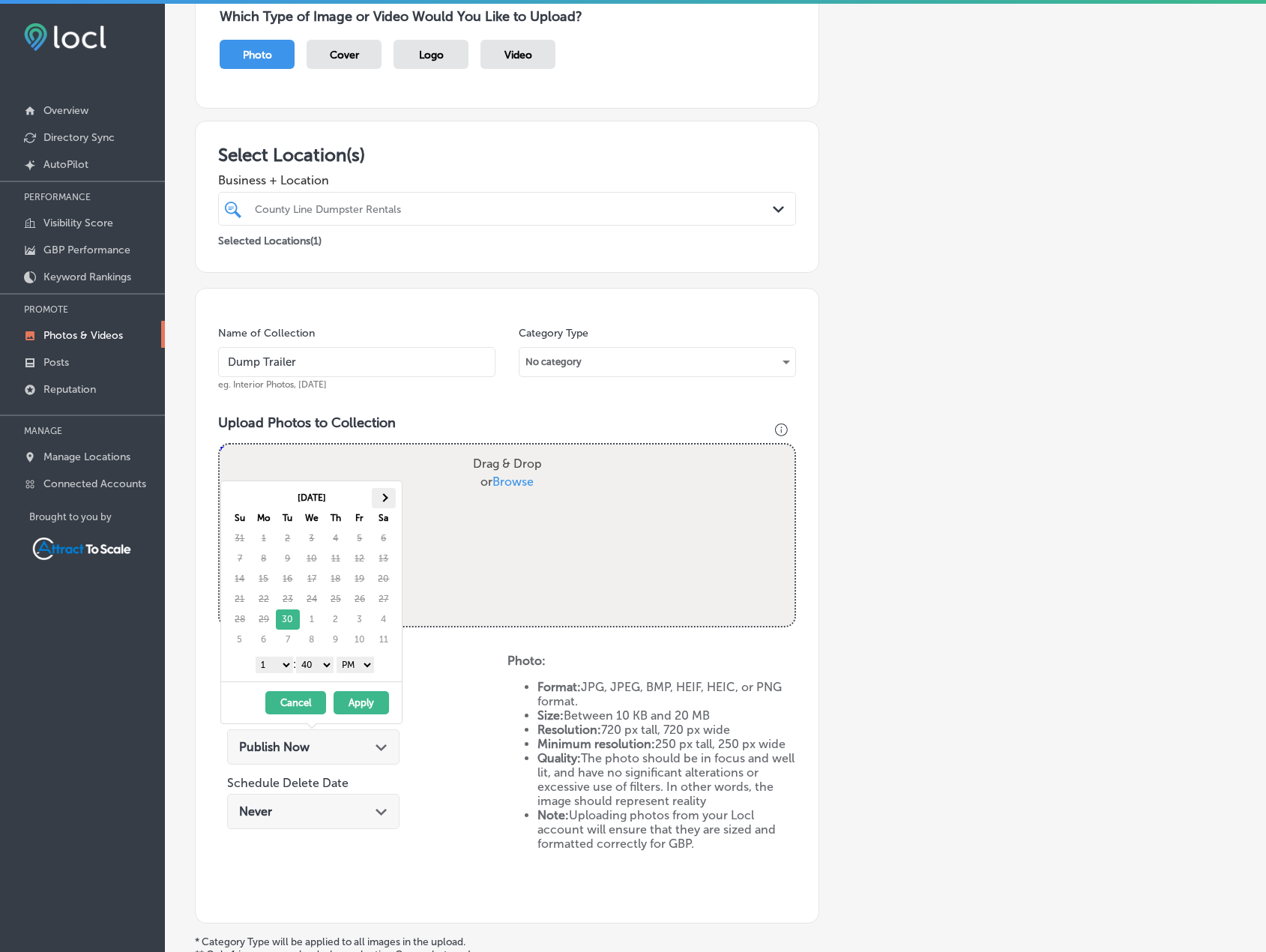
click at [384, 496] on span at bounding box center [383, 497] width 8 height 8
click at [352, 664] on select "AM PM" at bounding box center [354, 665] width 37 height 16
click at [278, 668] on select "1 2 3 4 5 6 7 8 9 10 11 12" at bounding box center [274, 665] width 37 height 16
click at [373, 708] on button "Apply" at bounding box center [361, 703] width 55 height 24
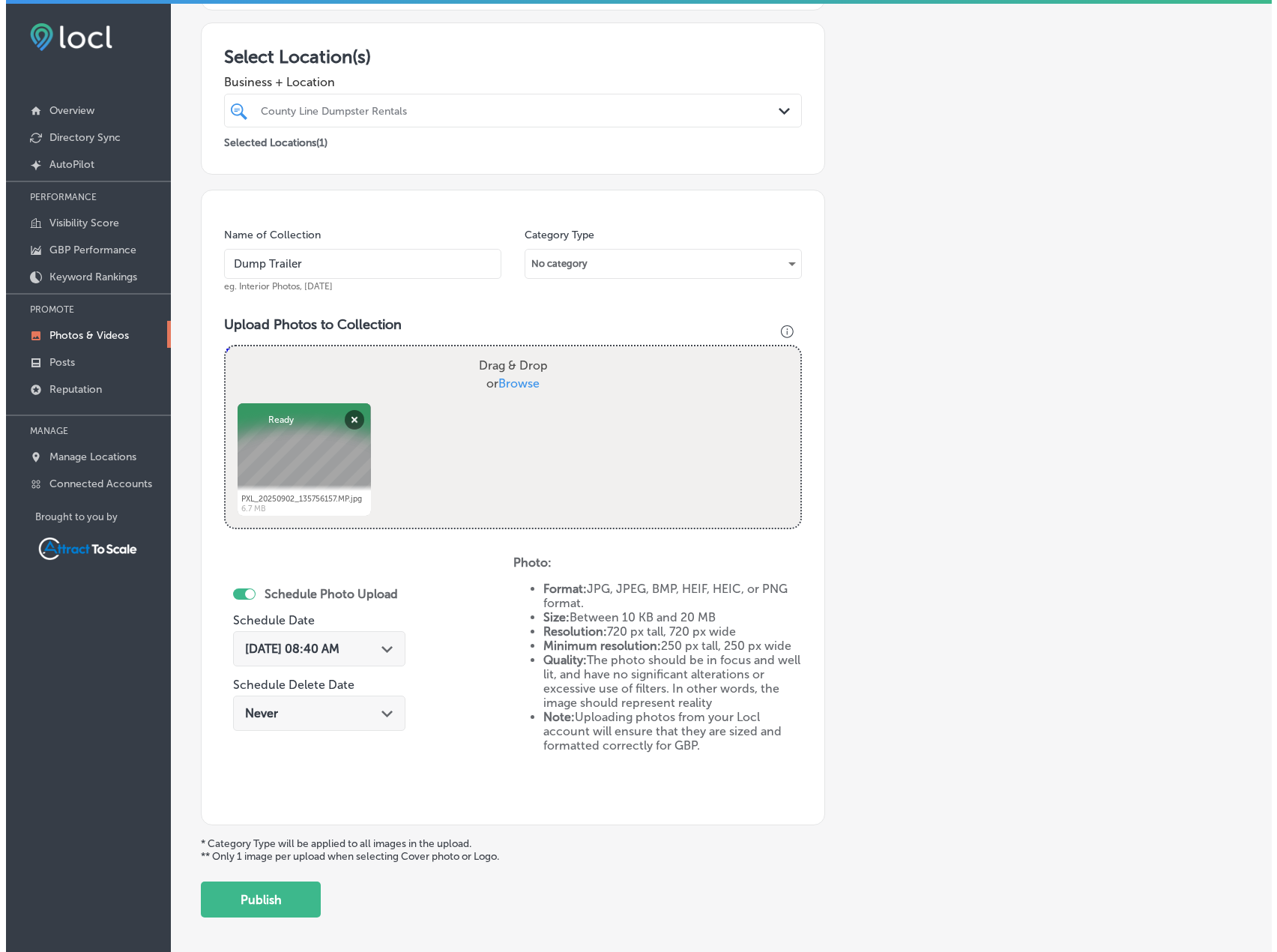
scroll to position [297, 0]
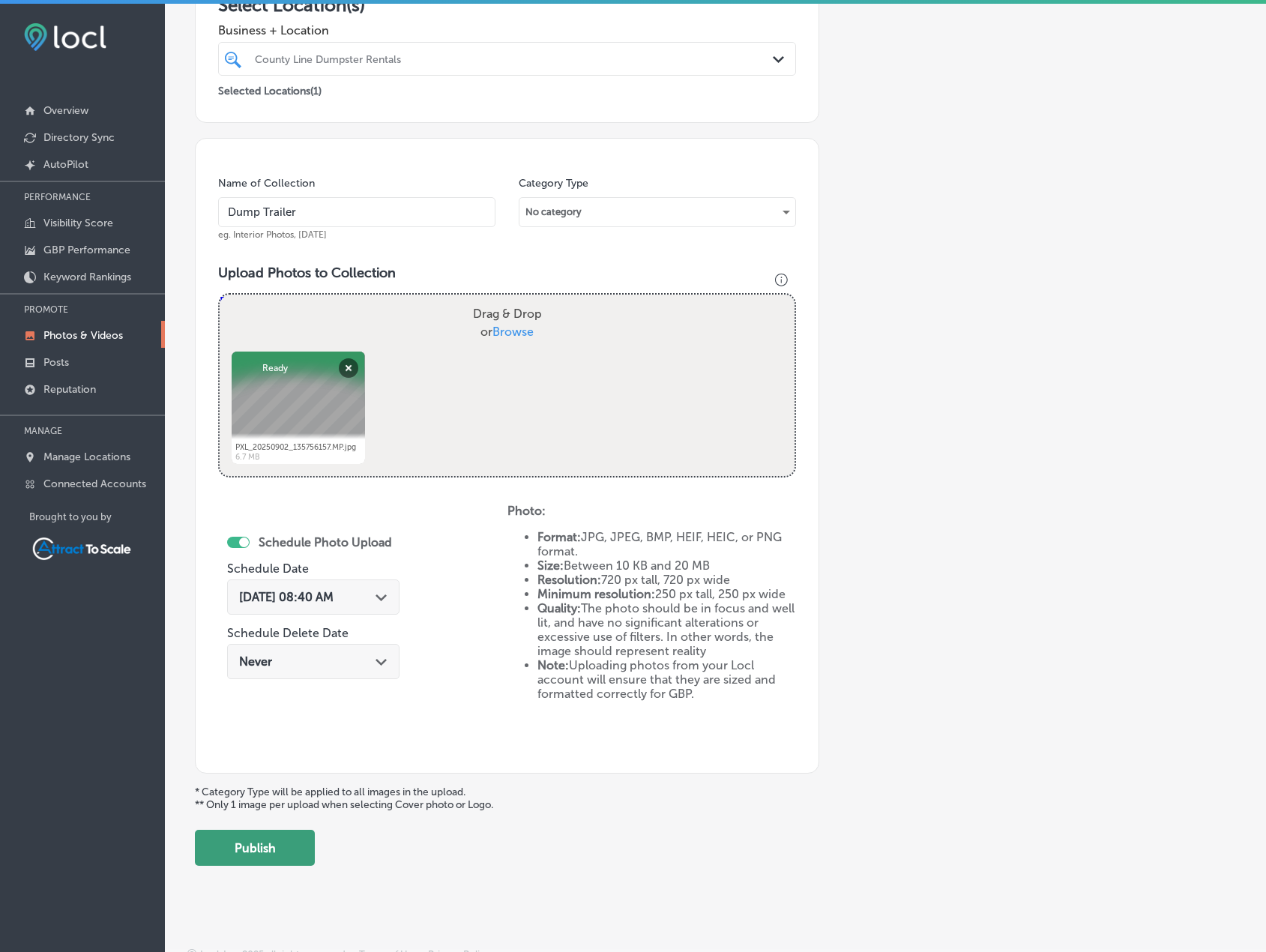
click at [277, 841] on button "Publish" at bounding box center [254, 848] width 120 height 36
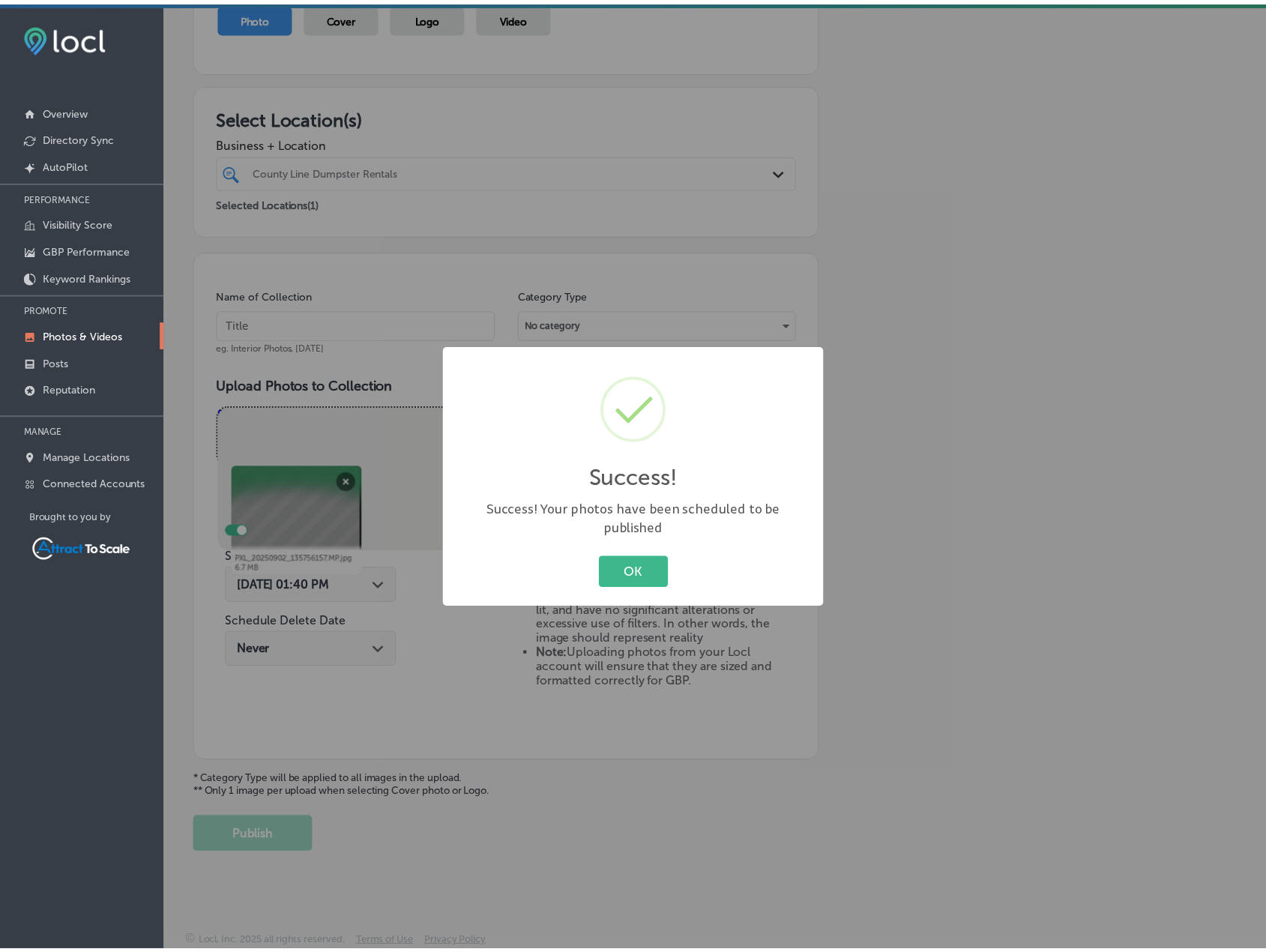
scroll to position [184, 0]
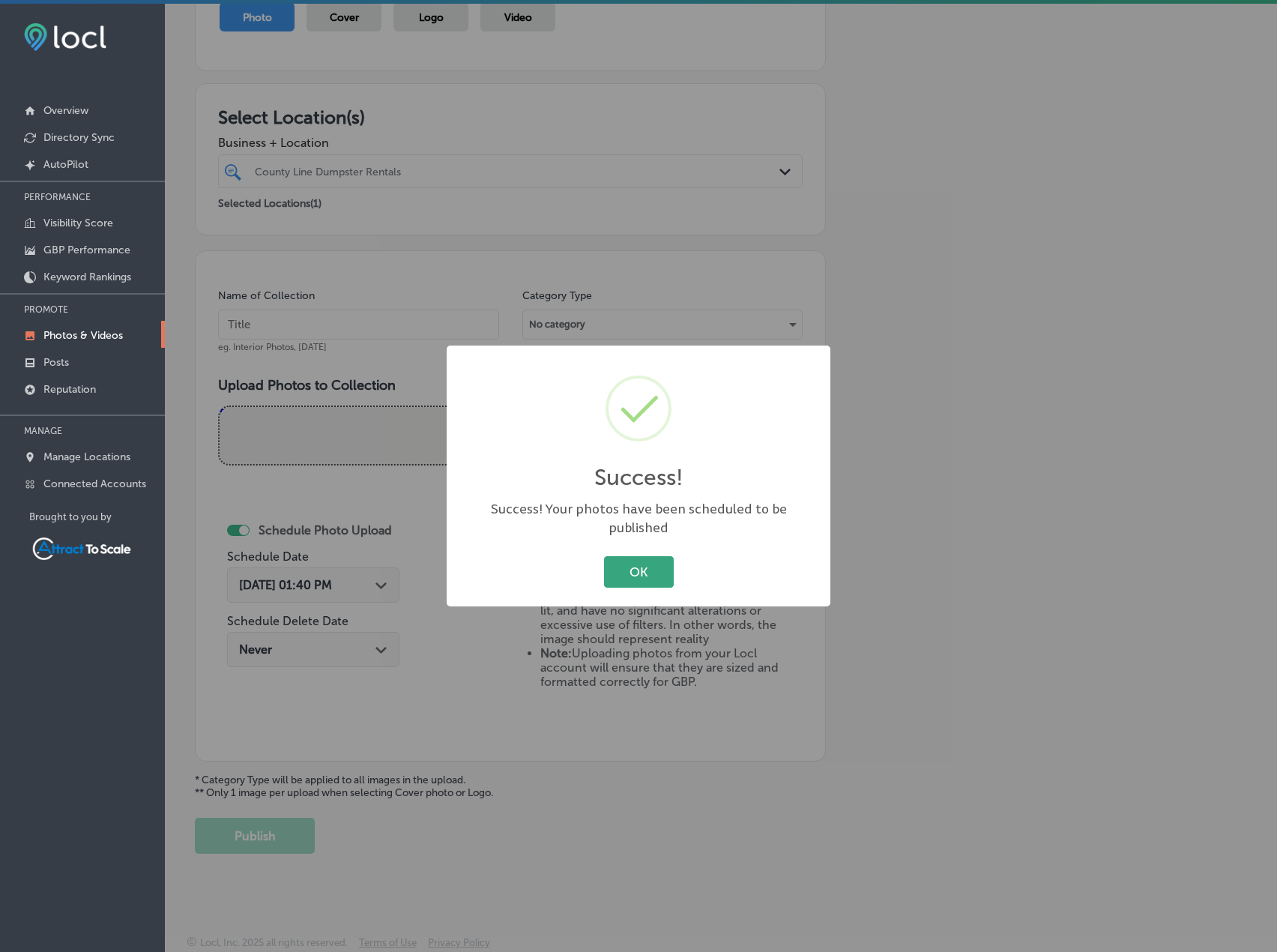
click at [638, 556] on button "OK" at bounding box center [638, 571] width 70 height 31
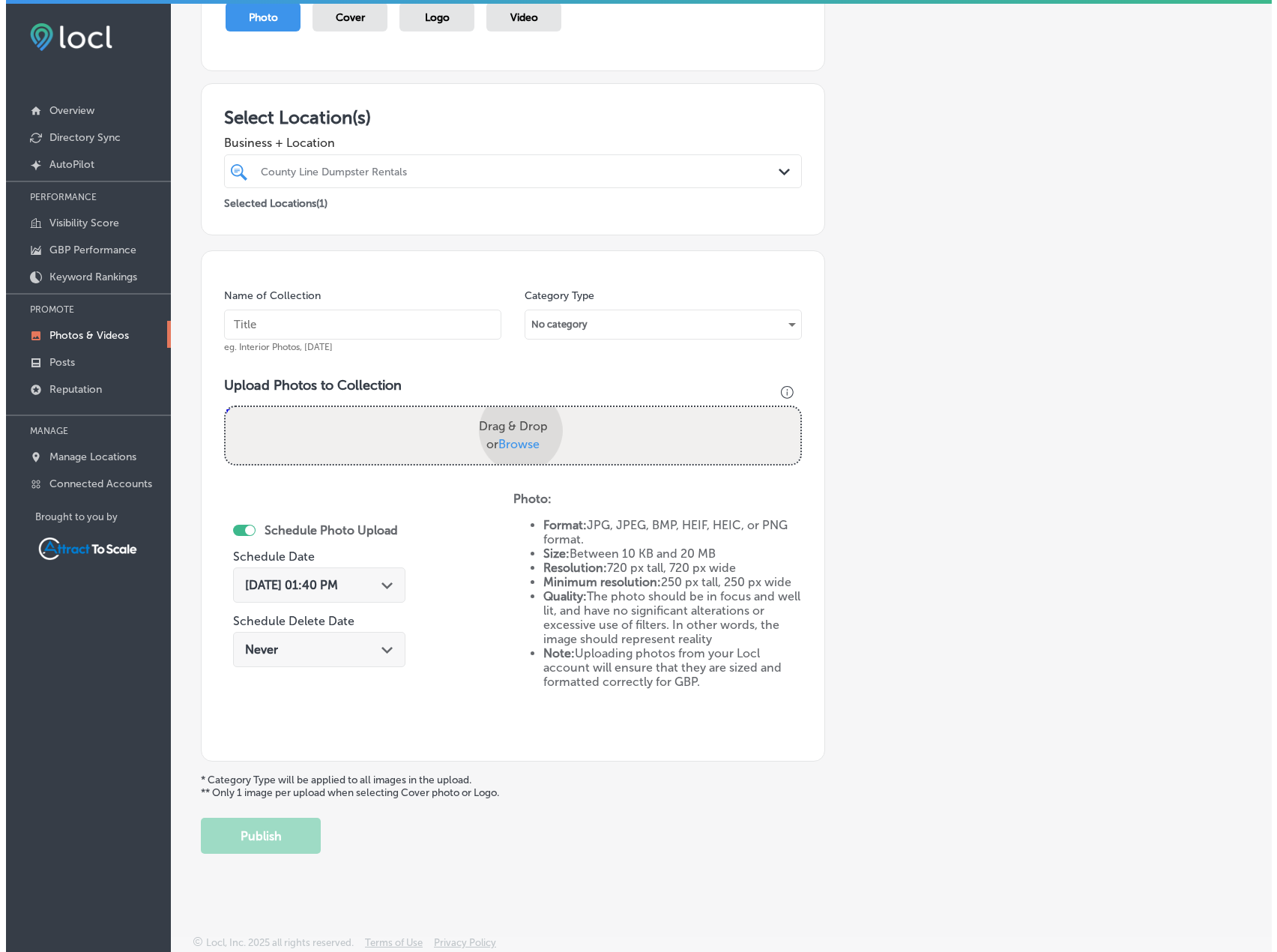
scroll to position [297, 0]
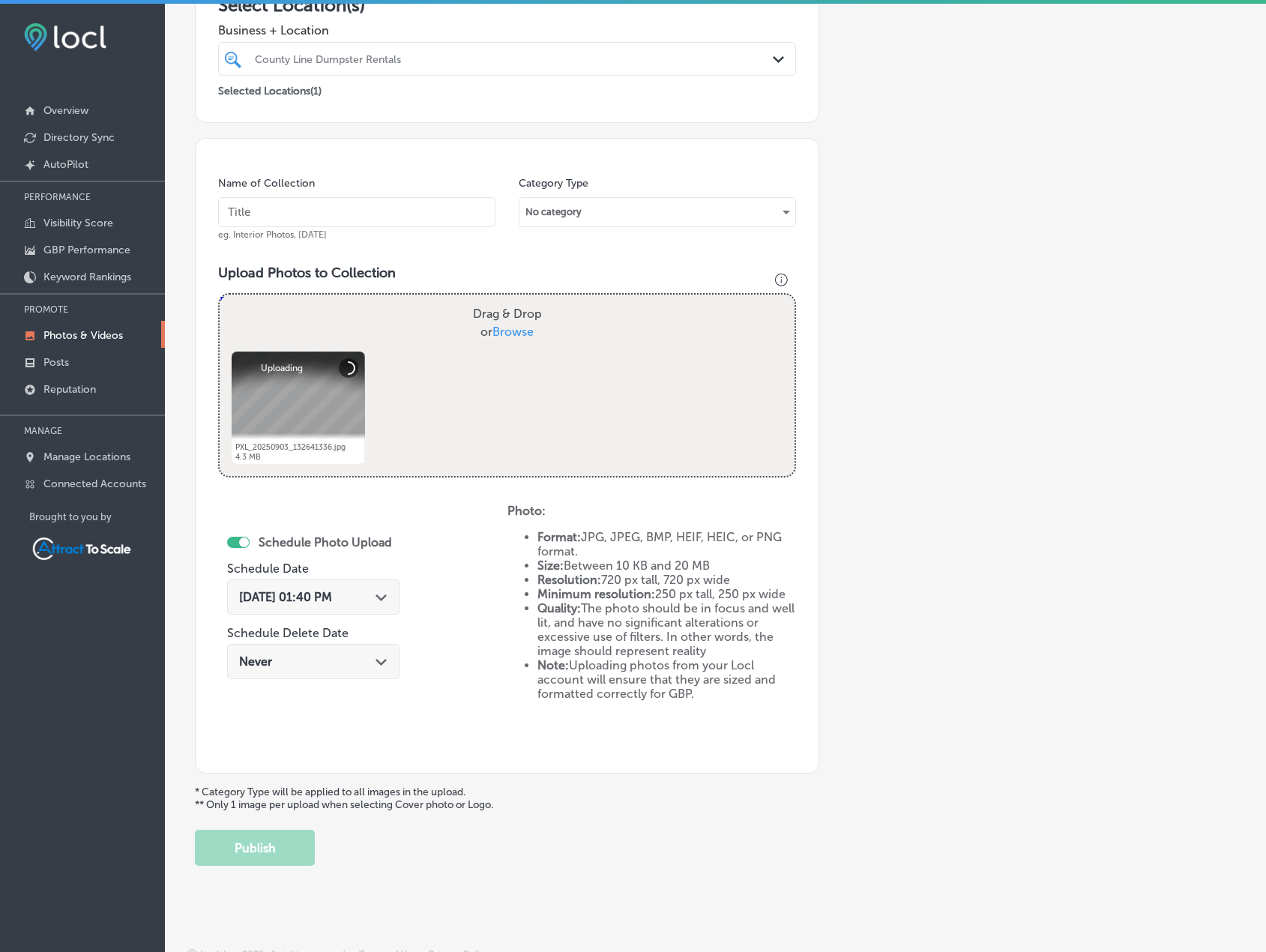
click at [324, 212] on input "text" at bounding box center [356, 212] width 277 height 30
type input "Dump Trailer"
click at [332, 593] on span "Sep 30, 2025 01:40 PM" at bounding box center [285, 597] width 93 height 15
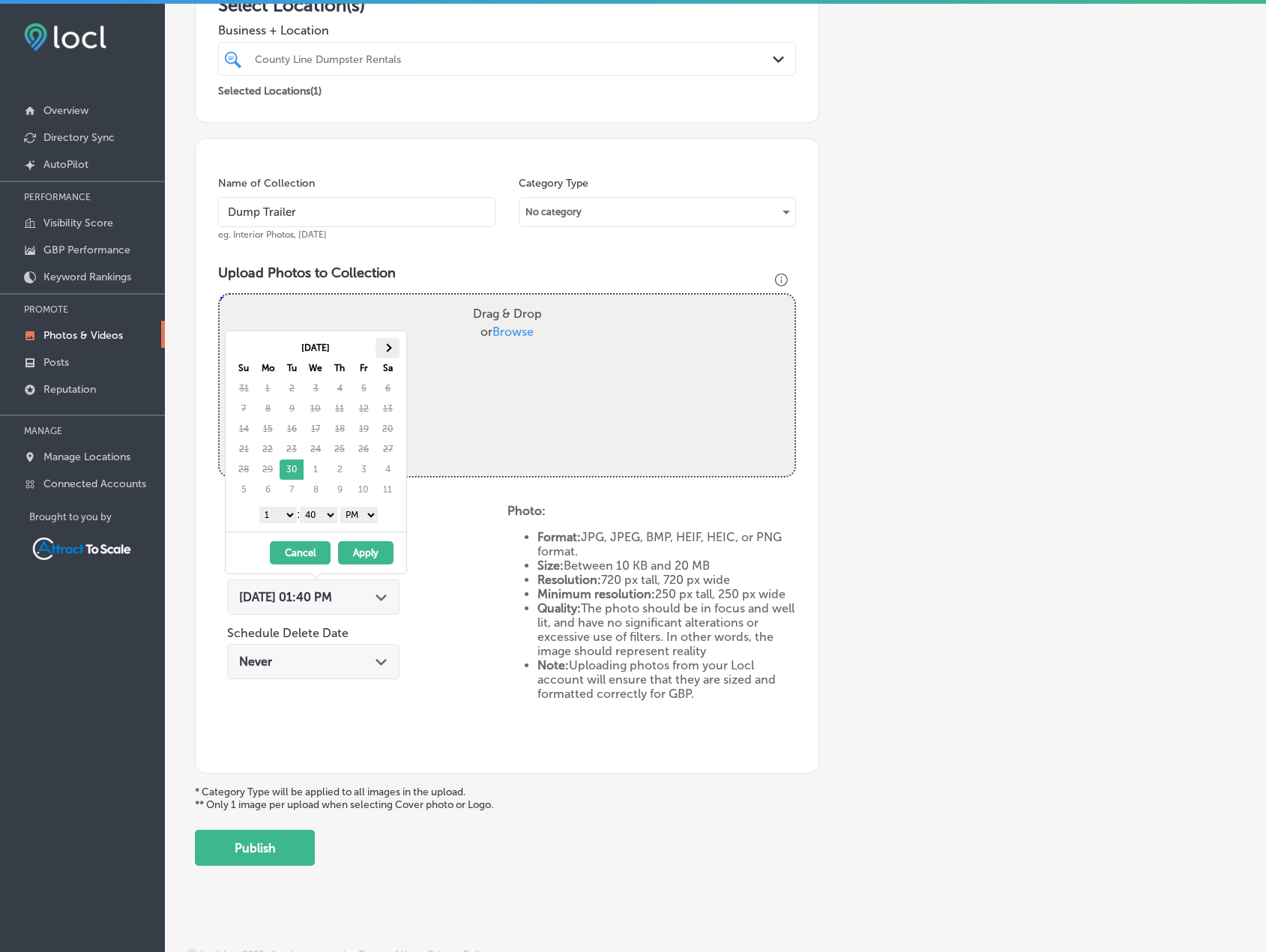
click at [388, 349] on span at bounding box center [387, 347] width 8 height 8
click at [366, 516] on select "AM PM" at bounding box center [359, 515] width 37 height 16
click at [287, 518] on select "1 2 3 4 5 6 7 8 9 10 11 12" at bounding box center [277, 515] width 37 height 16
click at [360, 548] on button "Apply" at bounding box center [365, 553] width 55 height 24
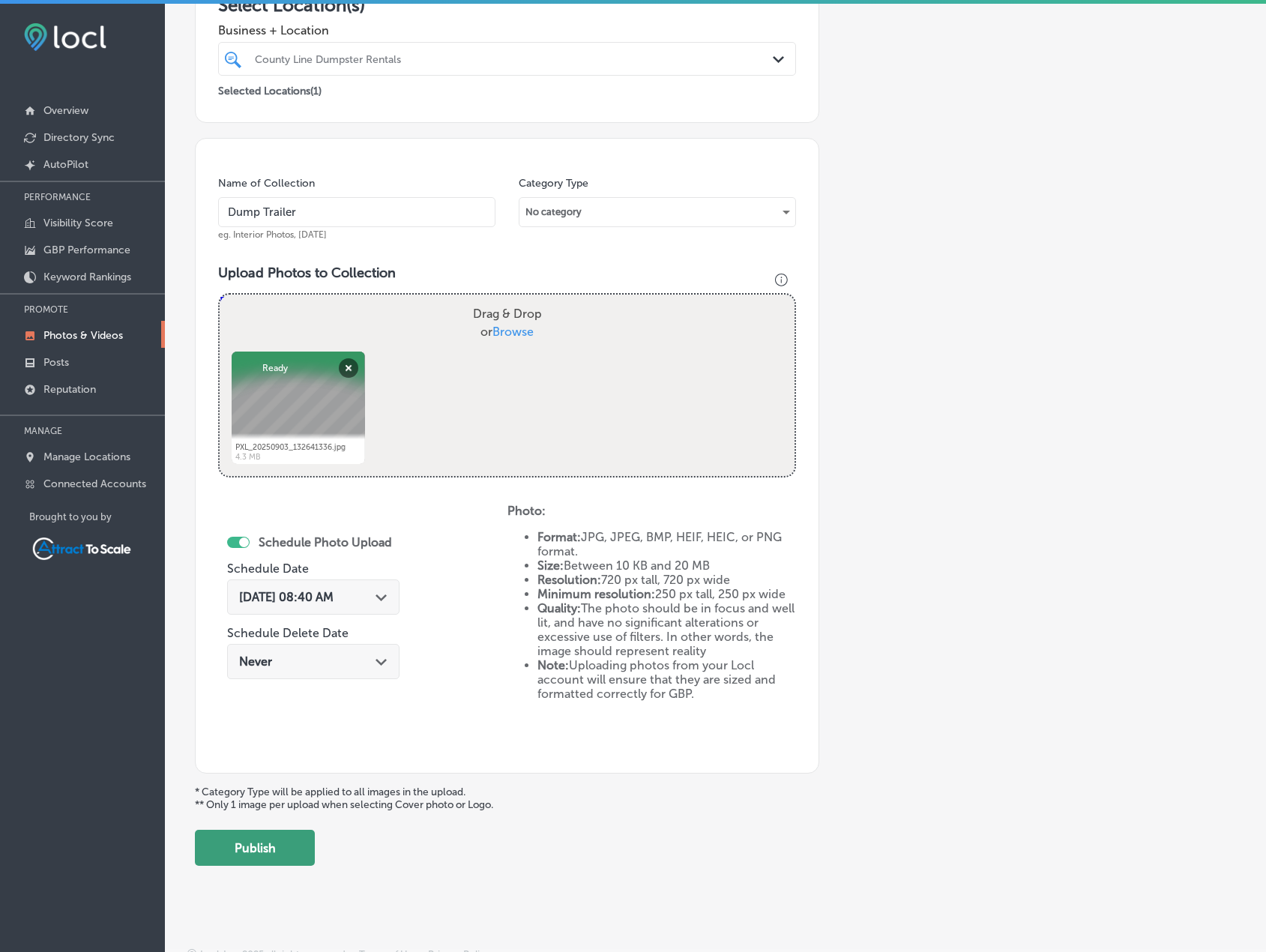
click at [270, 856] on button "Publish" at bounding box center [254, 848] width 120 height 36
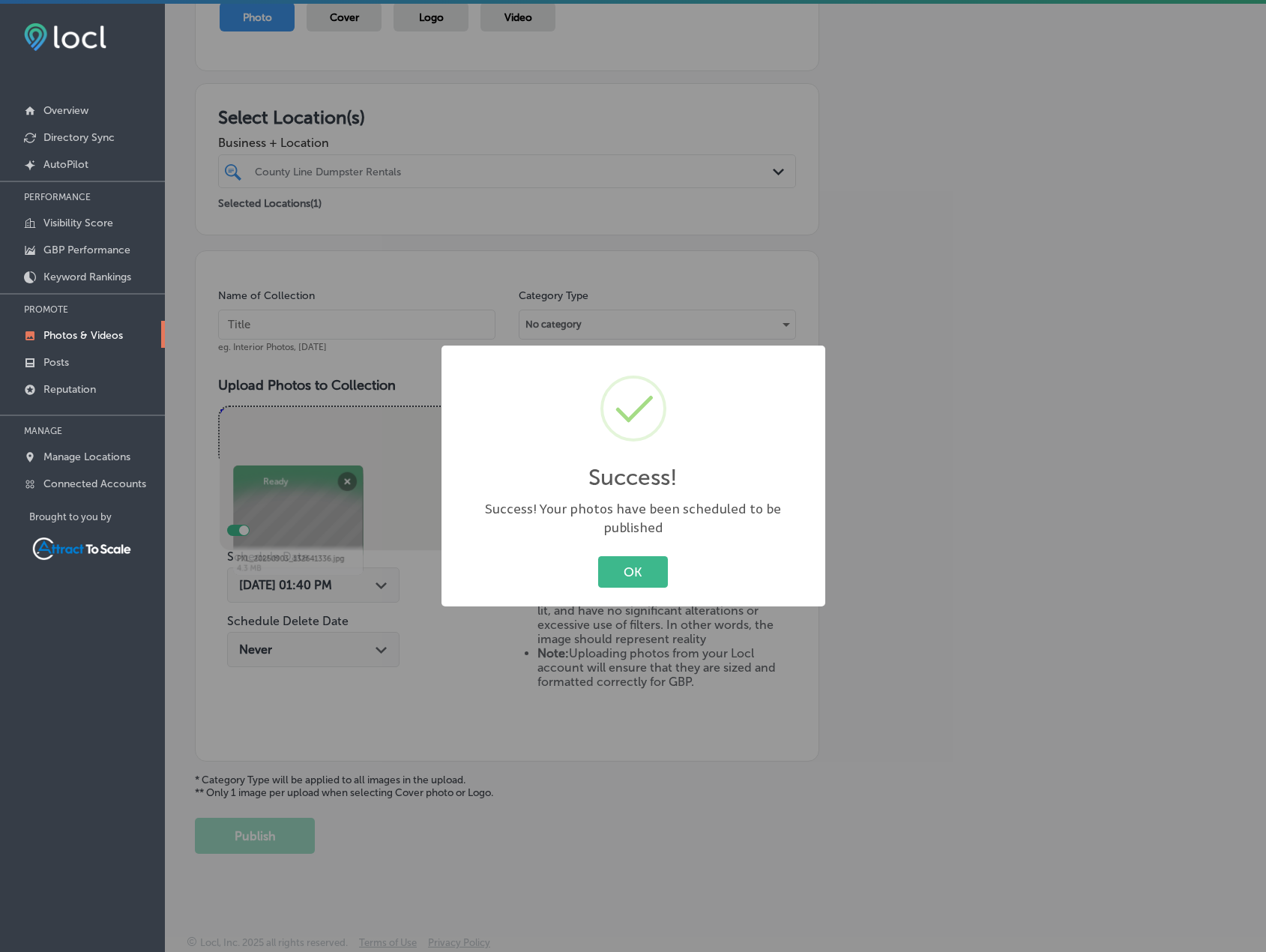
scroll to position [184, 0]
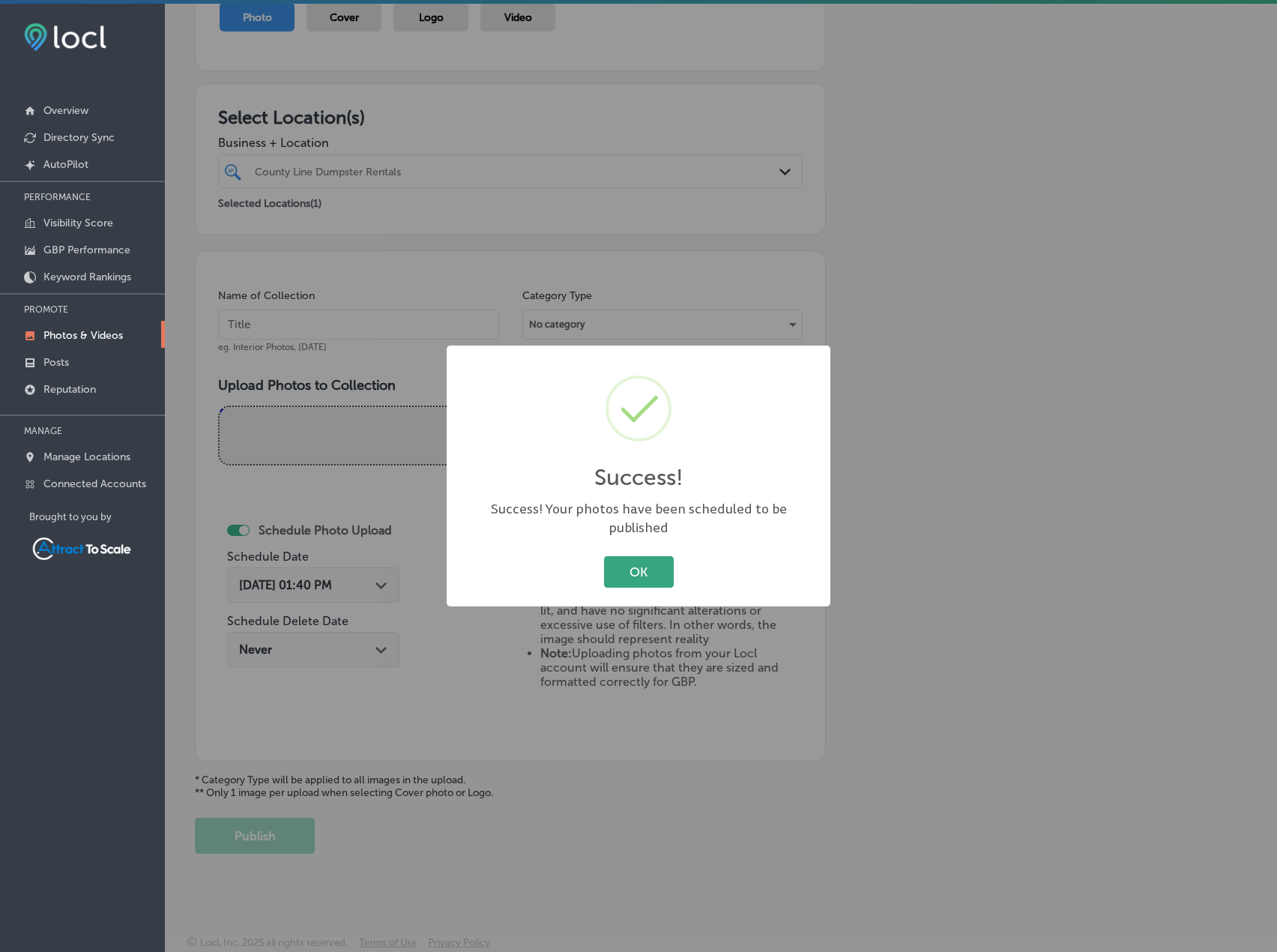
click at [640, 556] on button "OK" at bounding box center [638, 571] width 70 height 31
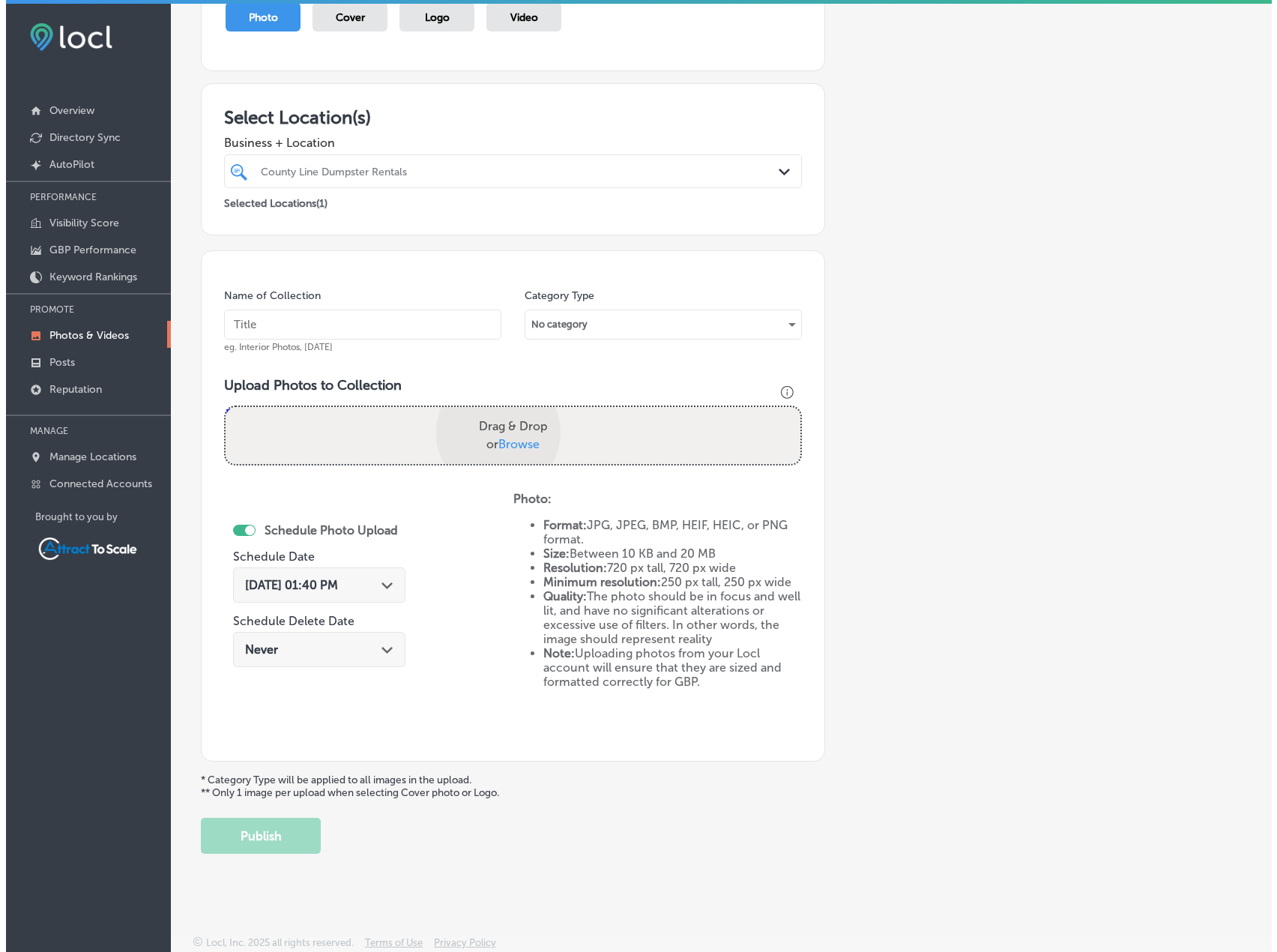
scroll to position [297, 0]
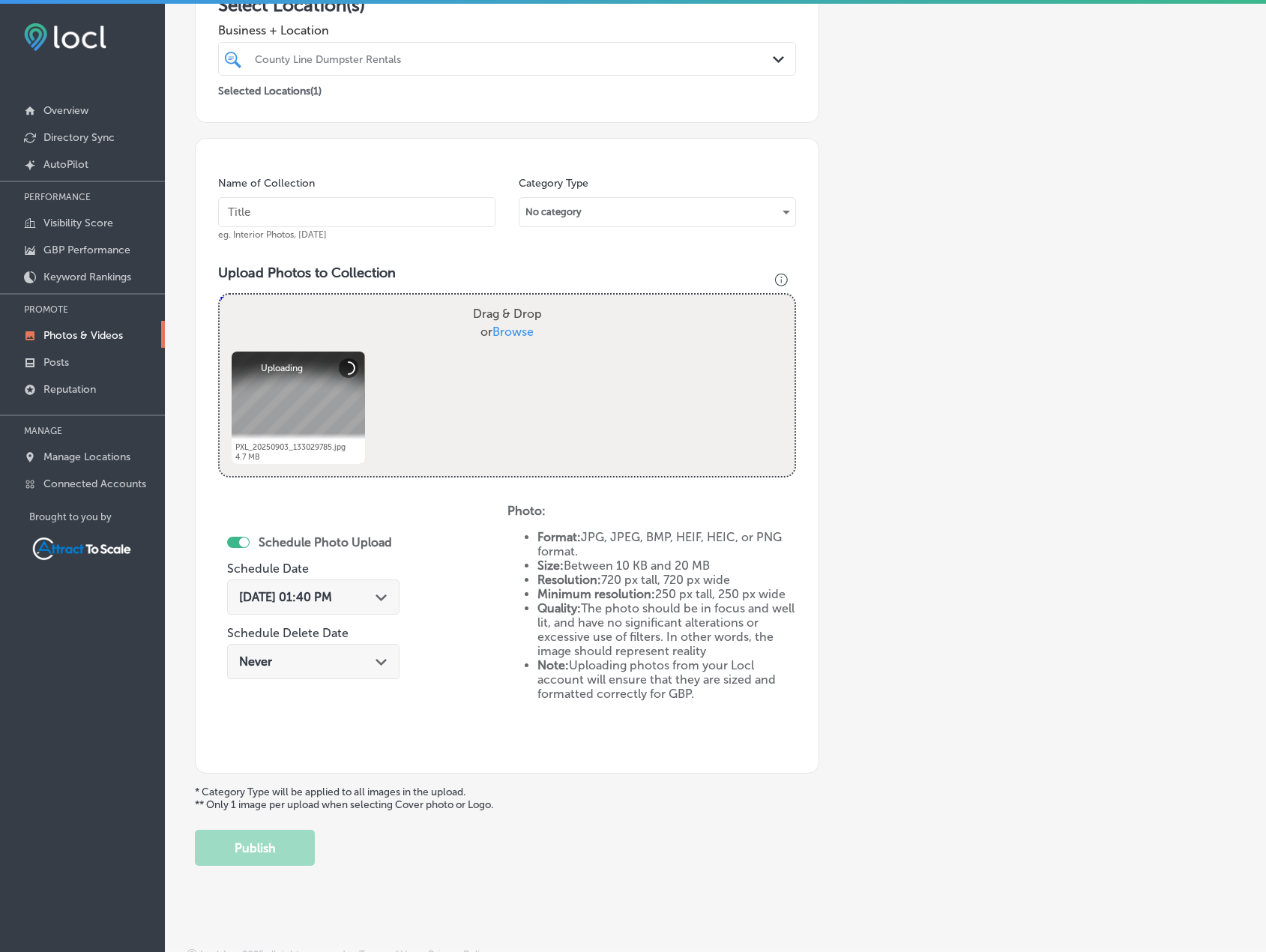
click at [368, 210] on input "text" at bounding box center [356, 212] width 277 height 30
type input "Dump Trailer"
click at [370, 601] on div "Sep 30, 2025 01:40 PM Path Created with Sketch." at bounding box center [313, 597] width 148 height 15
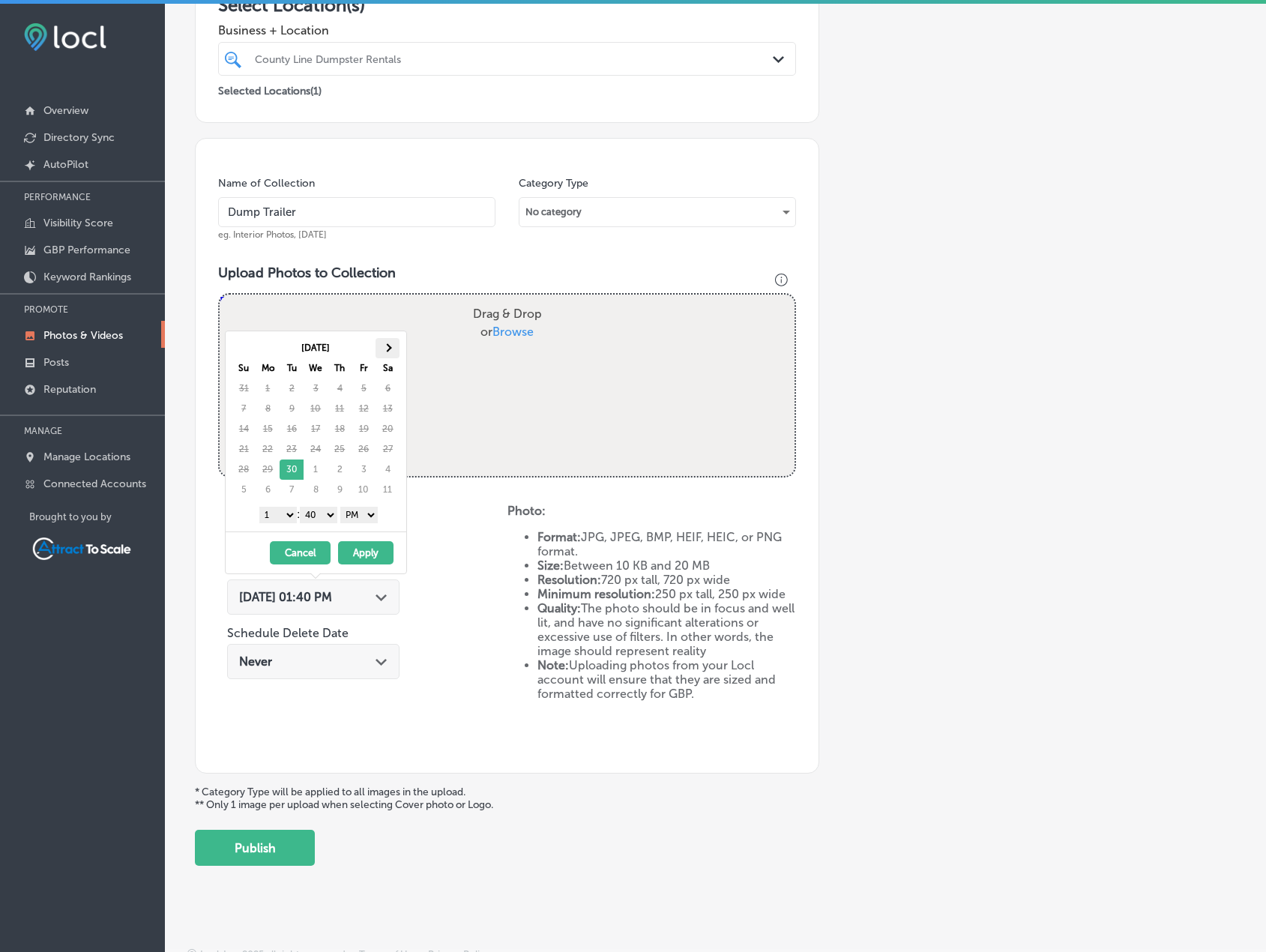
click at [384, 345] on th at bounding box center [387, 348] width 24 height 20
click at [364, 512] on select "AM PM" at bounding box center [359, 515] width 37 height 16
click at [291, 513] on select "1 2 3 4 5 6 7 8 9 10 11 12" at bounding box center [277, 515] width 37 height 16
click at [355, 555] on button "Apply" at bounding box center [365, 553] width 55 height 24
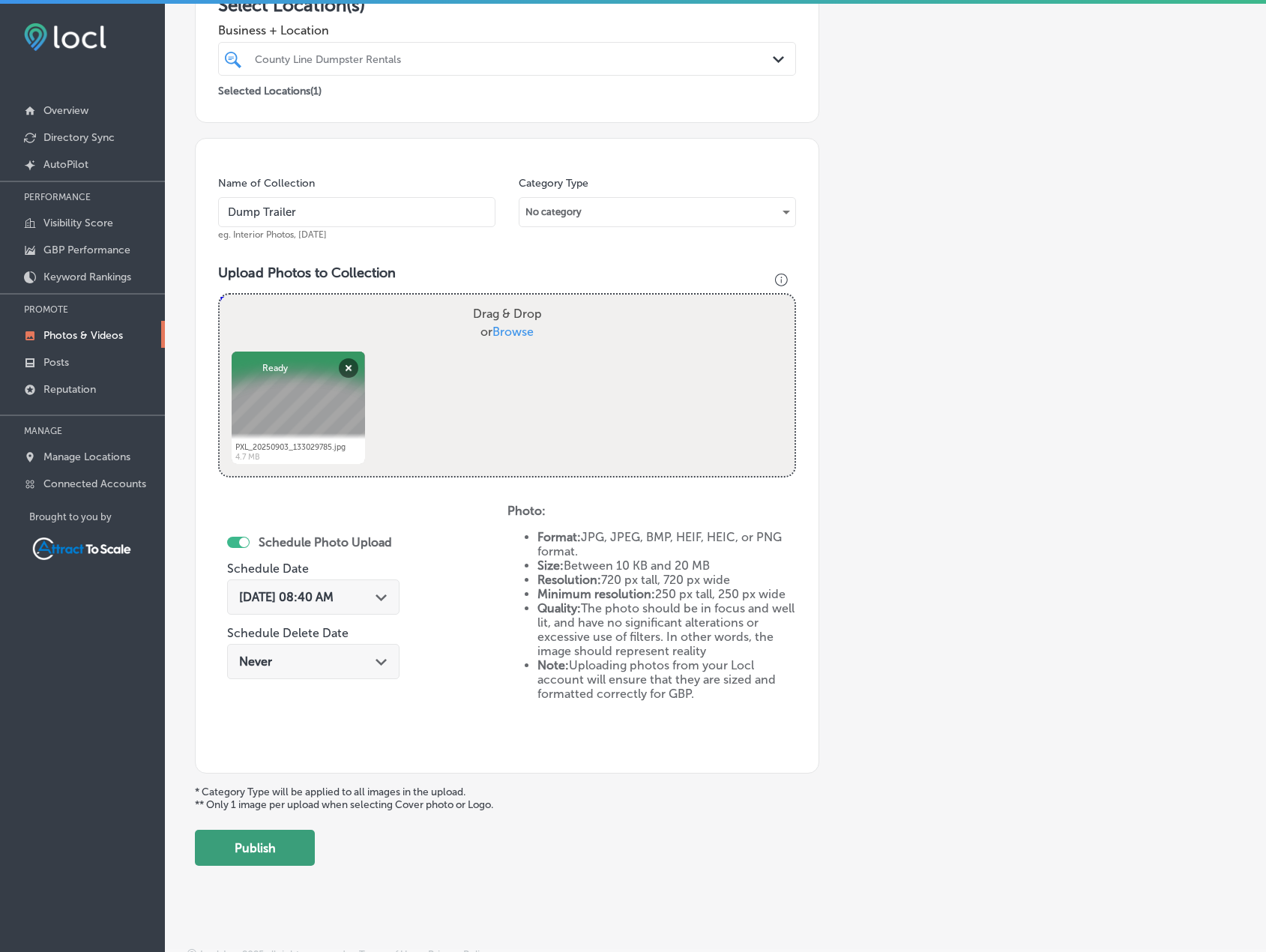
click at [258, 847] on button "Publish" at bounding box center [254, 848] width 120 height 36
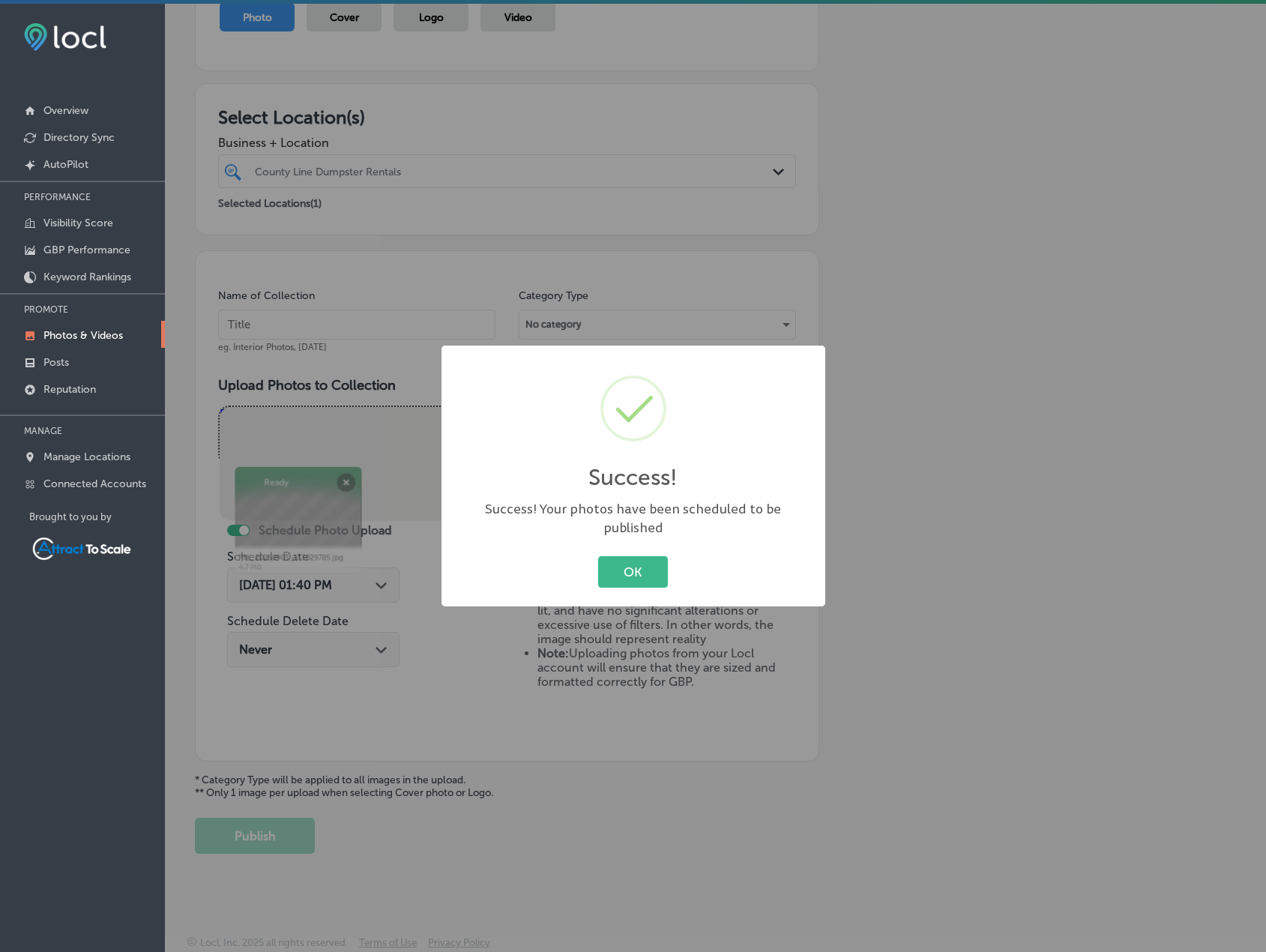
scroll to position [184, 0]
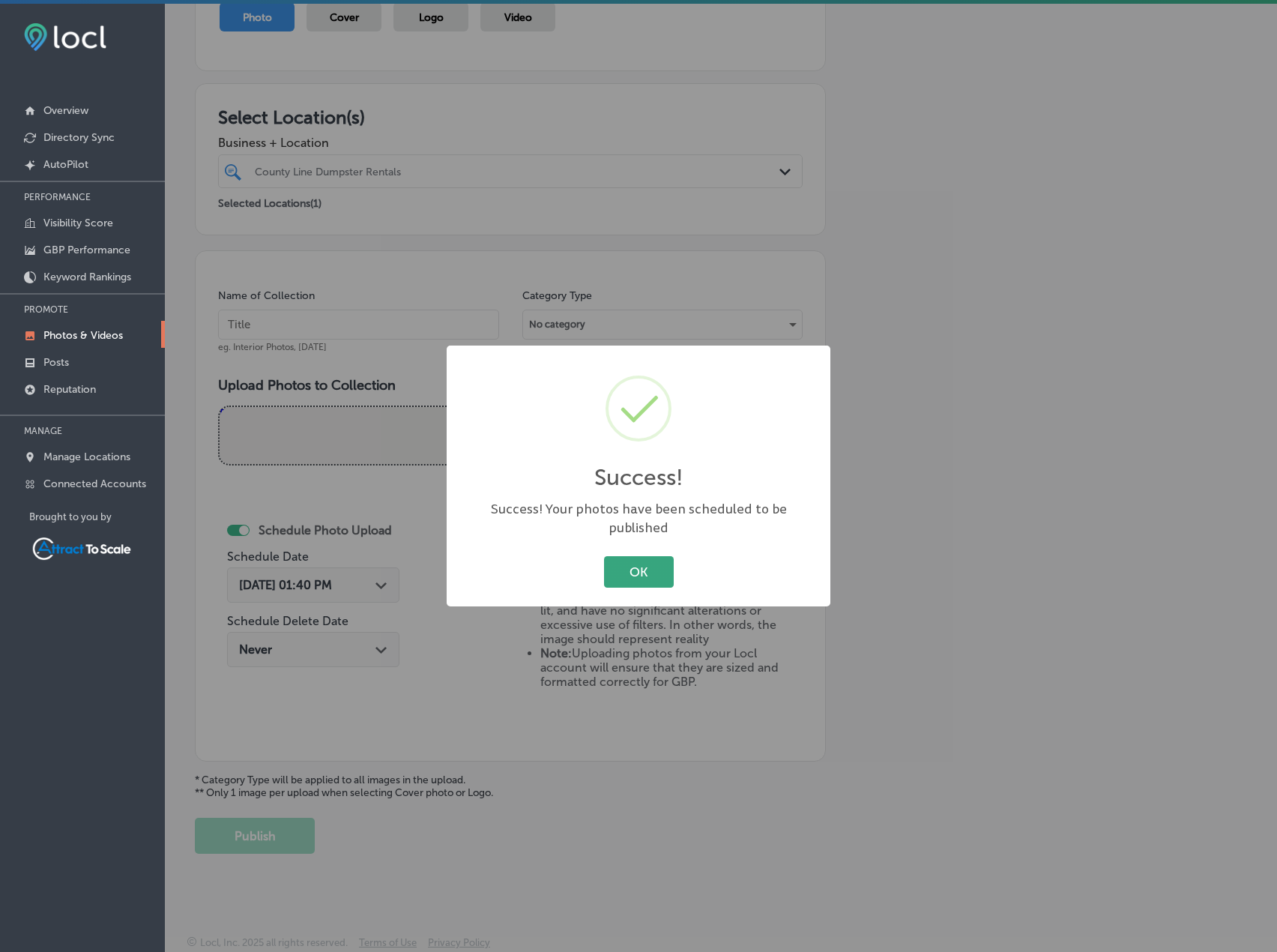
click at [621, 556] on button "OK" at bounding box center [638, 571] width 70 height 31
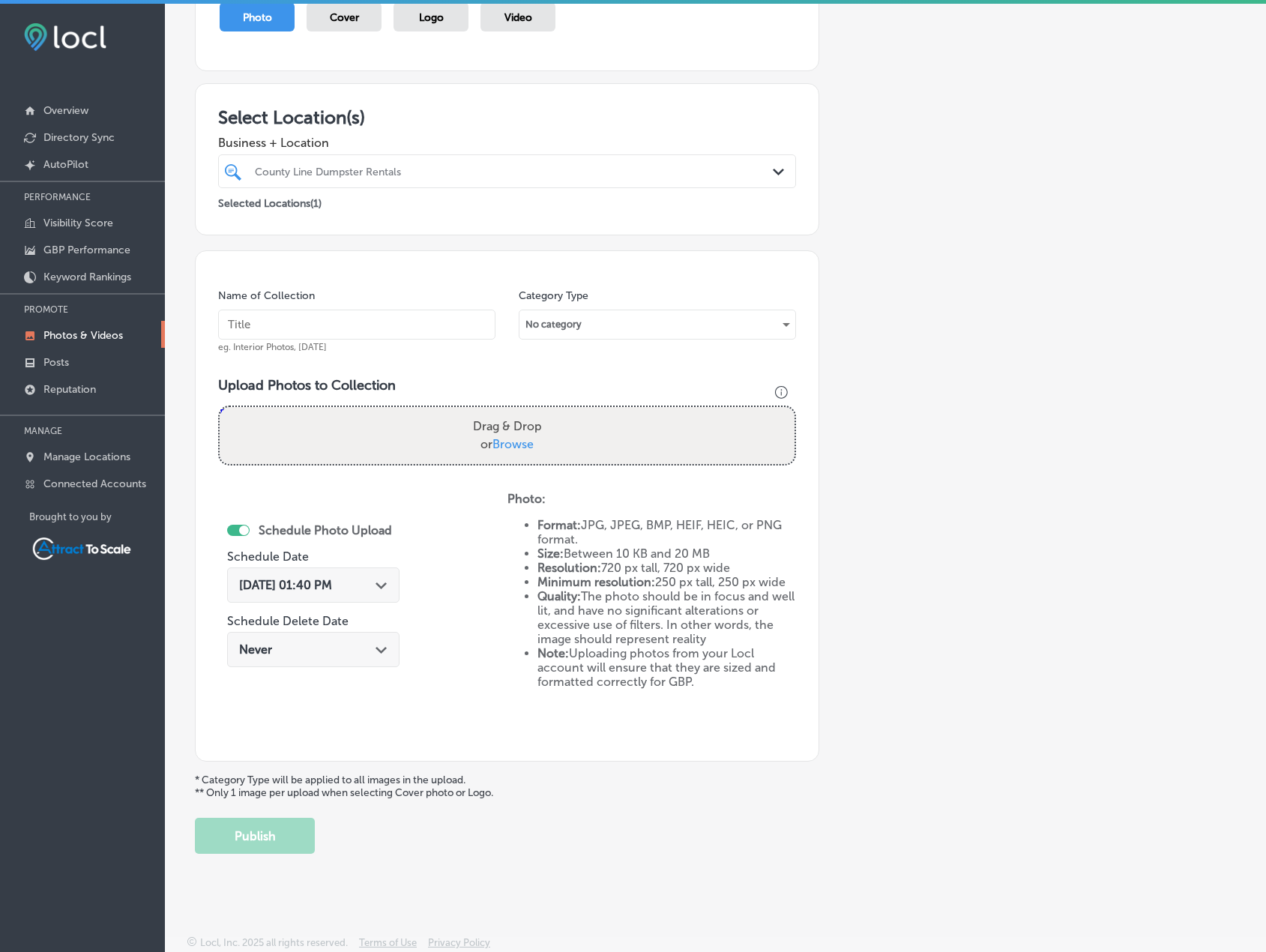
click at [357, 319] on input "text" at bounding box center [356, 324] width 277 height 30
type input "Dumpster"
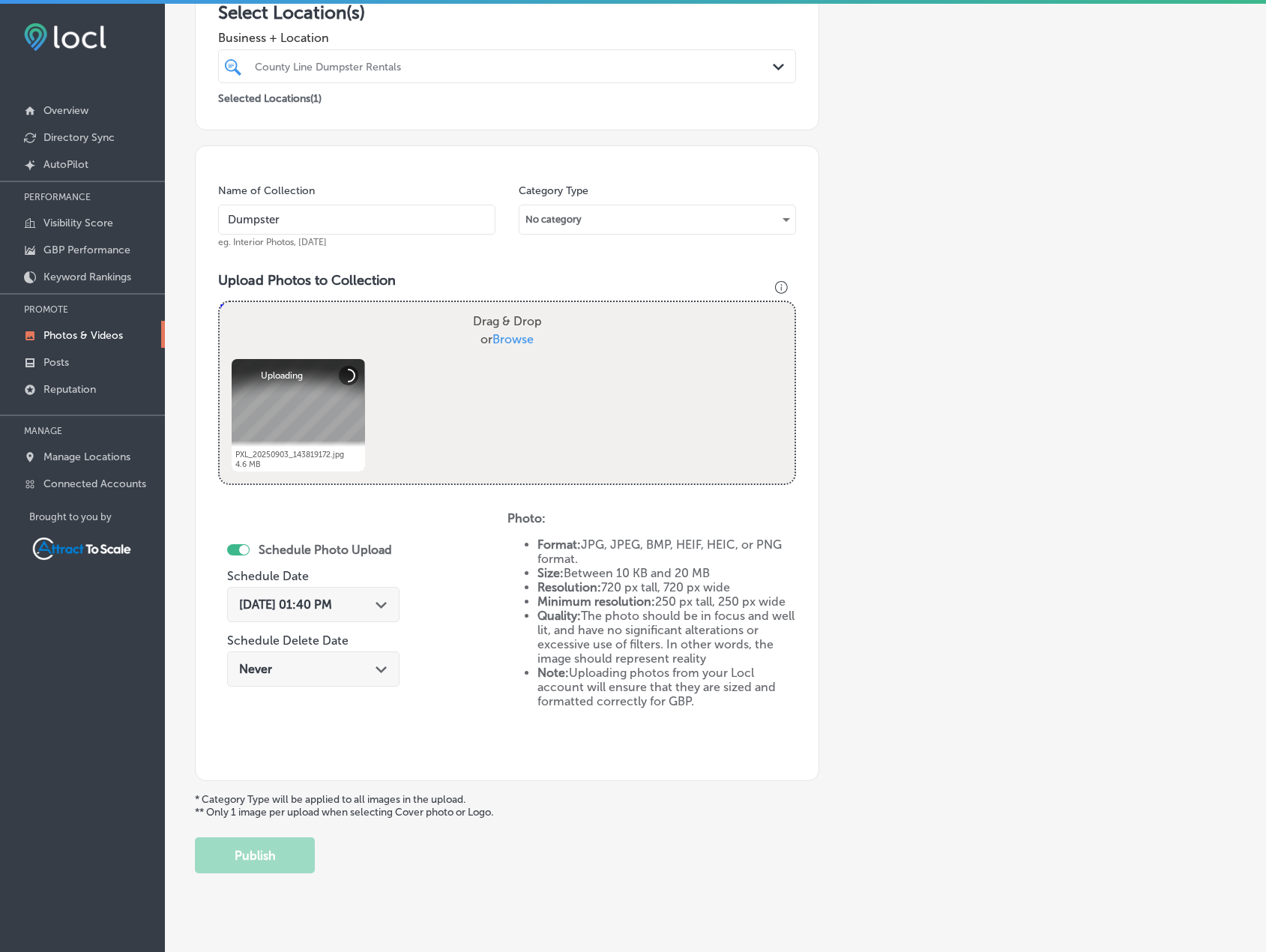
scroll to position [309, 0]
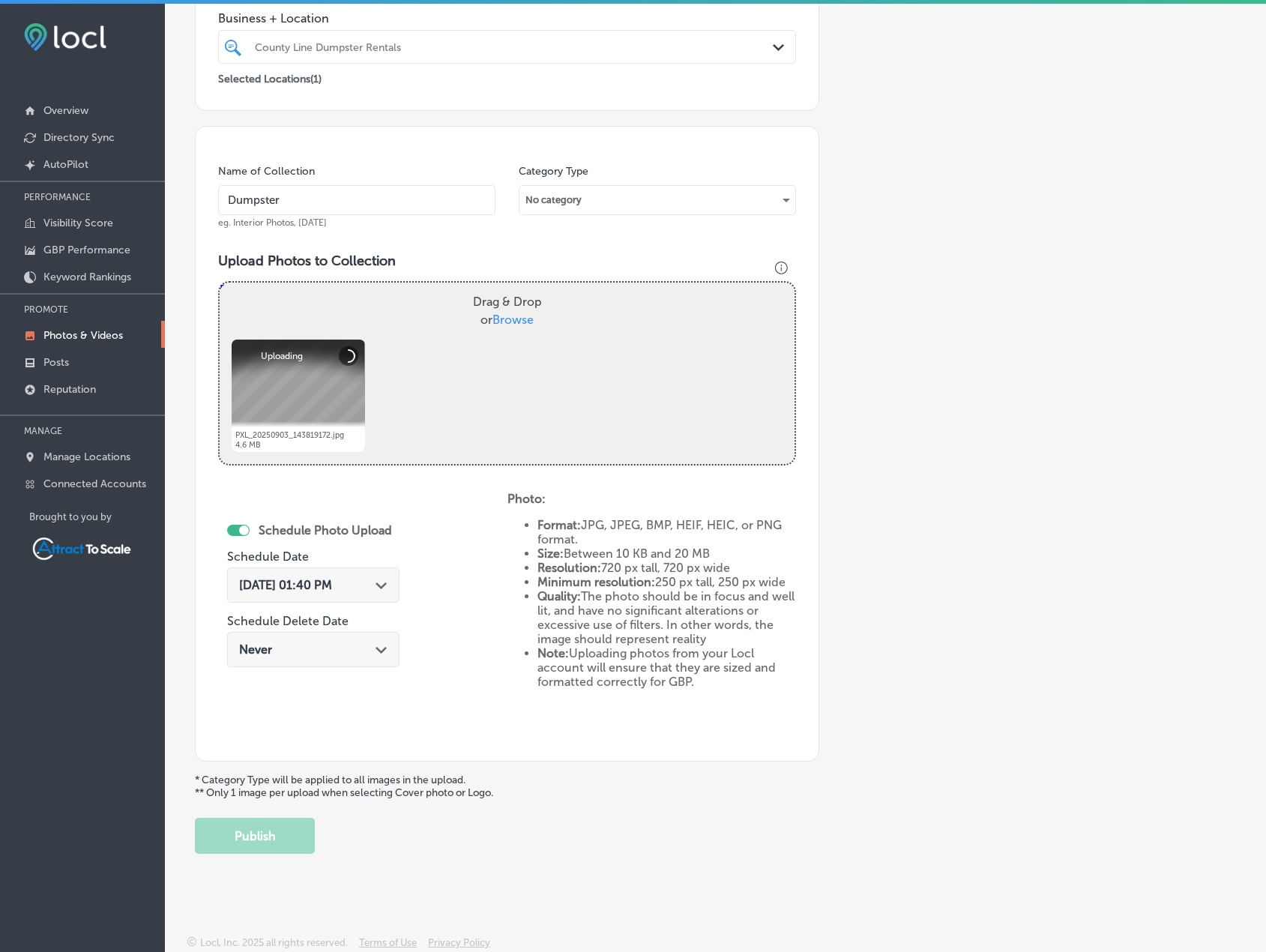
click at [332, 590] on span "Sep 30, 2025 01:40 PM" at bounding box center [285, 585] width 93 height 15
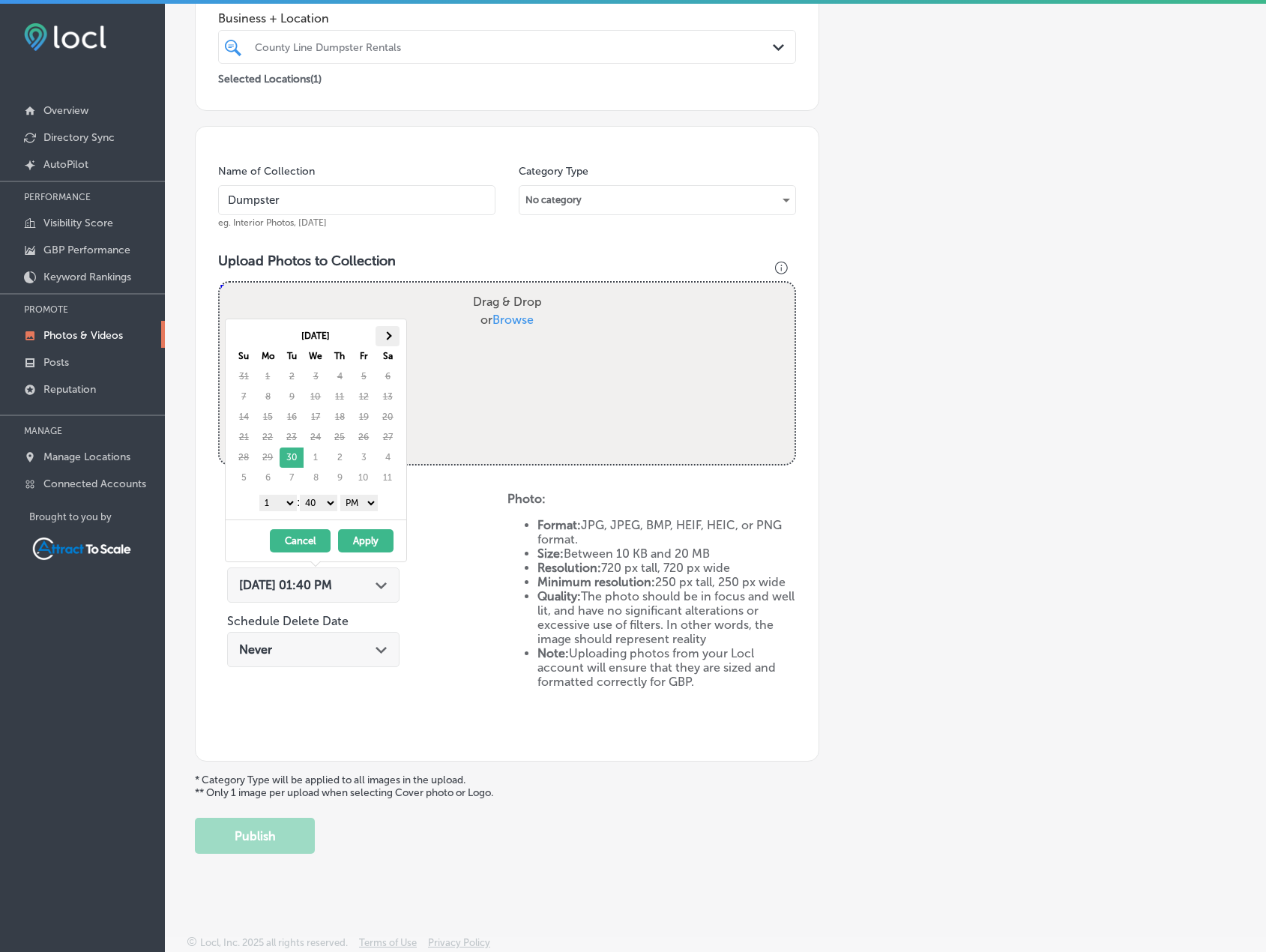
click at [388, 337] on span at bounding box center [387, 335] width 8 height 8
click at [362, 500] on select "AM PM" at bounding box center [359, 502] width 37 height 16
click at [286, 502] on select "1 2 3 4 5 6 7 8 9 10 11 12" at bounding box center [277, 502] width 37 height 16
click at [352, 538] on button "Apply" at bounding box center [365, 540] width 55 height 24
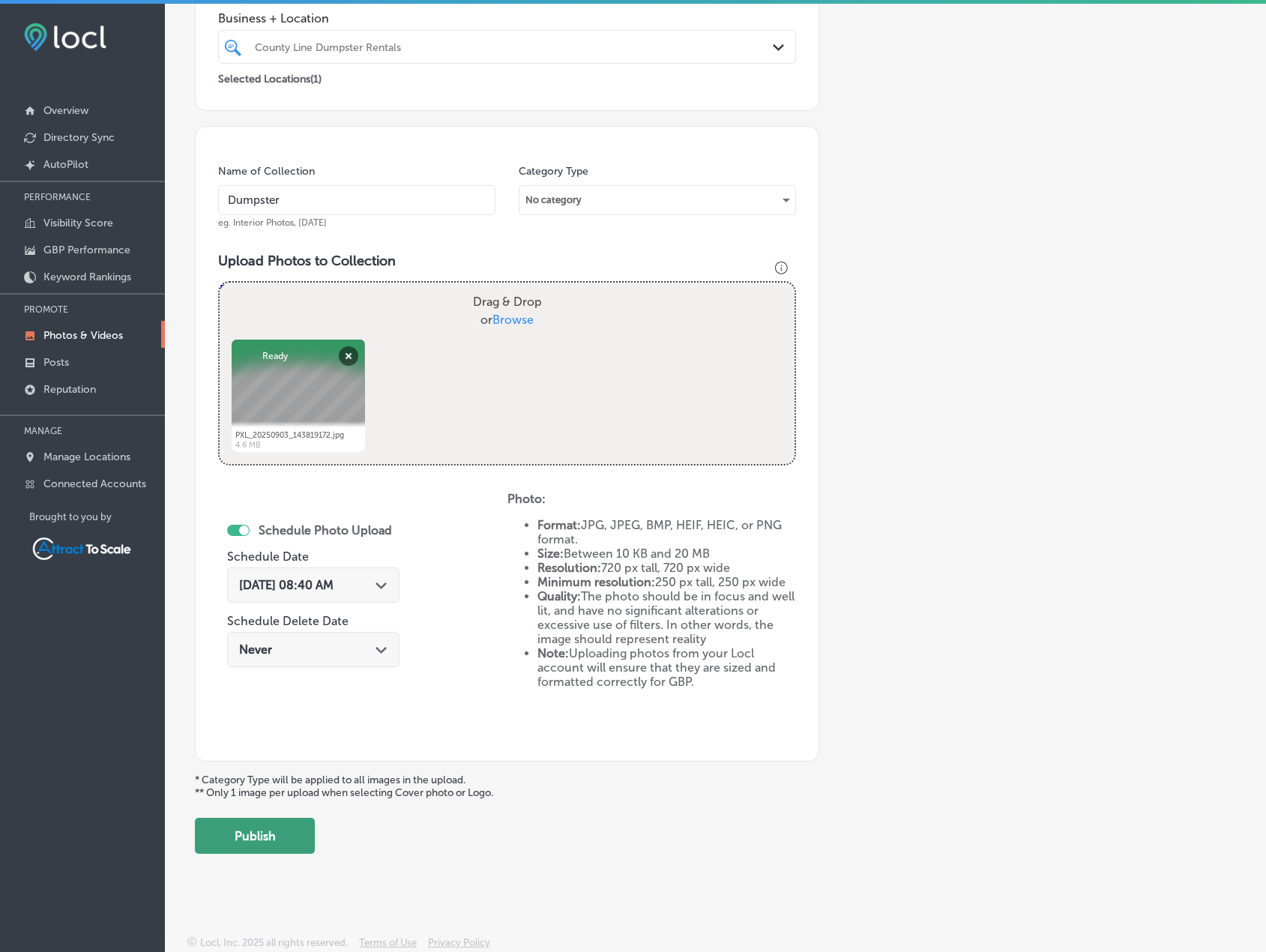
click at [292, 833] on button "Publish" at bounding box center [254, 836] width 120 height 36
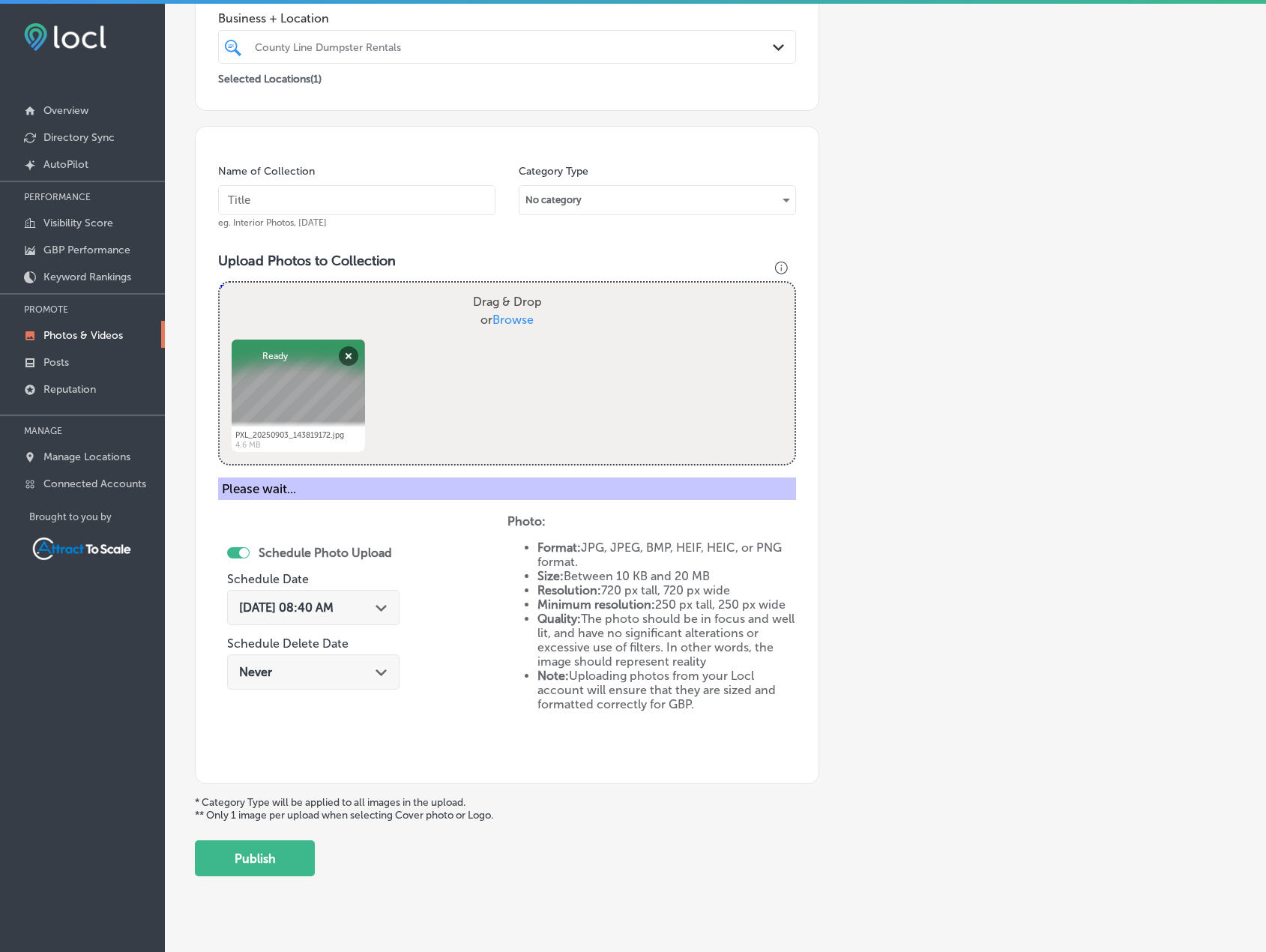
scroll to position [184, 0]
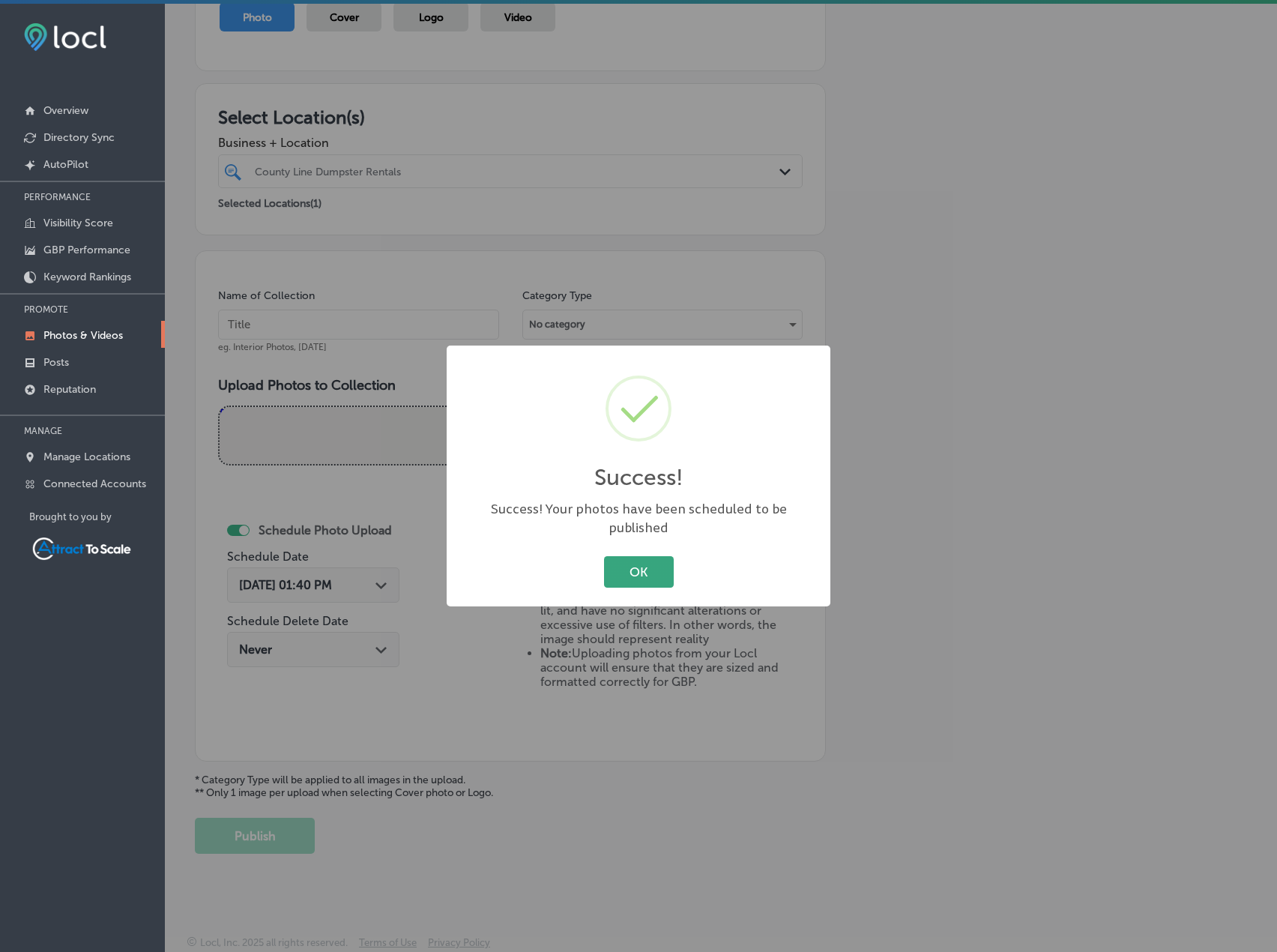
click at [615, 556] on button "OK" at bounding box center [638, 571] width 70 height 31
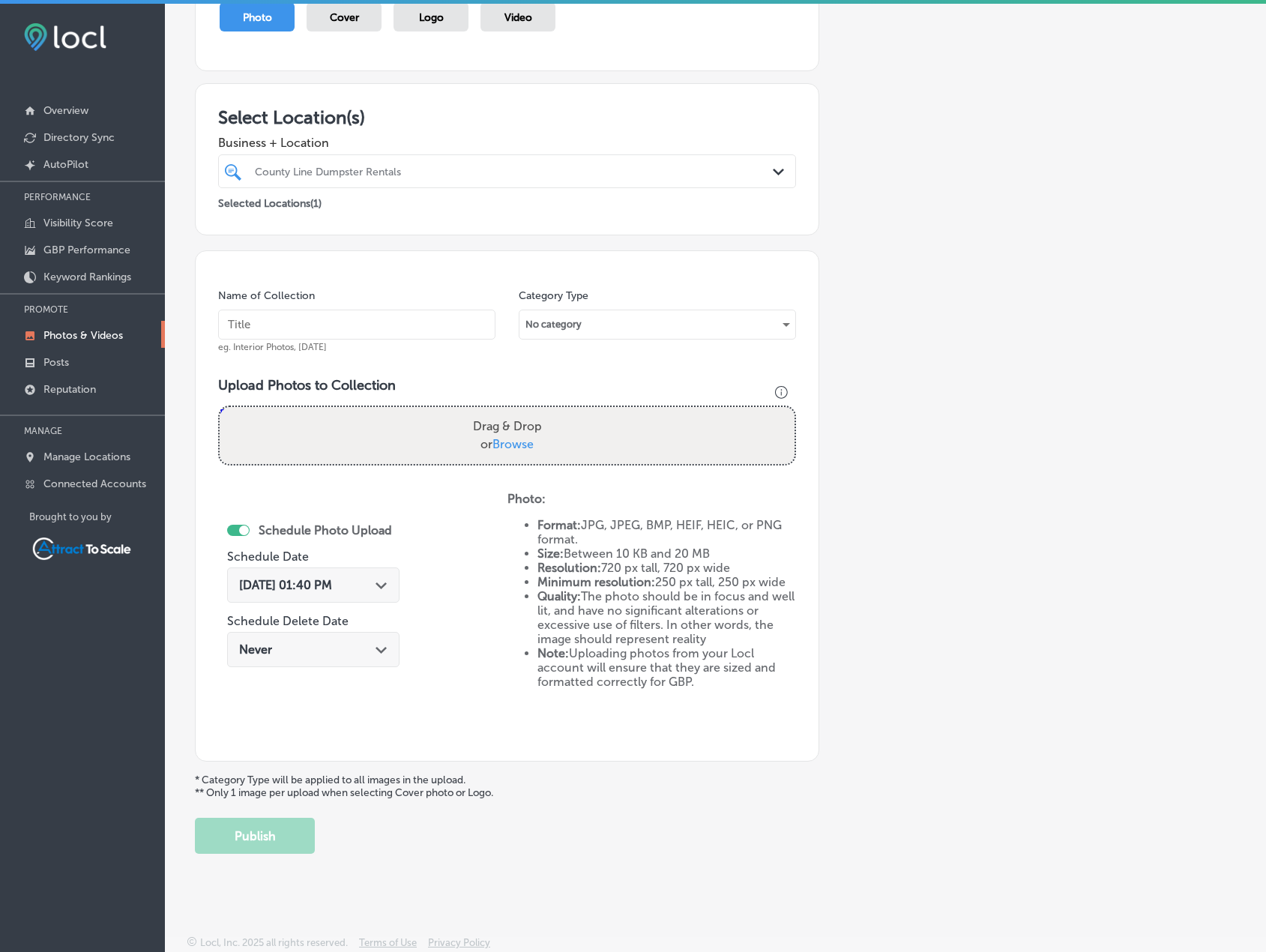
click at [384, 309] on div "Name of Collection eg. Interior Photos, March 2020" at bounding box center [356, 321] width 277 height 64
type input "Dumpster"
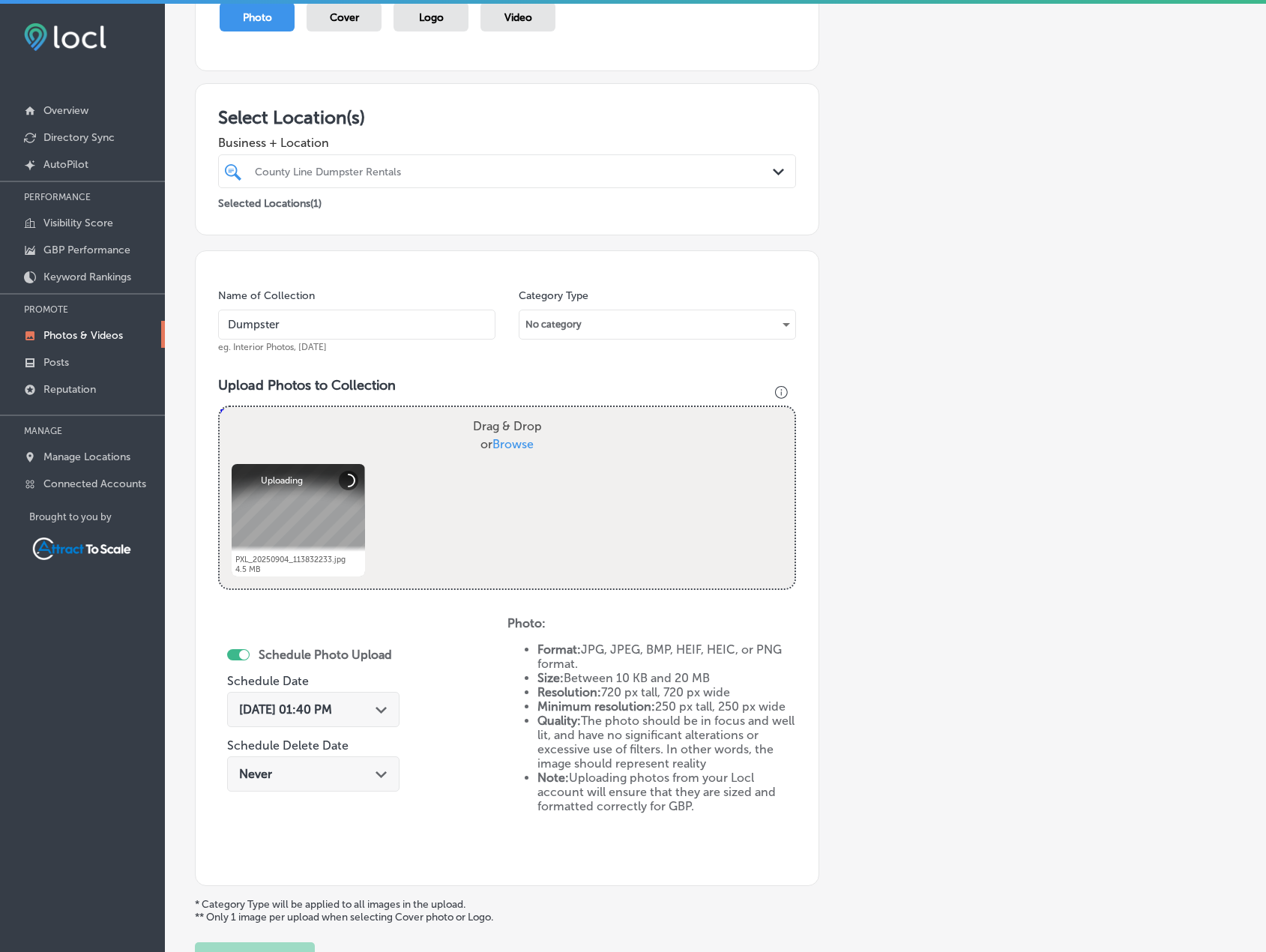
click at [356, 696] on div "Sep 30, 2025 01:40 PM Path Created with Sketch." at bounding box center [314, 709] width 173 height 35
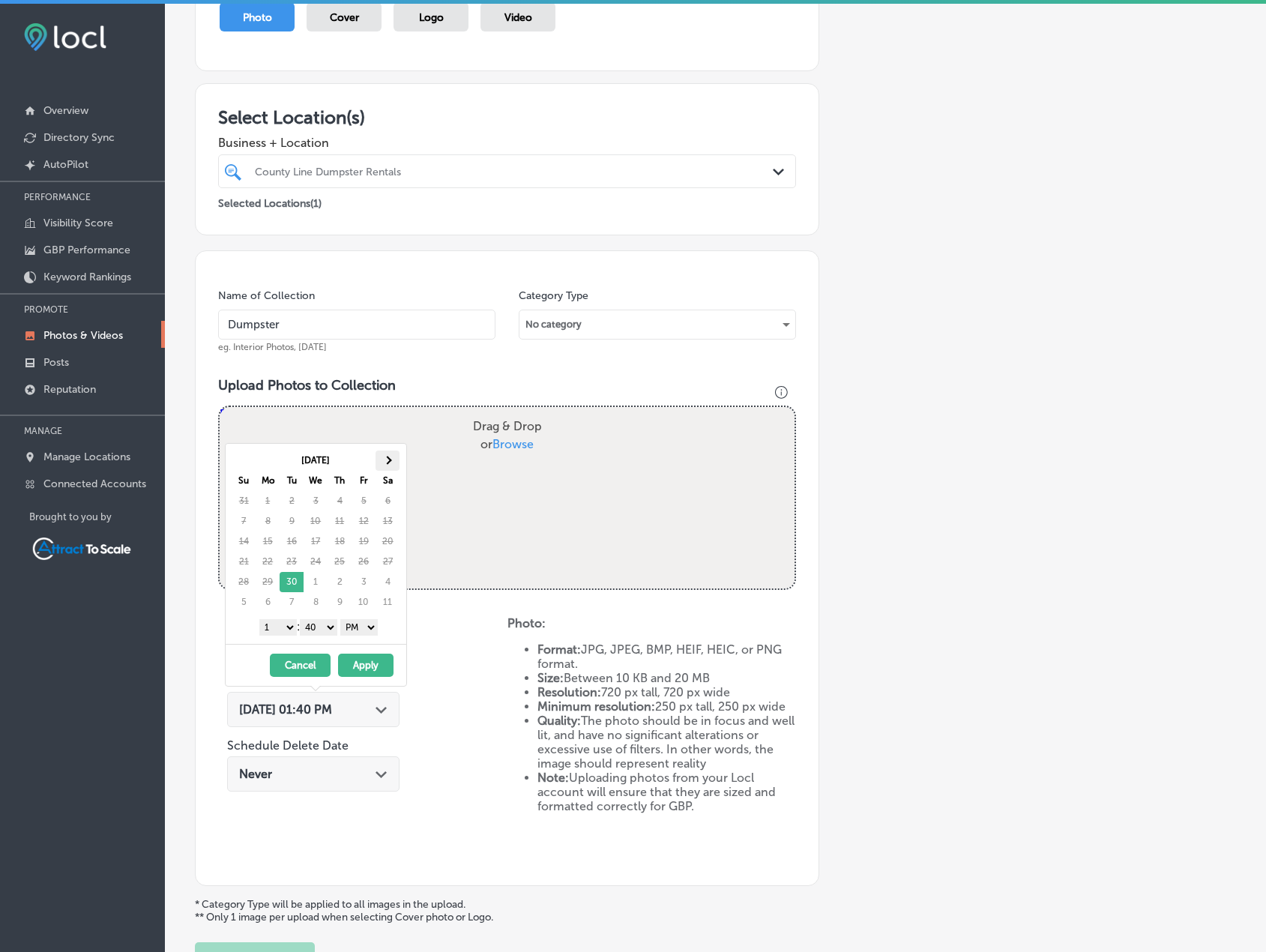
click at [390, 459] on span at bounding box center [387, 460] width 8 height 8
click at [371, 627] on select "AM PM" at bounding box center [359, 627] width 37 height 16
click at [293, 628] on select "1 2 3 4 5 6 7 8 9 10 11 12" at bounding box center [277, 627] width 37 height 16
click at [362, 665] on button "Apply" at bounding box center [365, 665] width 55 height 24
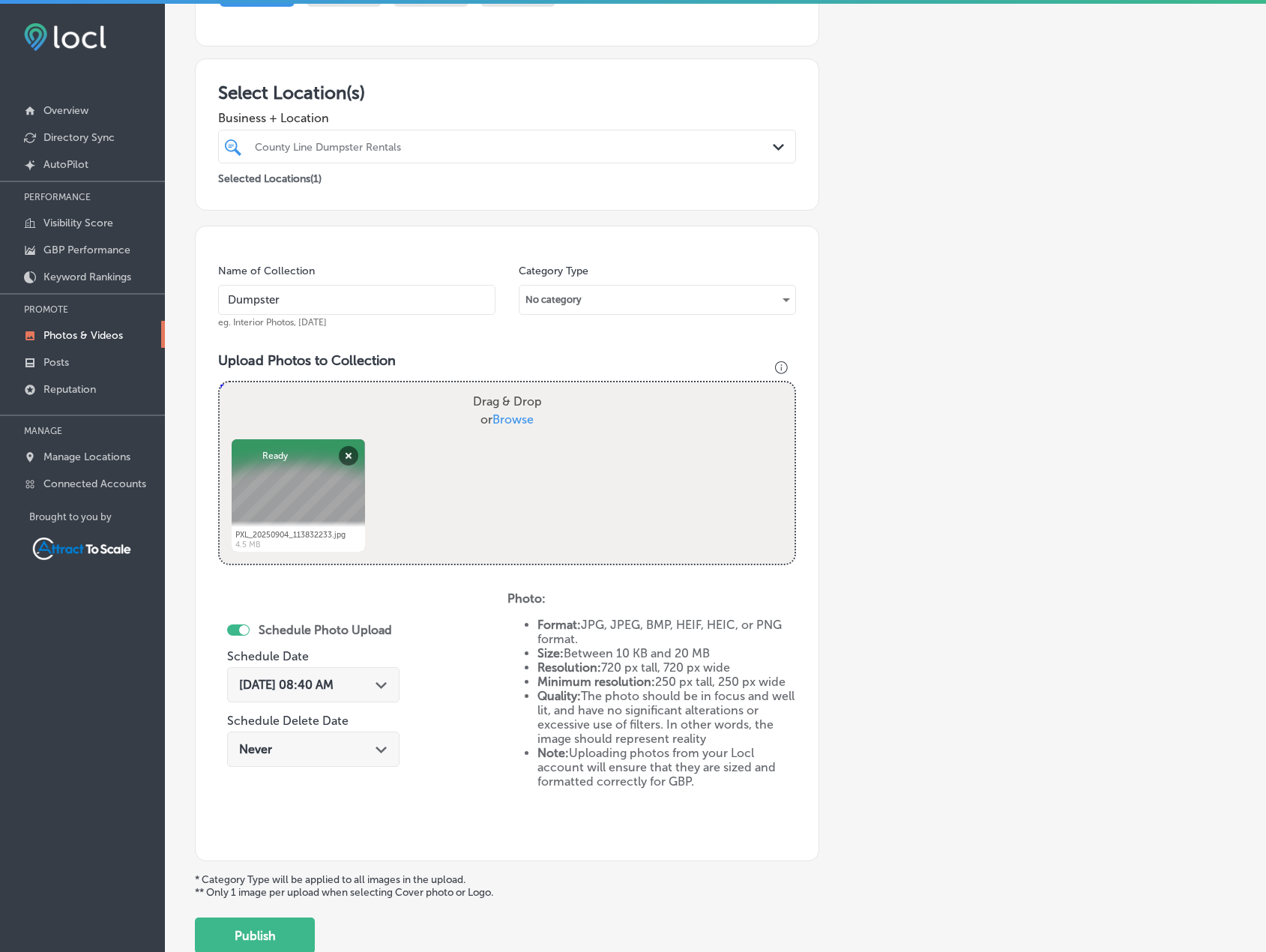
scroll to position [309, 0]
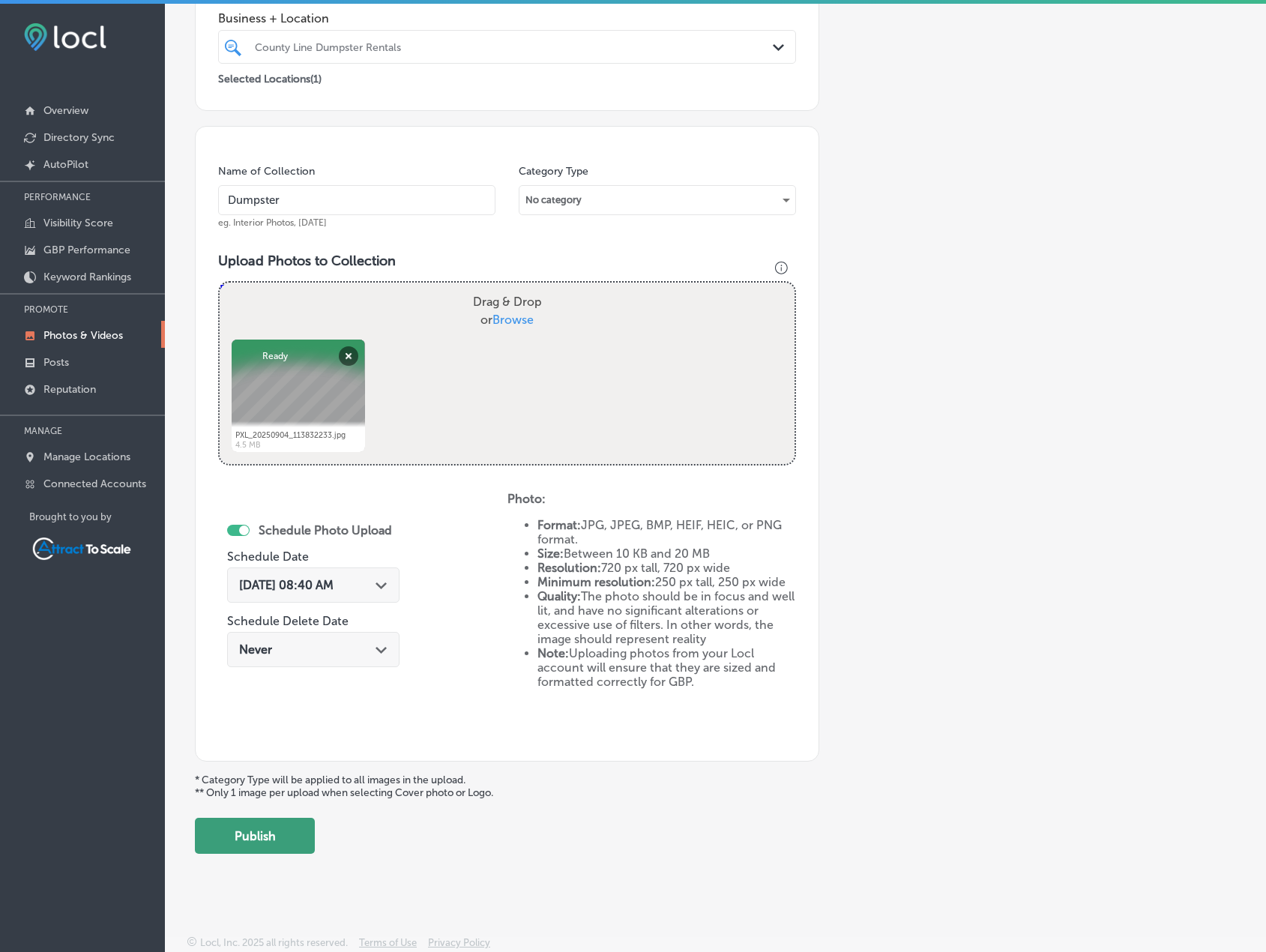
click at [301, 835] on button "Publish" at bounding box center [254, 836] width 120 height 36
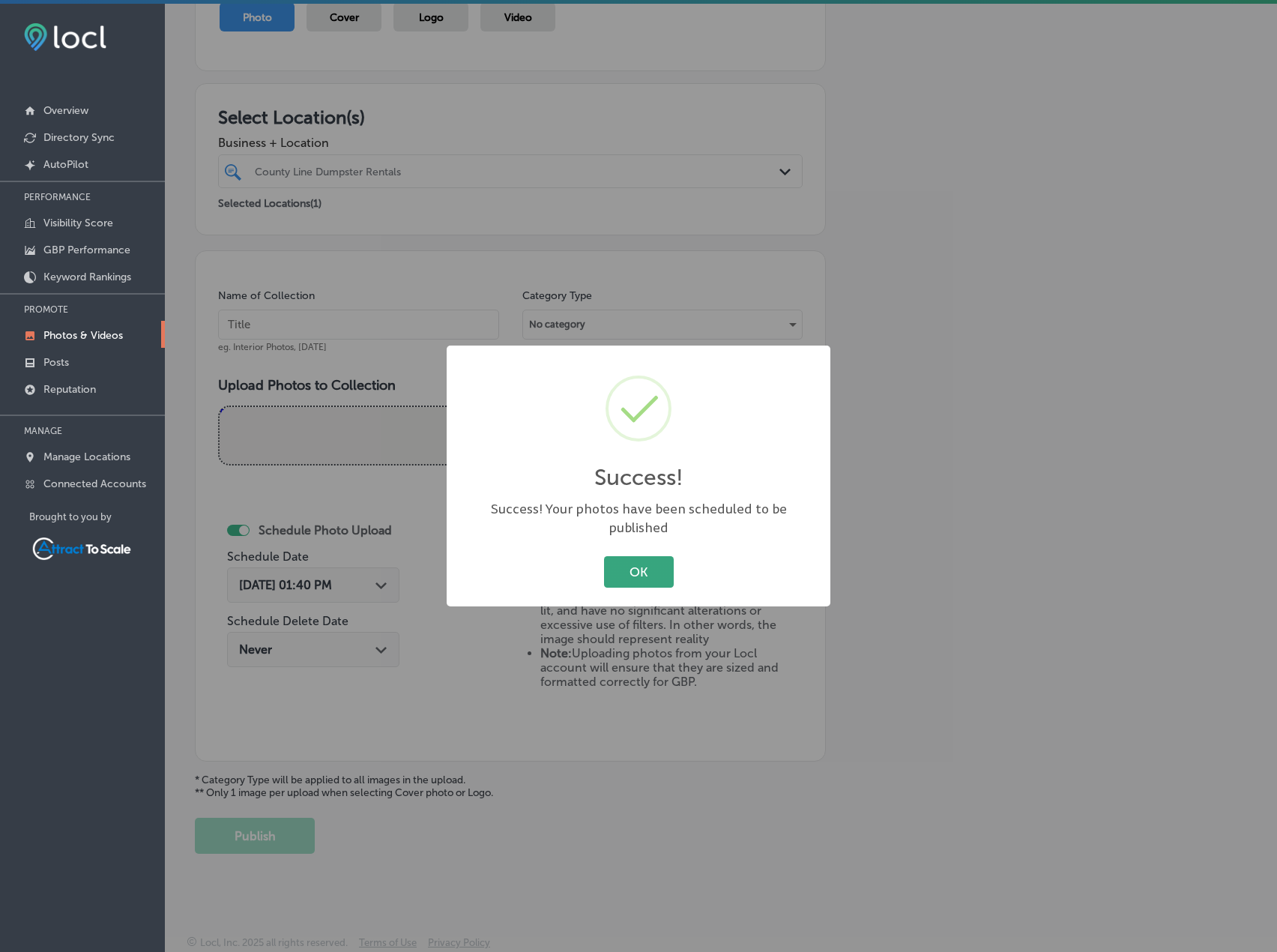
click at [632, 565] on button "OK" at bounding box center [638, 571] width 70 height 31
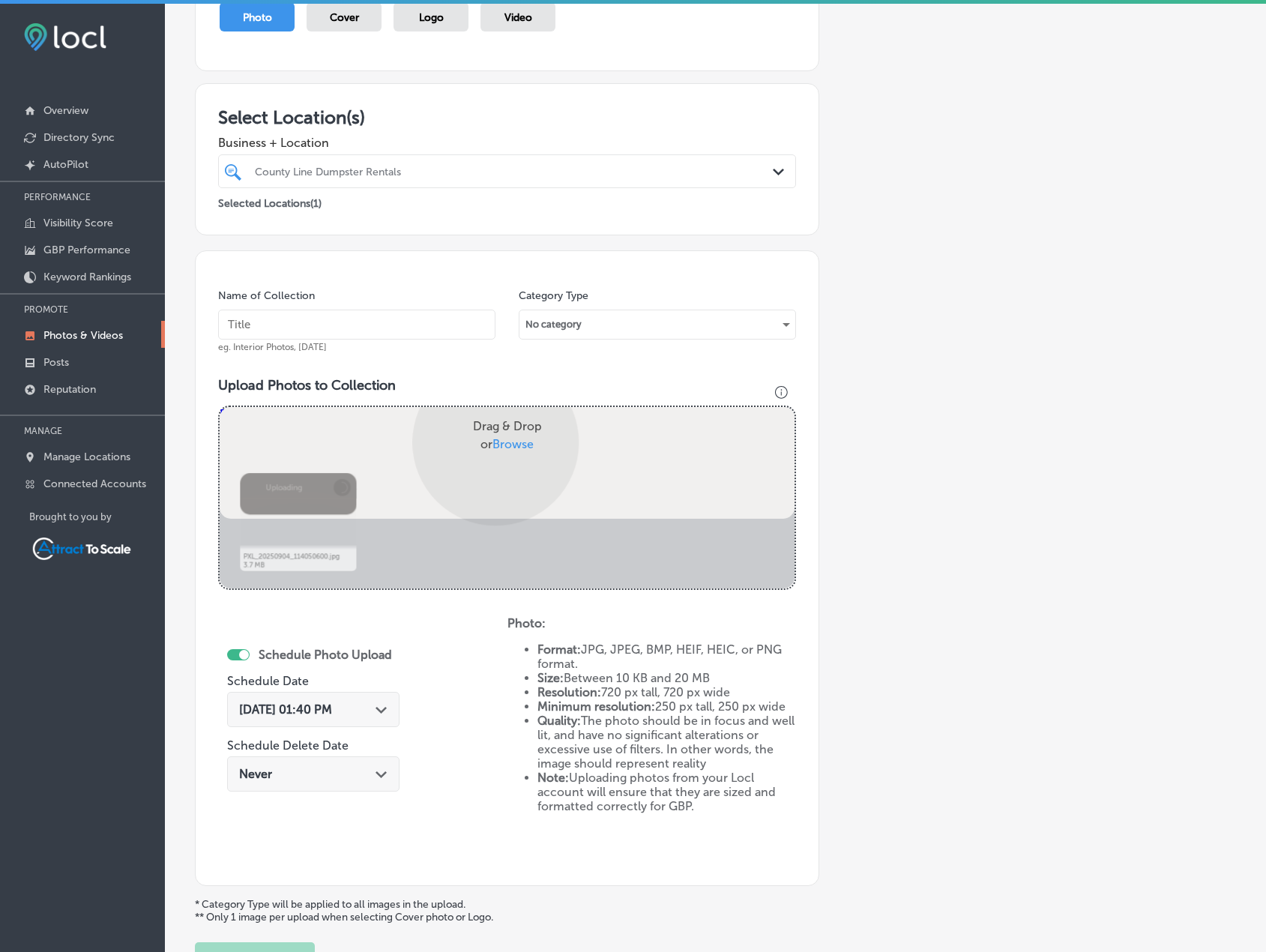
scroll to position [309, 0]
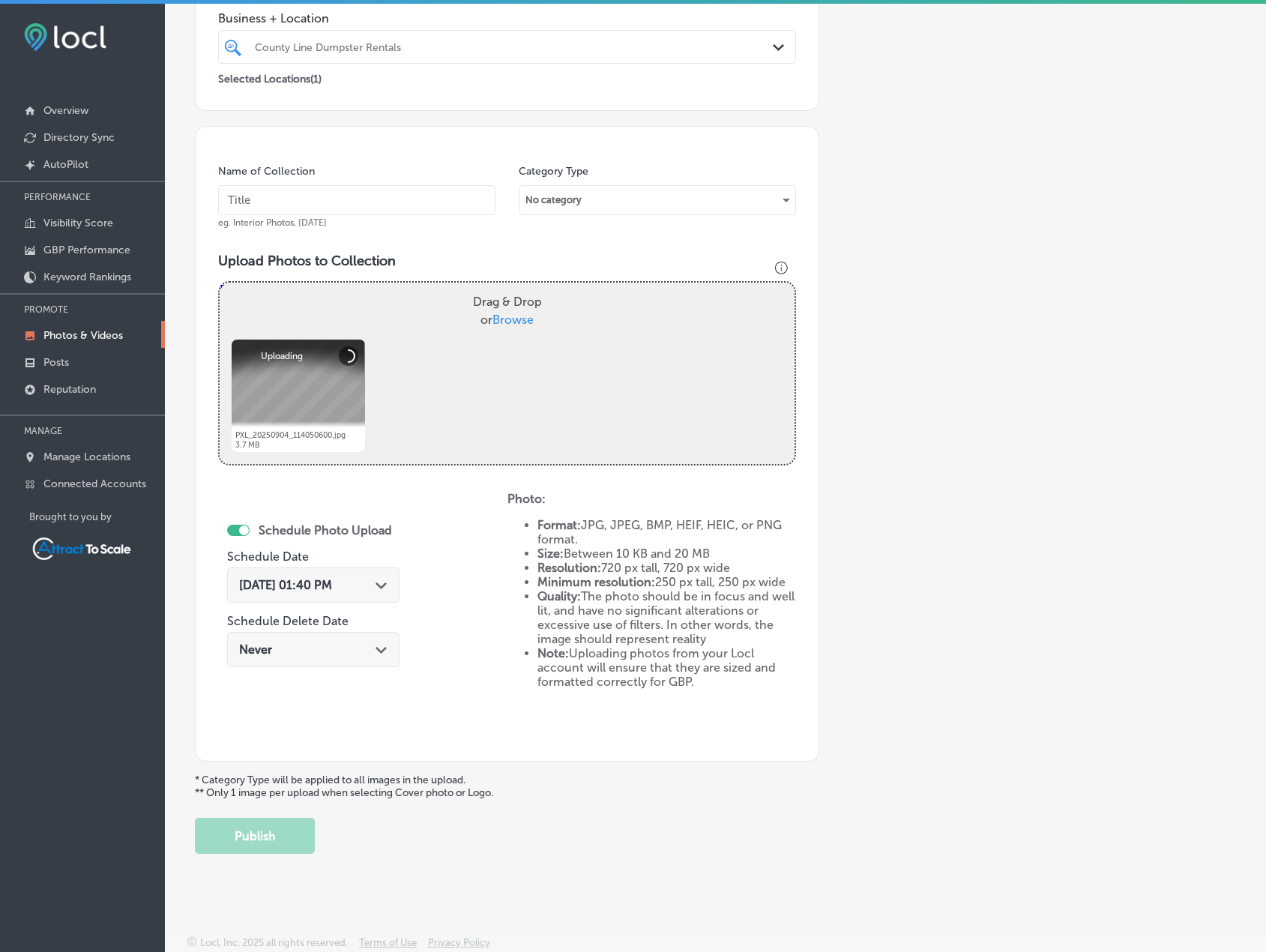
click at [319, 205] on input "text" at bounding box center [356, 200] width 277 height 30
type input "Dumpster"
click at [332, 584] on span "Sep 30, 2025 01:40 PM" at bounding box center [285, 585] width 93 height 15
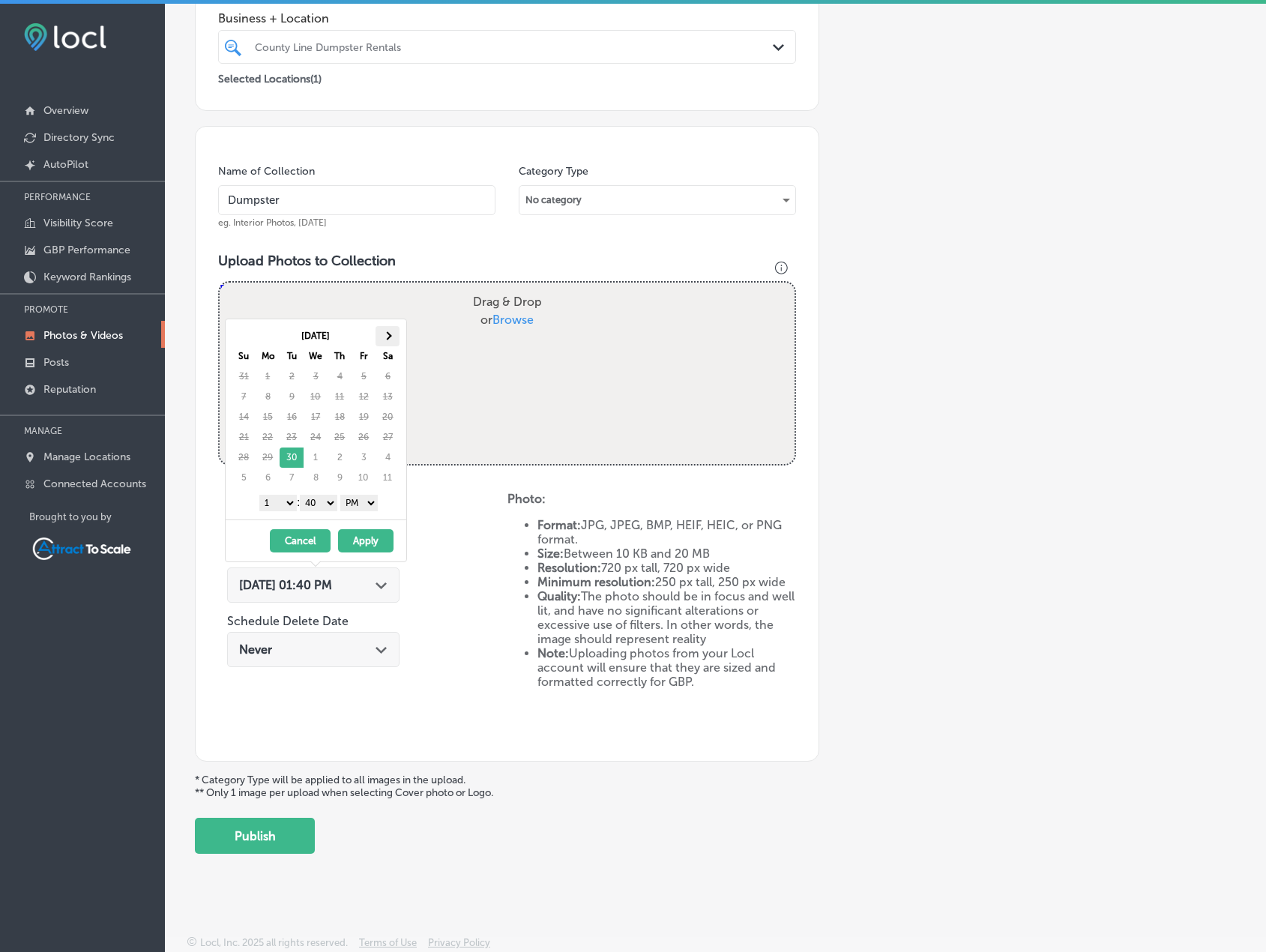
click at [388, 341] on th at bounding box center [387, 336] width 24 height 20
click at [364, 504] on select "AM PM" at bounding box center [359, 502] width 37 height 16
click at [274, 503] on select "1 2 3 4 5 6 7 8 9 10 11 12" at bounding box center [277, 502] width 37 height 16
click at [355, 546] on button "Apply" at bounding box center [365, 540] width 55 height 24
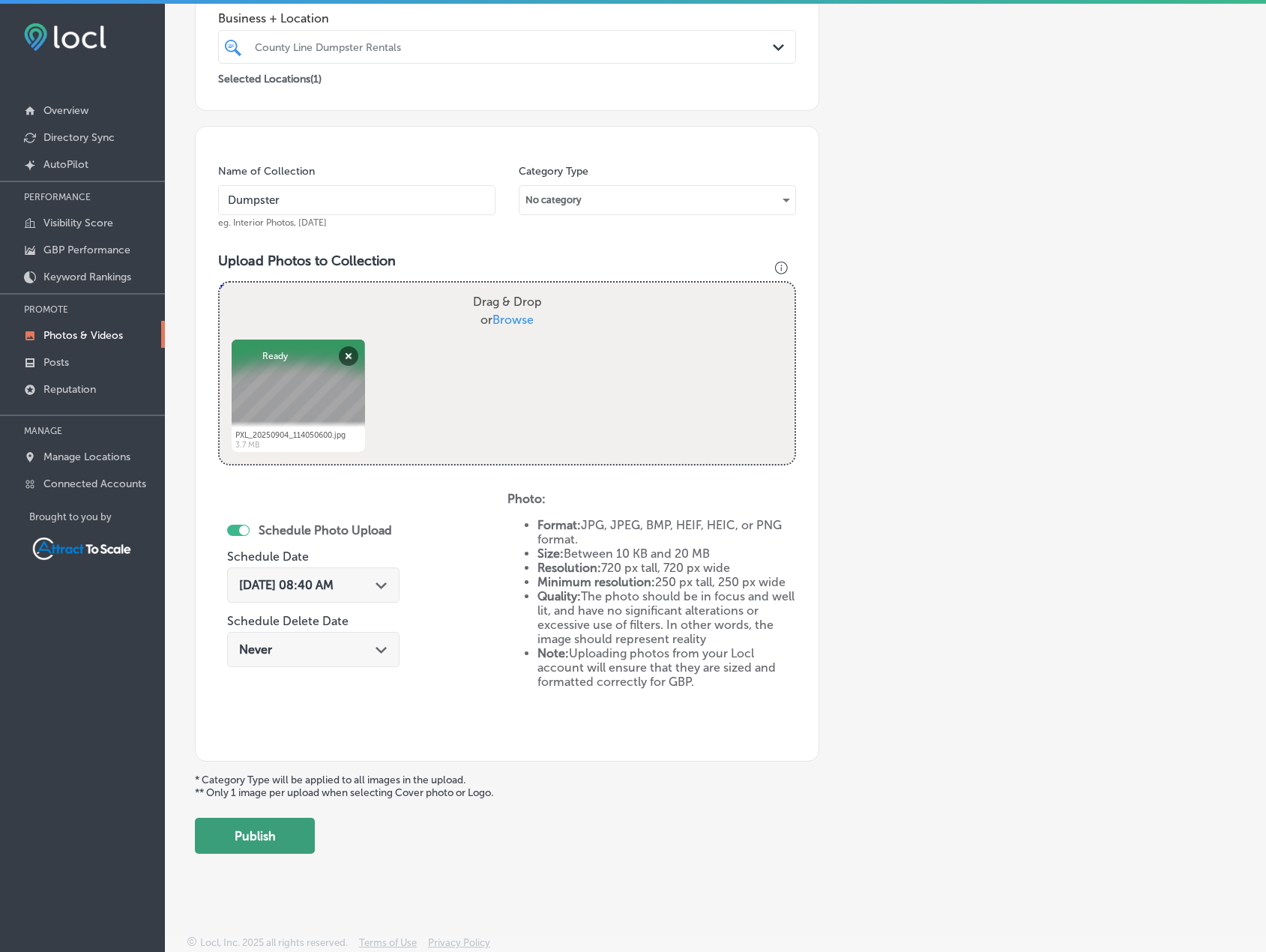
click at [282, 838] on button "Publish" at bounding box center [254, 836] width 120 height 36
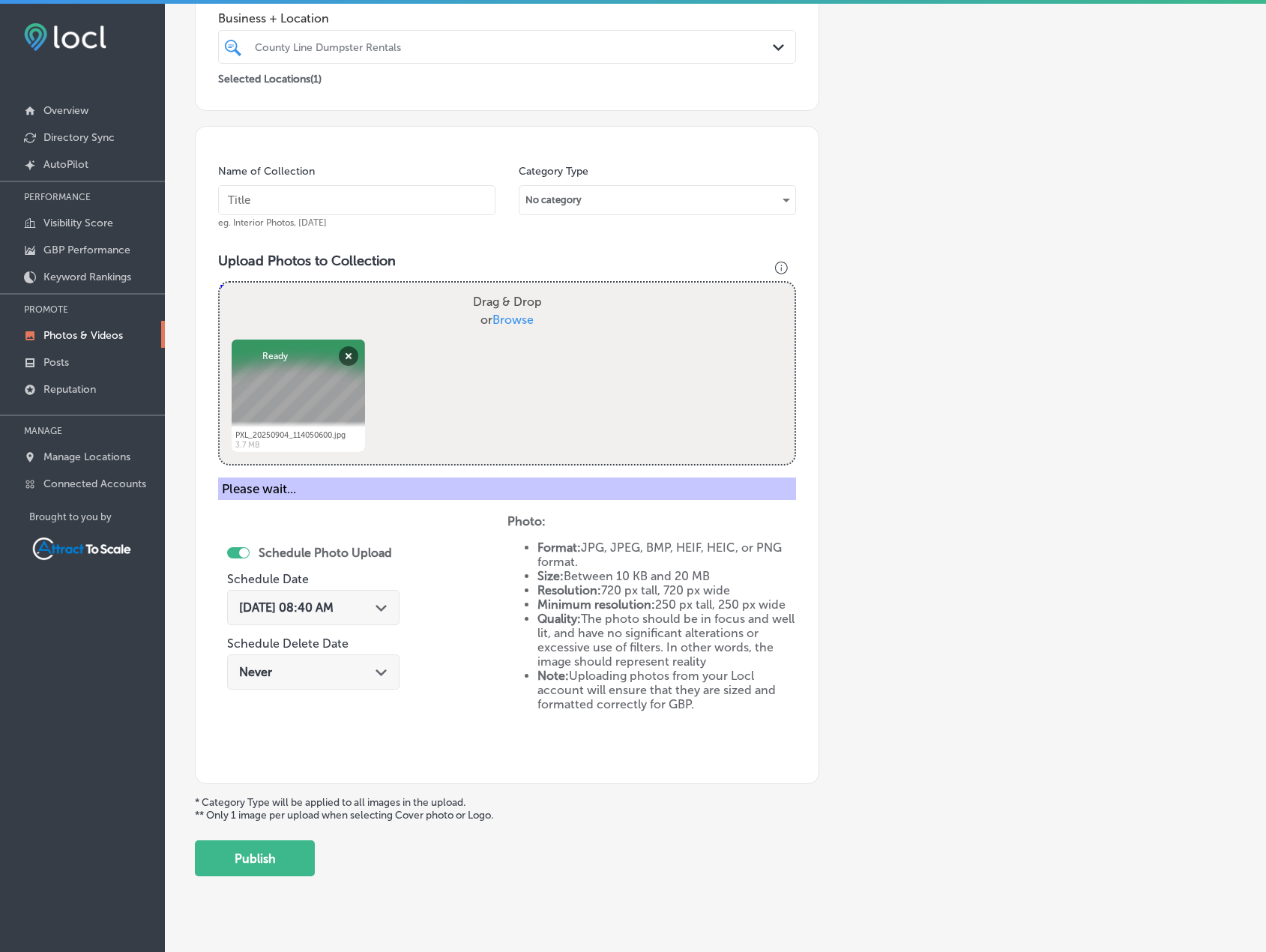
scroll to position [184, 0]
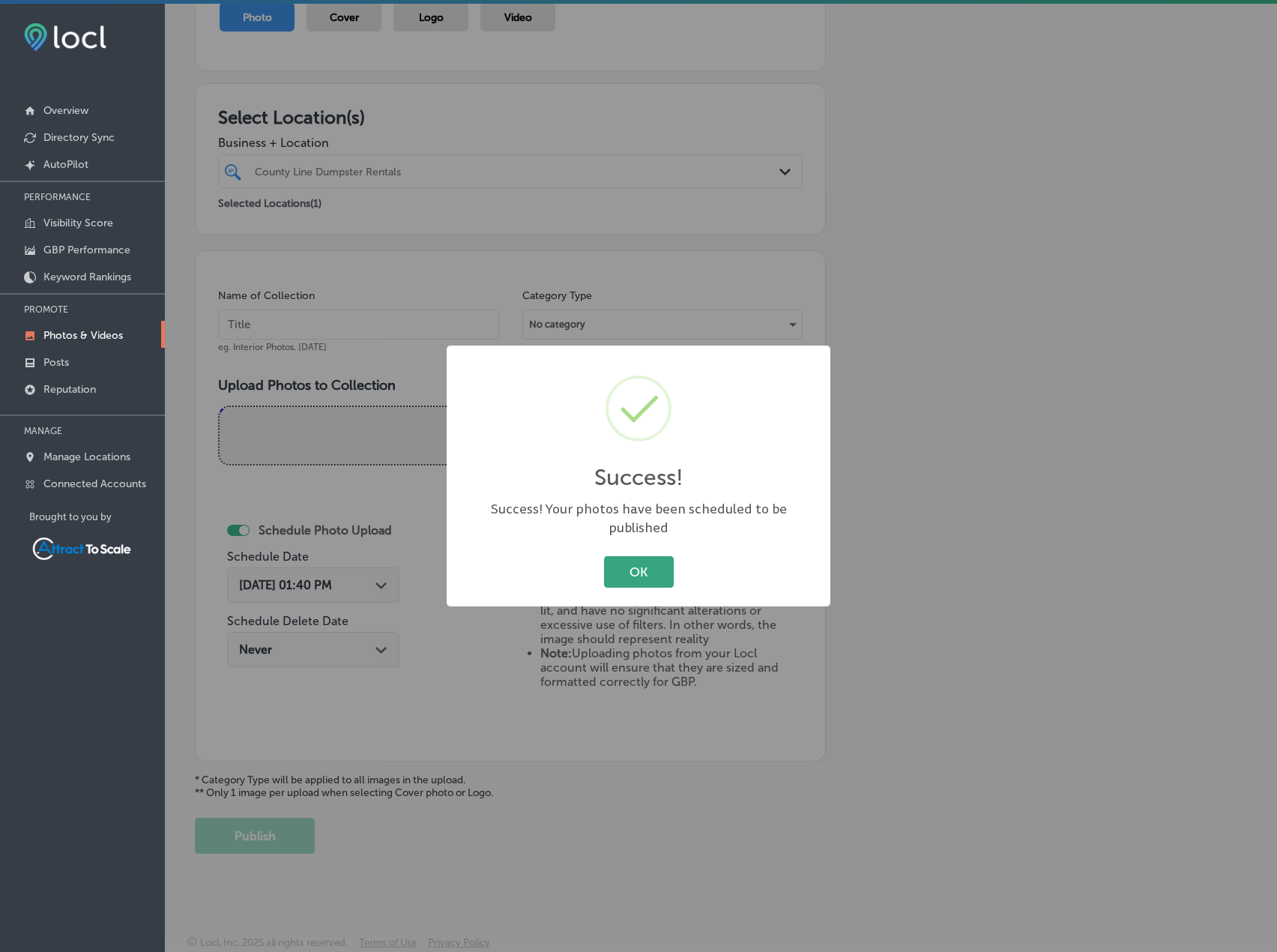
click at [625, 556] on button "OK" at bounding box center [638, 571] width 70 height 31
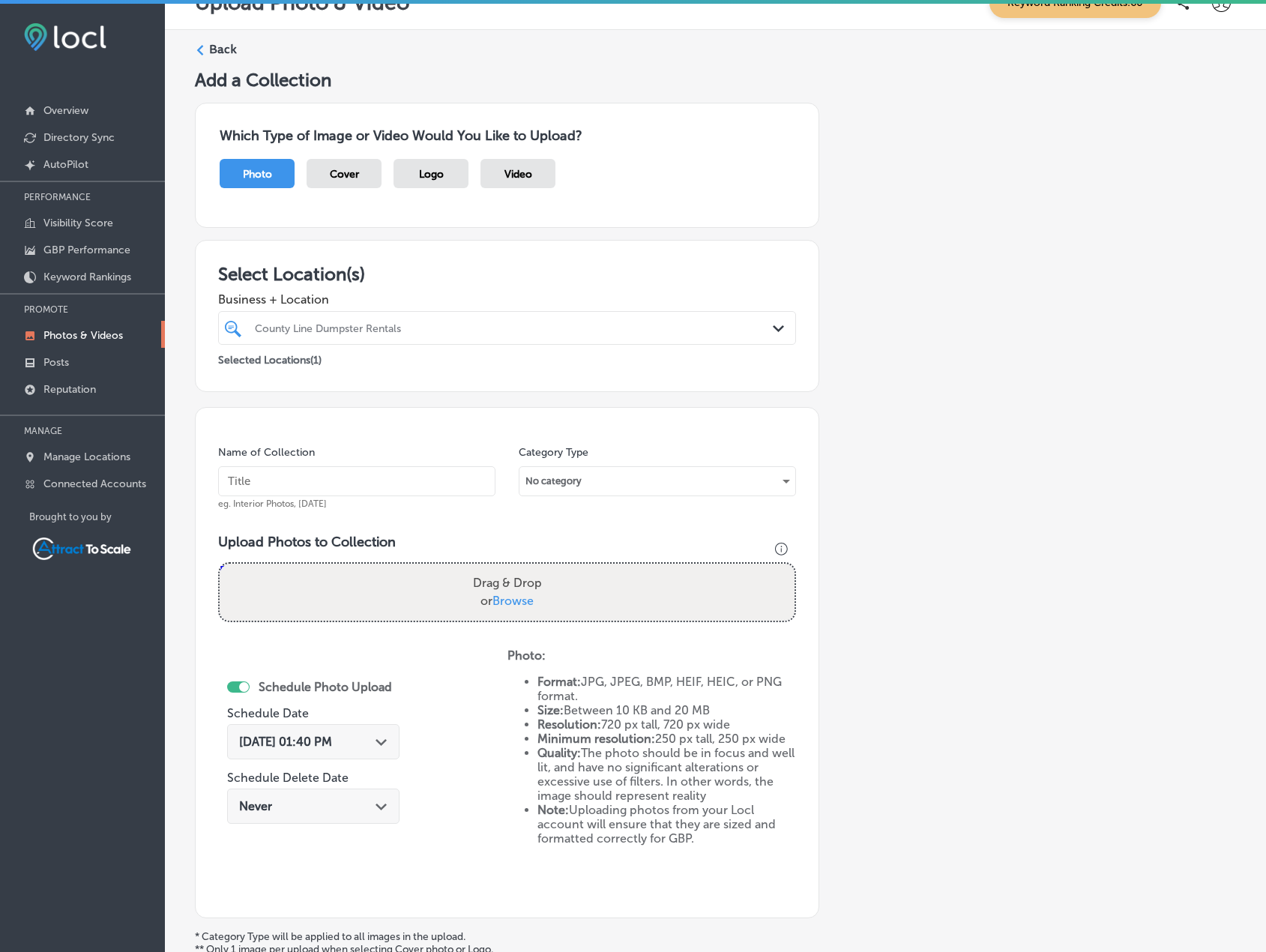
scroll to position [0, 0]
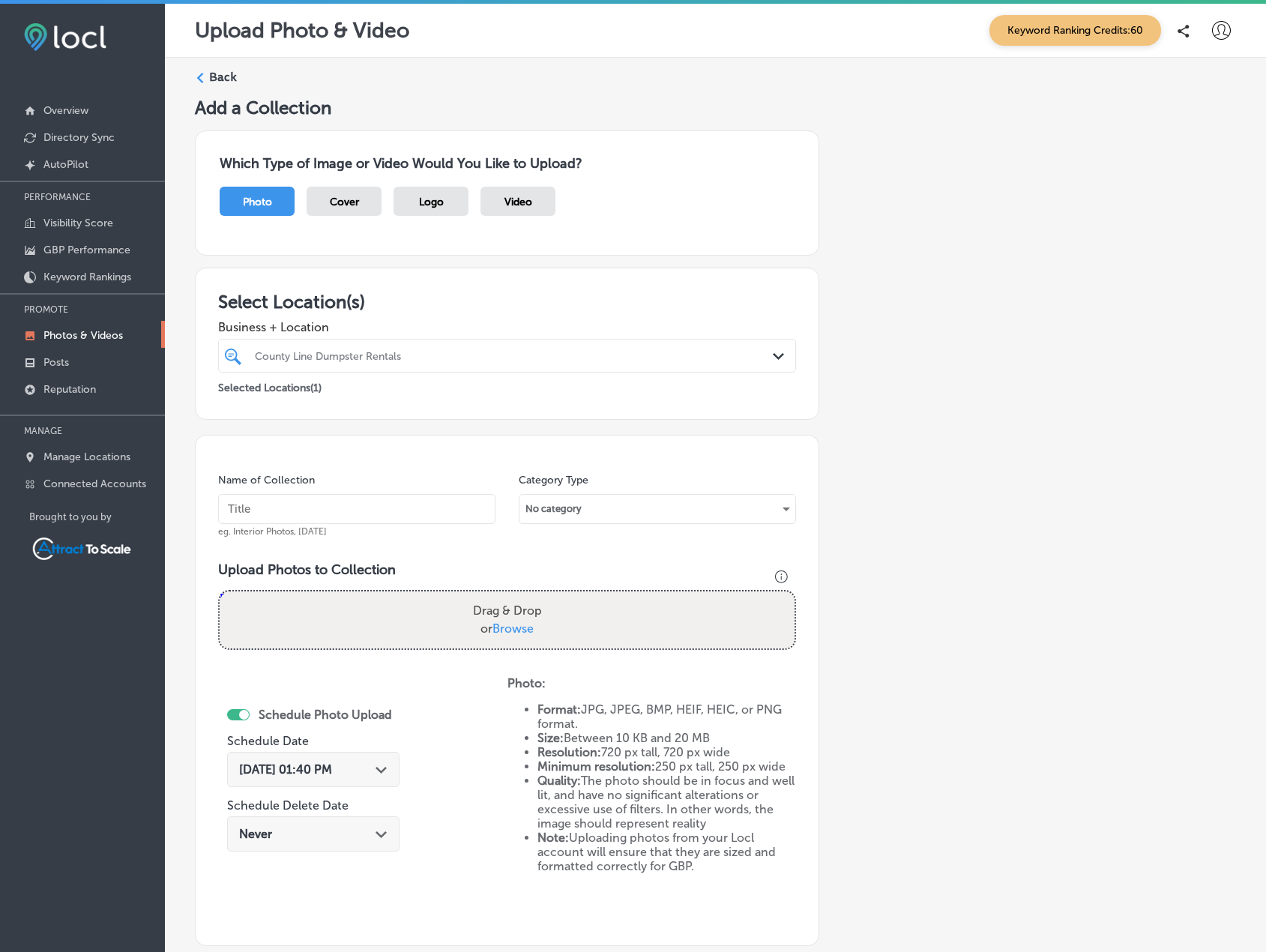
click at [225, 78] on label "Back" at bounding box center [223, 77] width 28 height 16
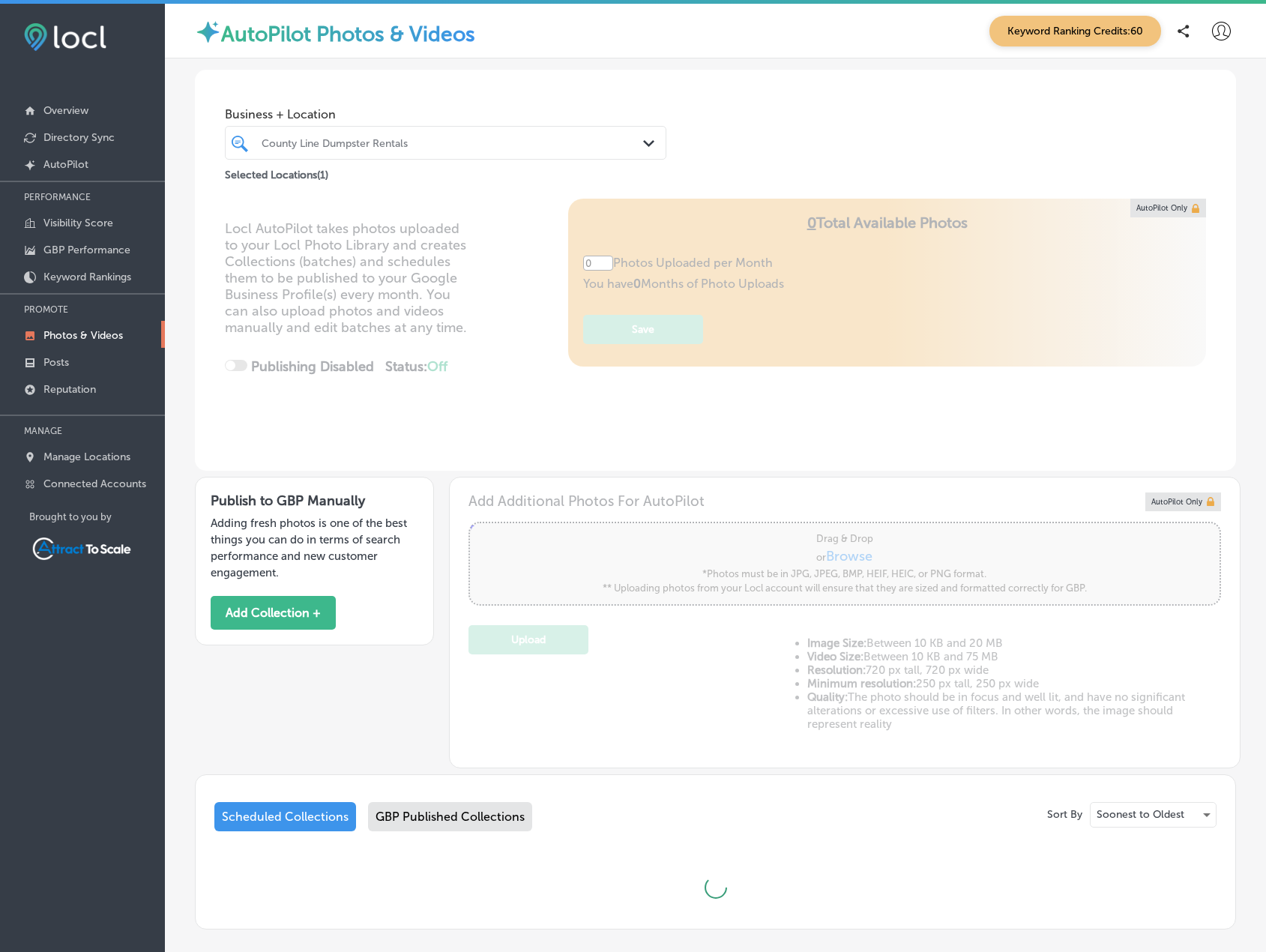
type input "5"
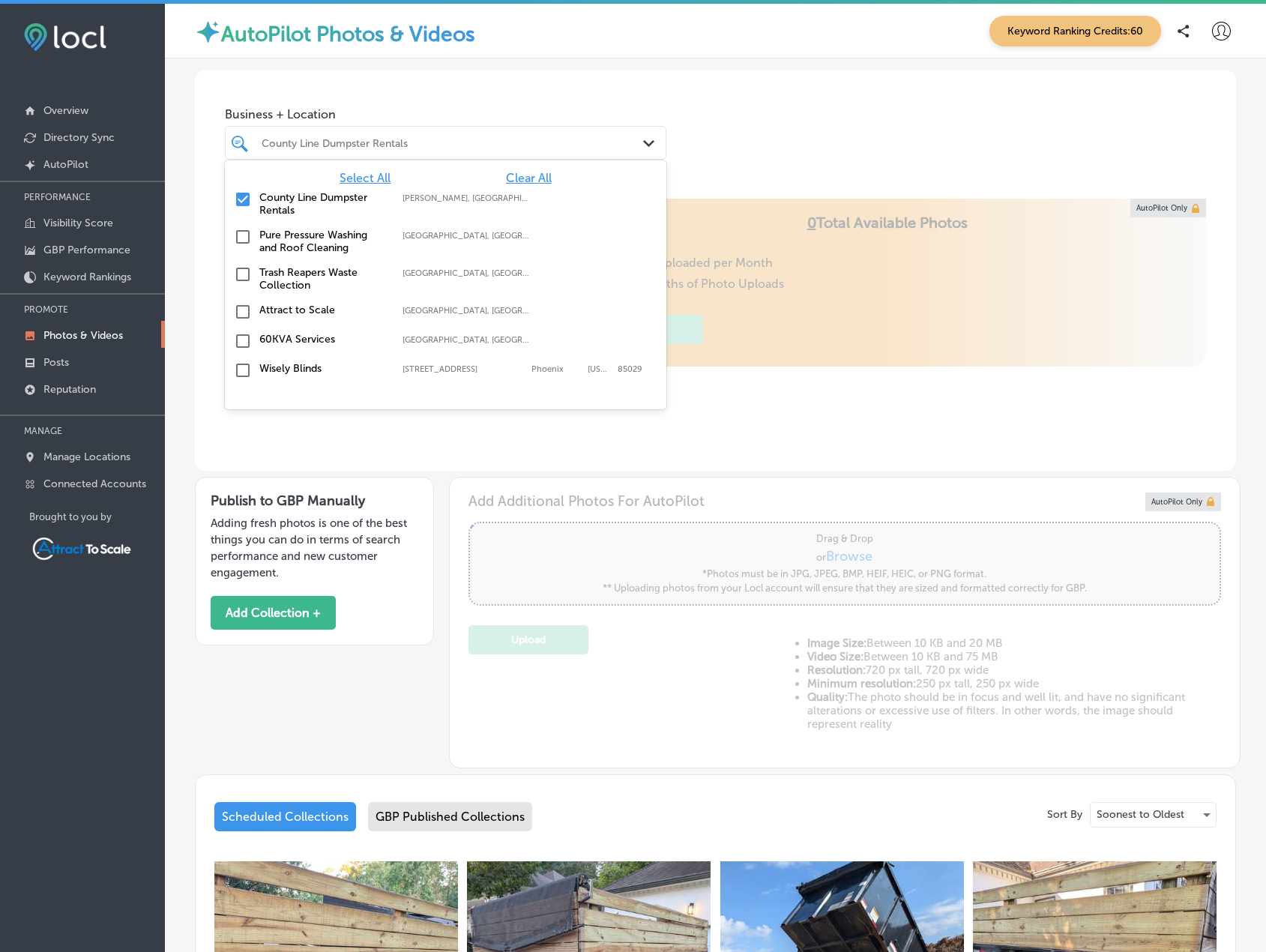
click at [307, 144] on div "County Line Dumpster Rentals" at bounding box center [454, 143] width 384 height 13
click at [281, 198] on label "County Line Dumpster Rentals" at bounding box center [323, 203] width 128 height 25
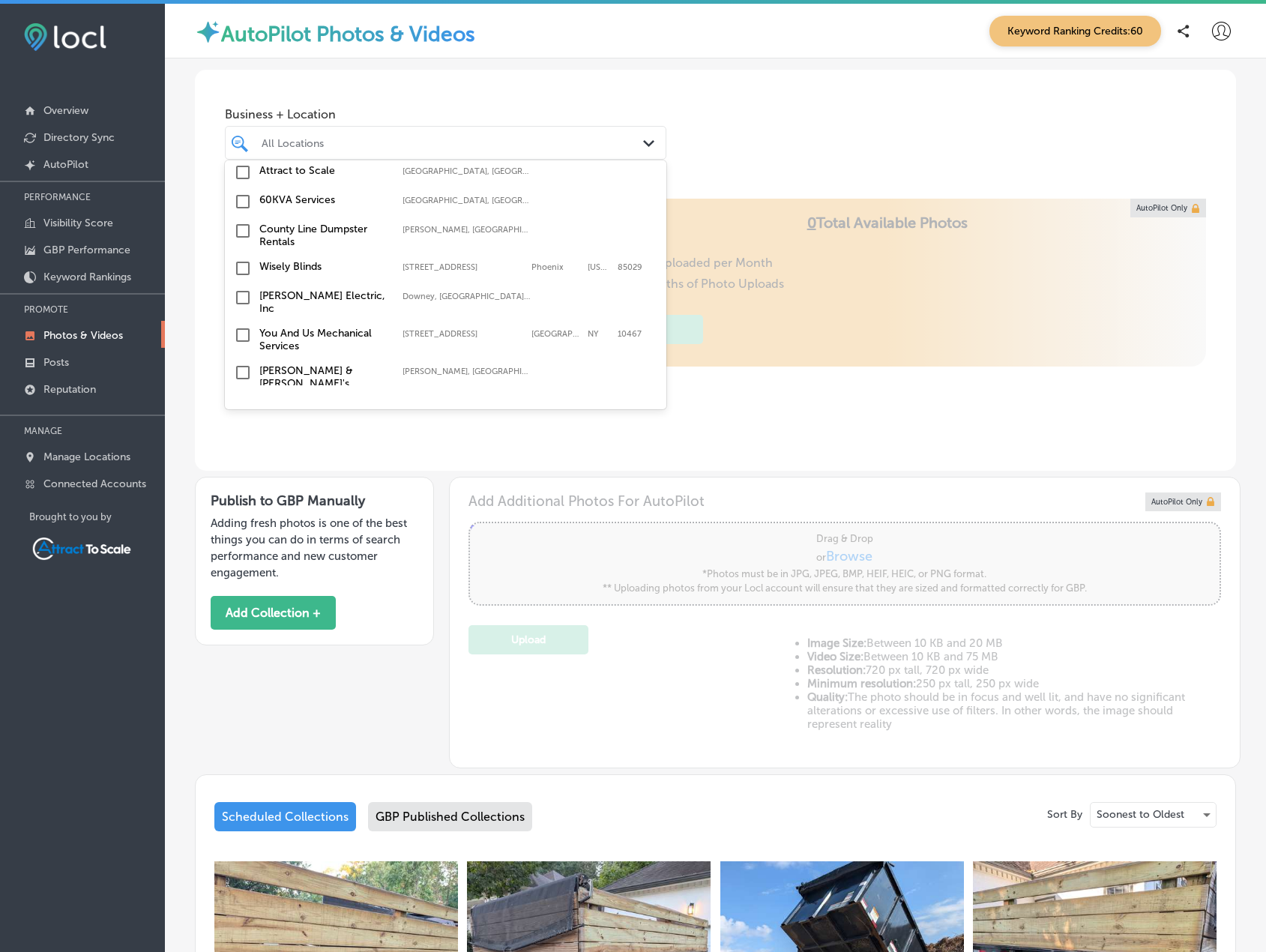
scroll to position [141, 0]
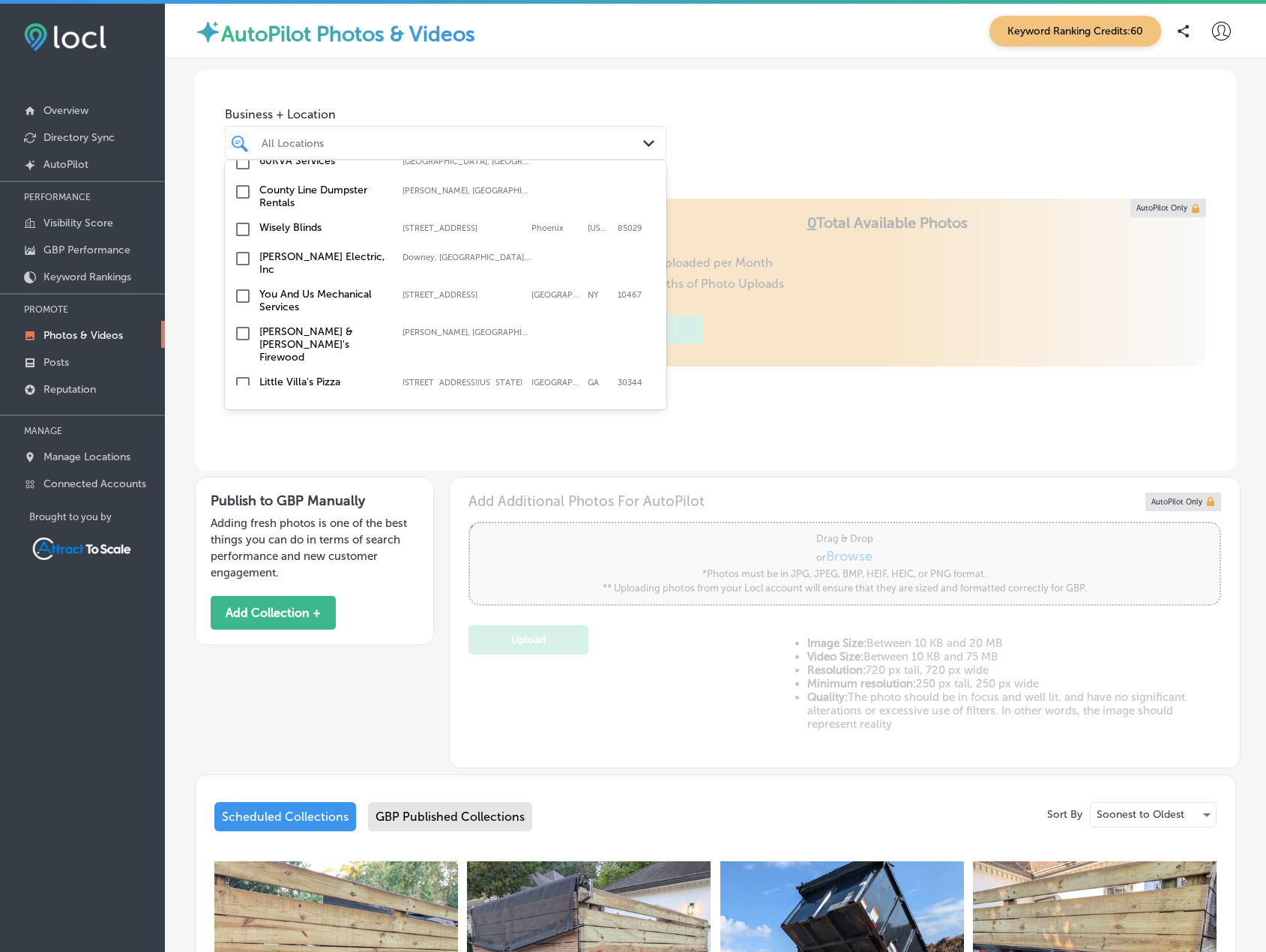
click at [306, 332] on label "[PERSON_NAME] & [PERSON_NAME]'s Firewood" at bounding box center [323, 344] width 128 height 38
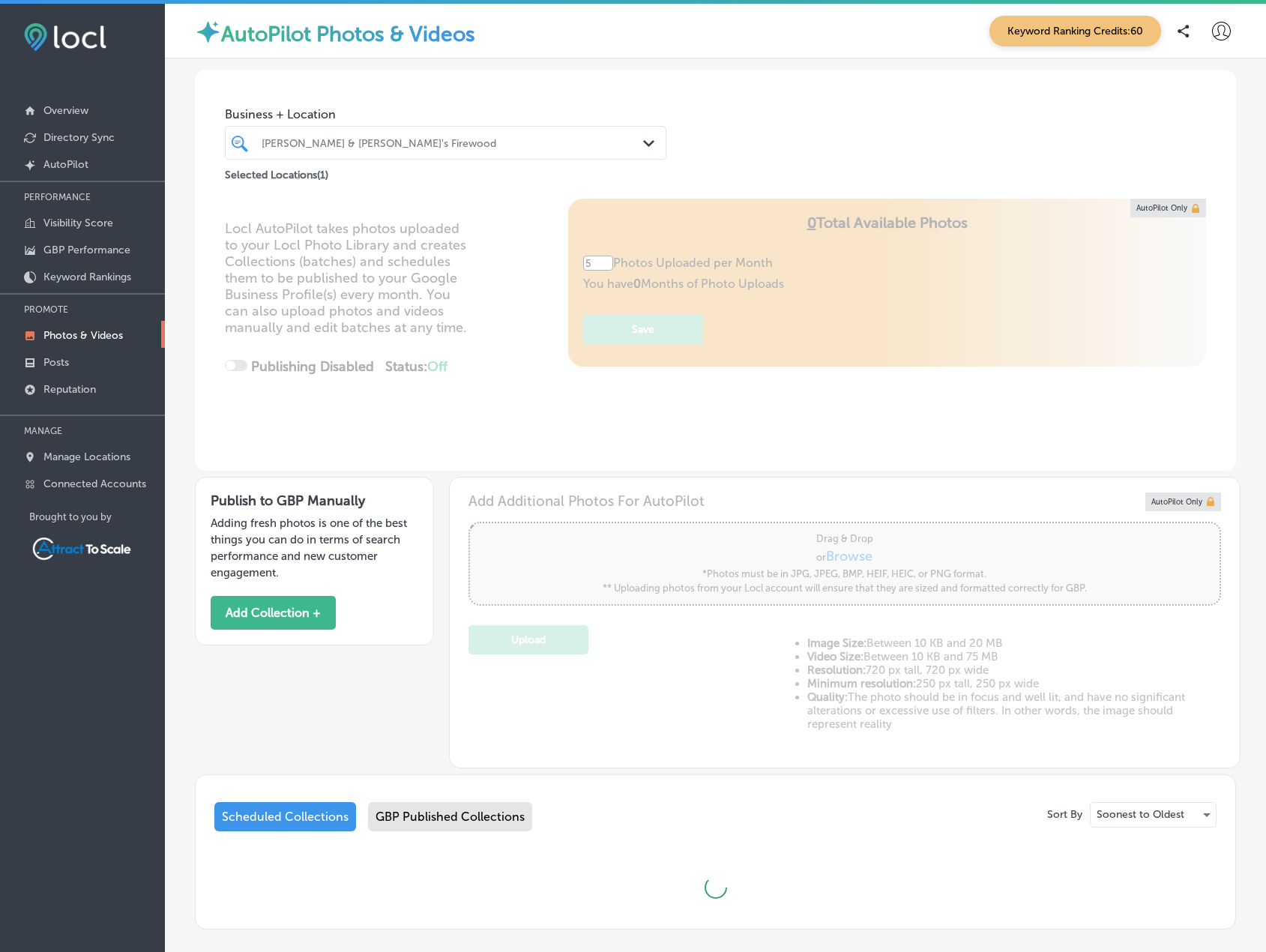
click at [764, 141] on div "Business + Location Paul & Babe's Firewood Path Created with Sketch. Selected L…" at bounding box center [715, 126] width 1042 height 114
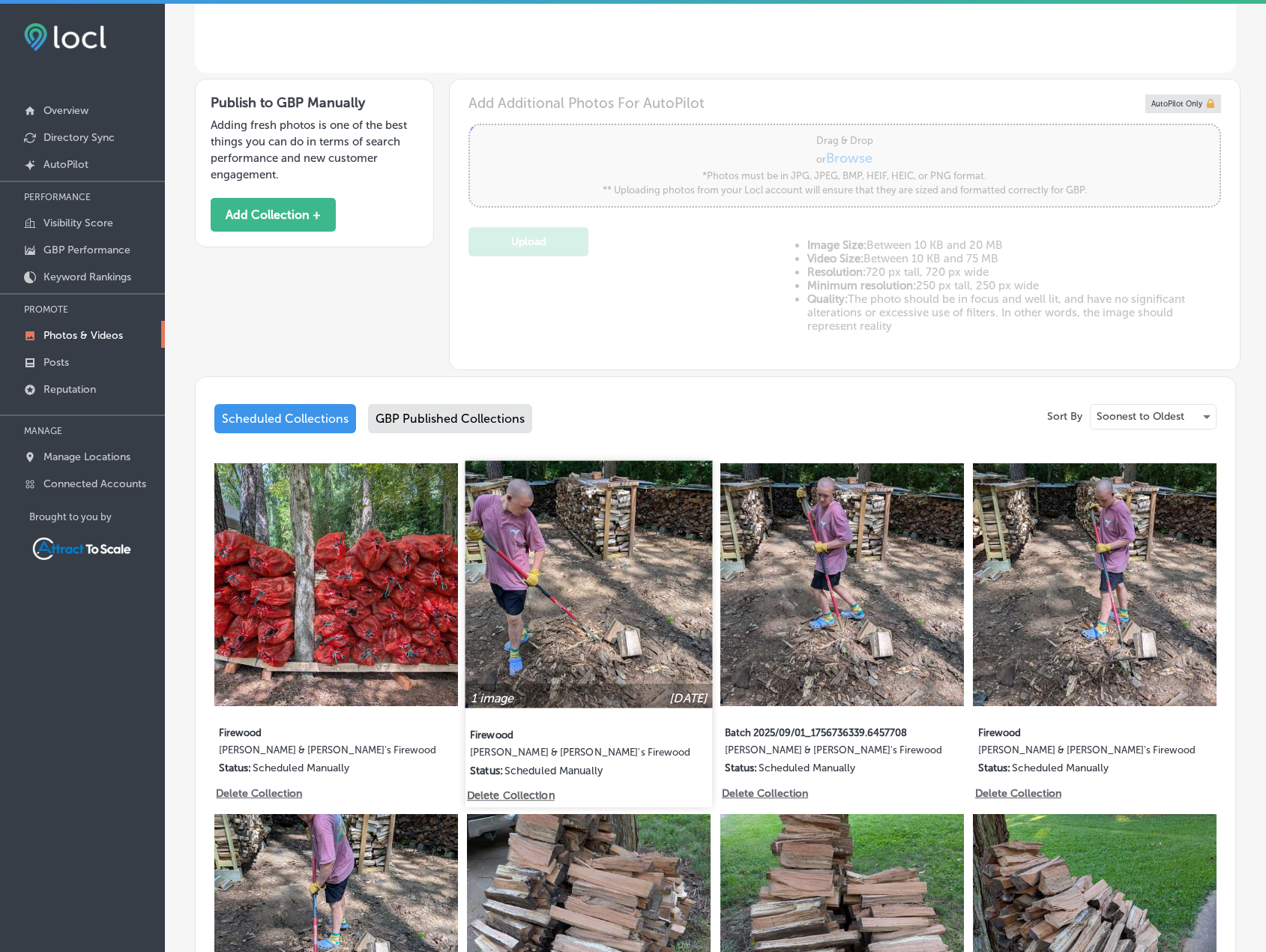
scroll to position [74, 0]
